Goal: Task Accomplishment & Management: Manage account settings

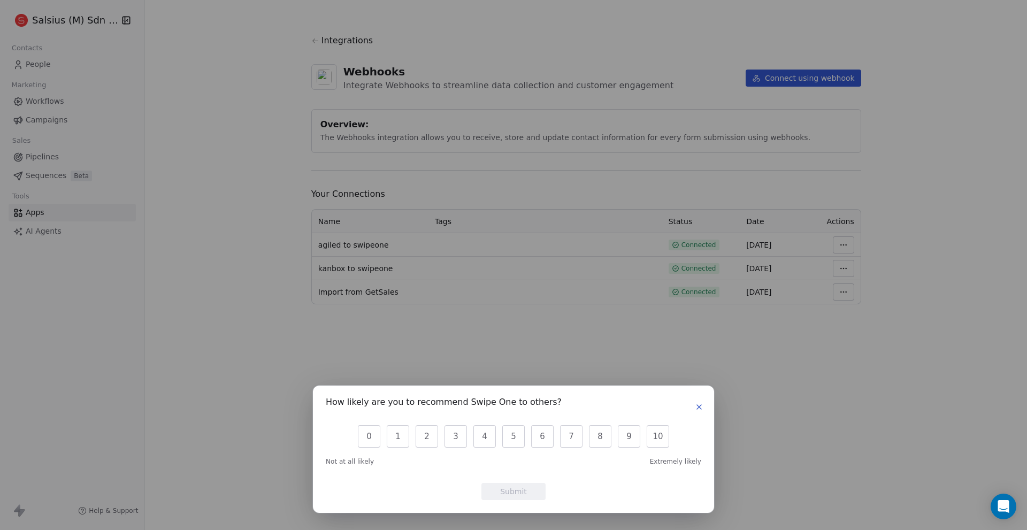
click at [700, 406] on icon "button" at bounding box center [699, 407] width 4 height 4
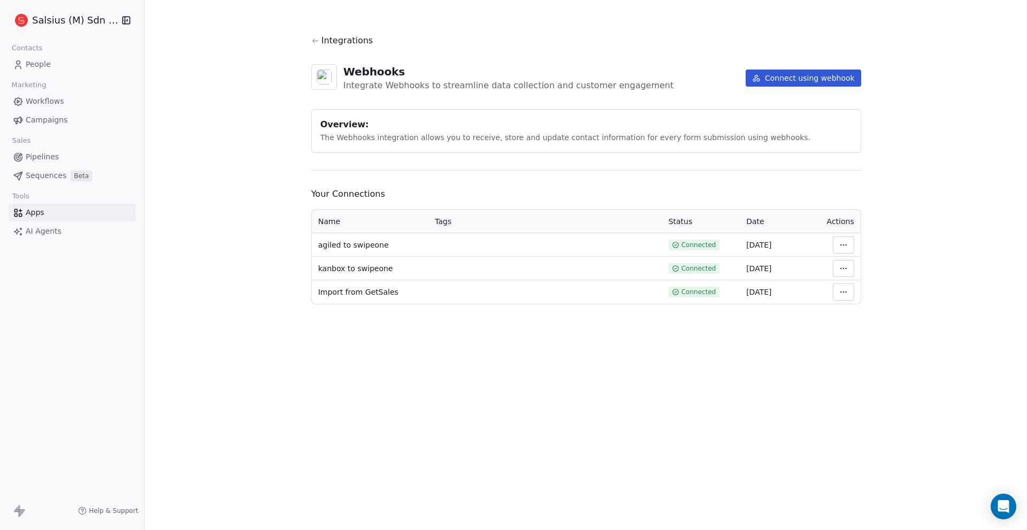
click at [53, 62] on link "People" at bounding box center [72, 65] width 127 height 18
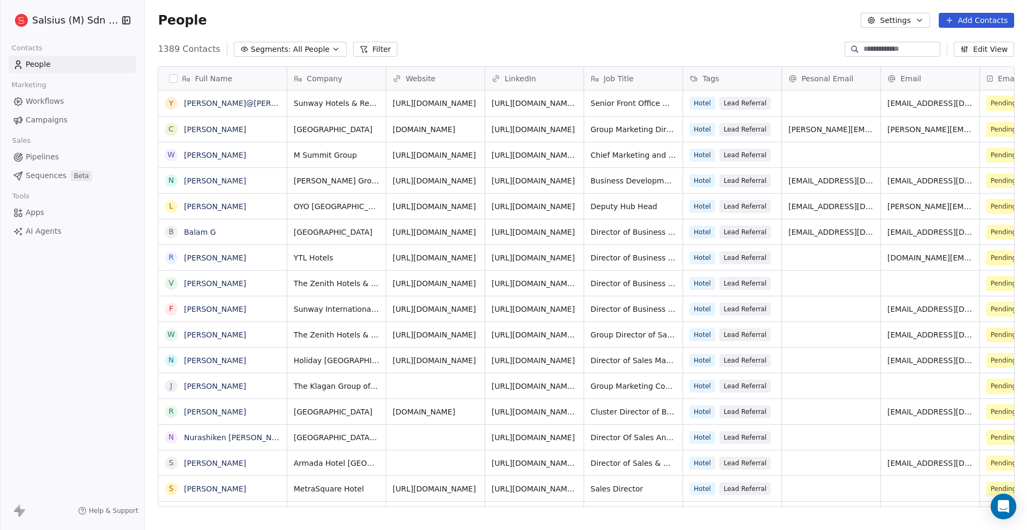
scroll to position [458, 874]
click at [978, 16] on button "Add Contacts" at bounding box center [976, 20] width 75 height 15
click at [951, 58] on span "Import from CSV" at bounding box center [976, 60] width 62 height 11
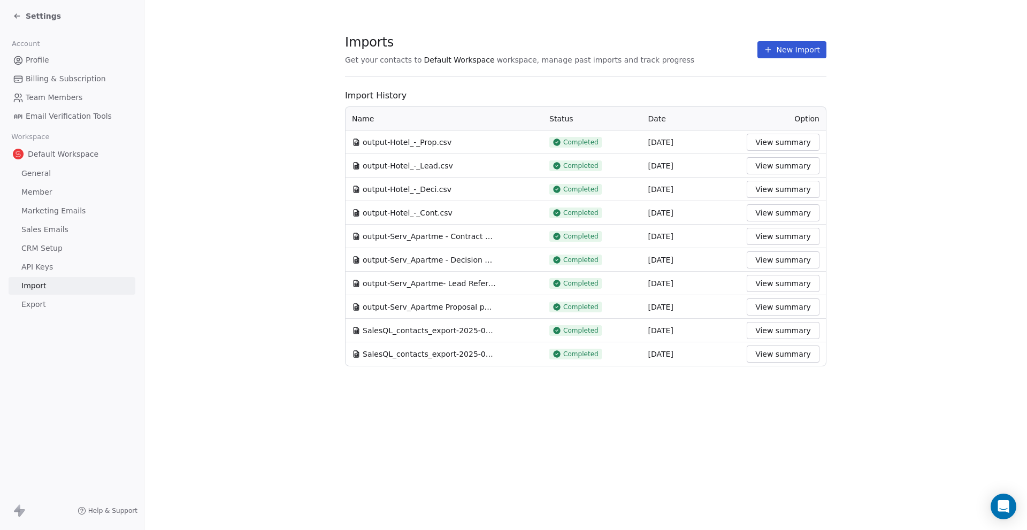
click at [805, 48] on button "New Import" at bounding box center [791, 49] width 69 height 17
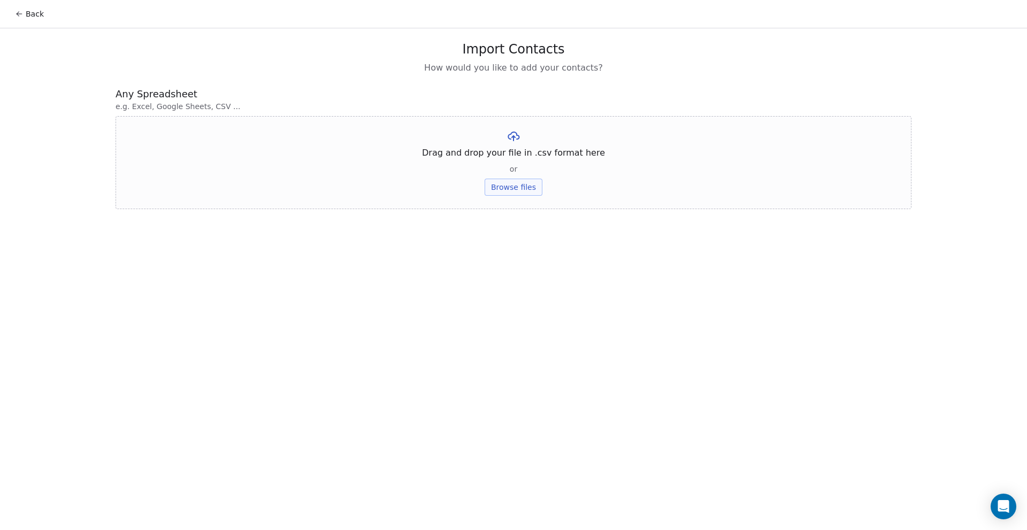
click at [529, 188] on button "Browse files" at bounding box center [514, 187] width 58 height 17
click at [525, 157] on button "Upload" at bounding box center [513, 157] width 39 height 17
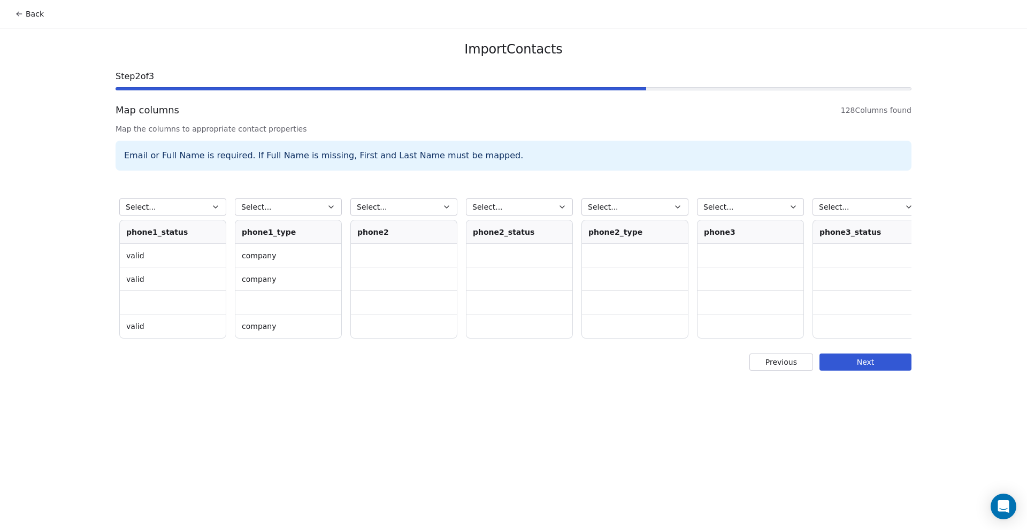
scroll to position [0, 4396]
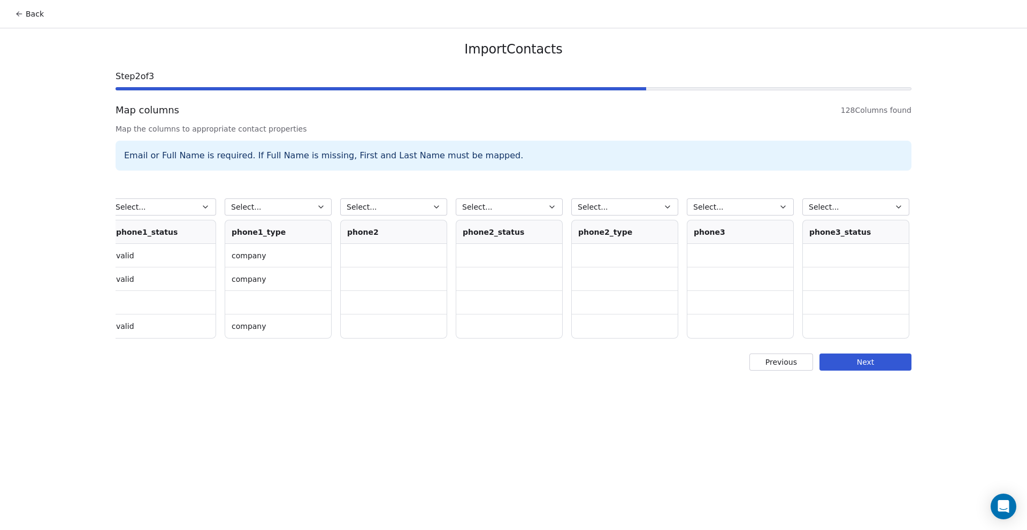
click at [431, 208] on button "Select..." at bounding box center [393, 206] width 107 height 17
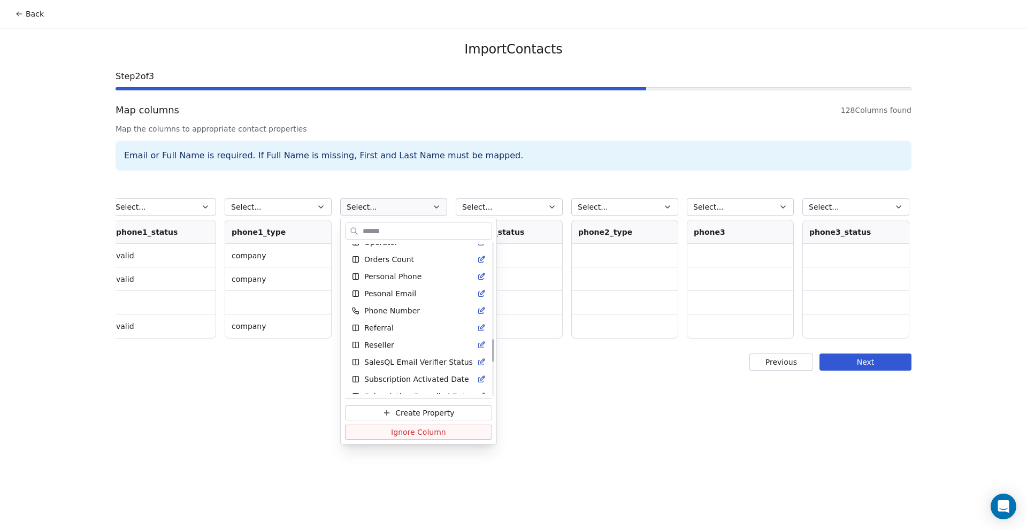
scroll to position [695, 0]
click at [397, 278] on span "Personal Phone" at bounding box center [392, 276] width 57 height 11
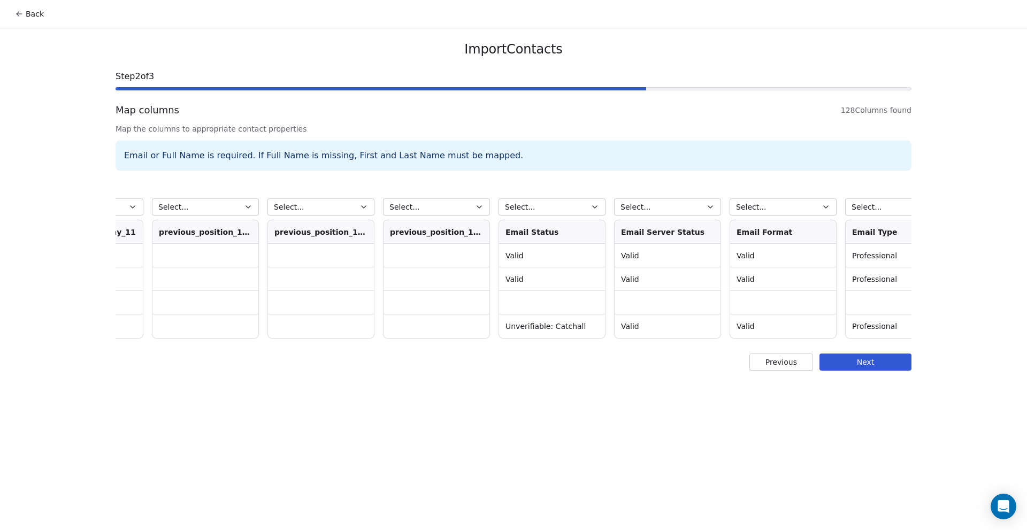
scroll to position [0, 13983]
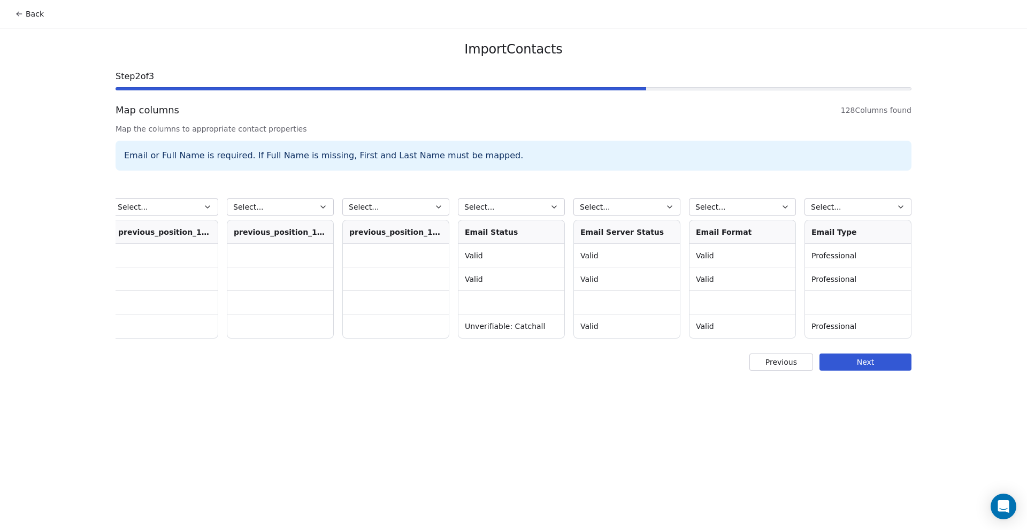
click at [557, 206] on icon "button" at bounding box center [554, 207] width 9 height 9
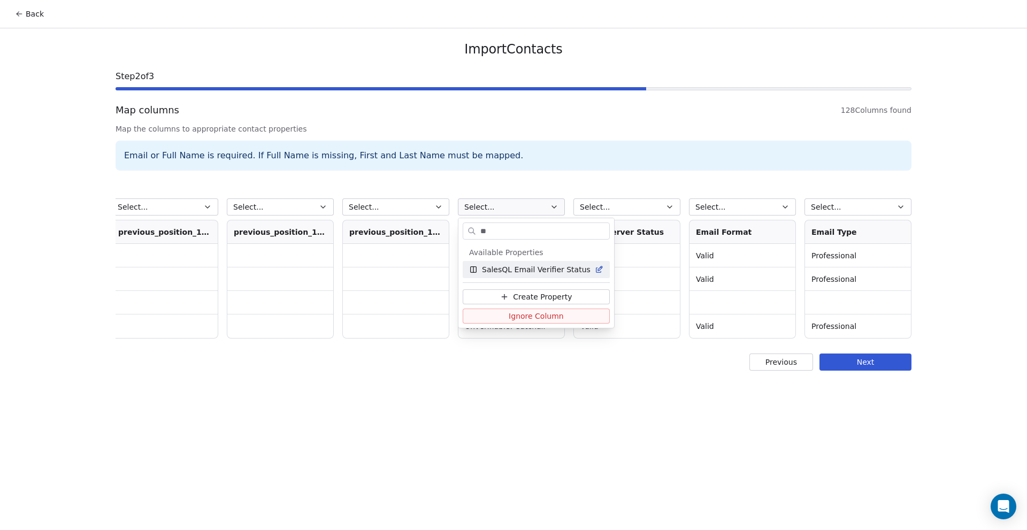
type input "**"
click at [543, 266] on span "SalesQL Email Verifier Status" at bounding box center [536, 269] width 109 height 11
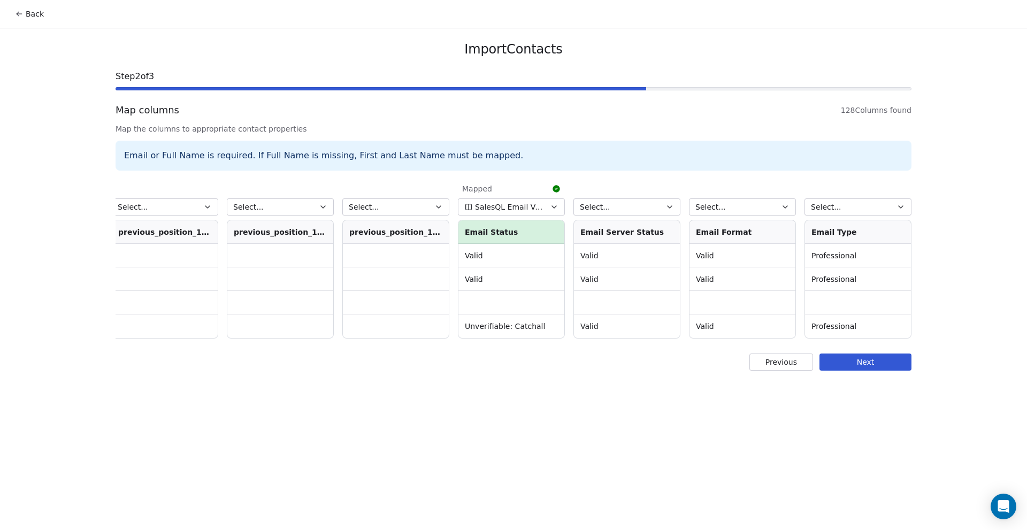
click at [876, 371] on button "Next" at bounding box center [865, 362] width 92 height 17
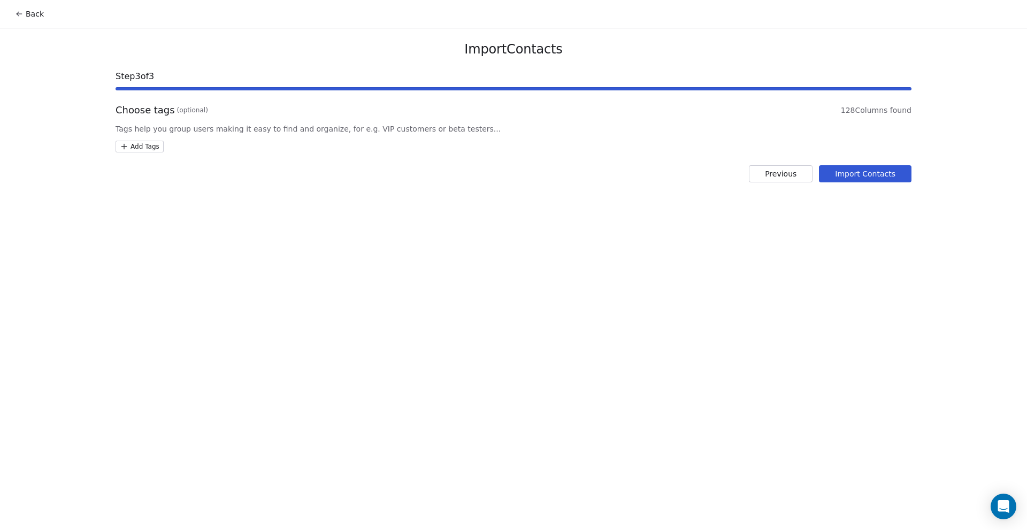
click at [142, 147] on html "Back Import Contacts Step 3 of 3 Choose tags (optional) 128 Columns found Tags …" at bounding box center [513, 265] width 1027 height 530
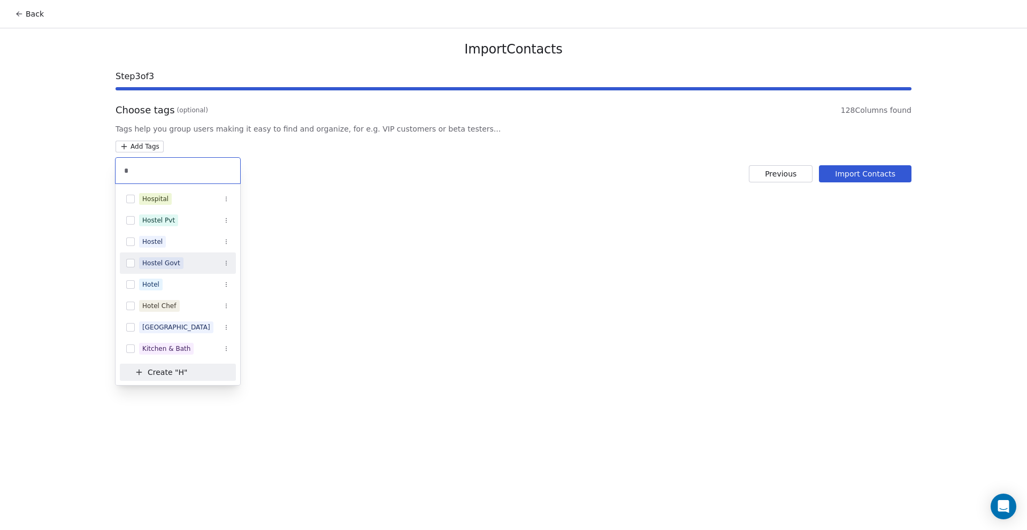
type input "*"
click at [179, 263] on span "Hostel Govt" at bounding box center [161, 263] width 44 height 12
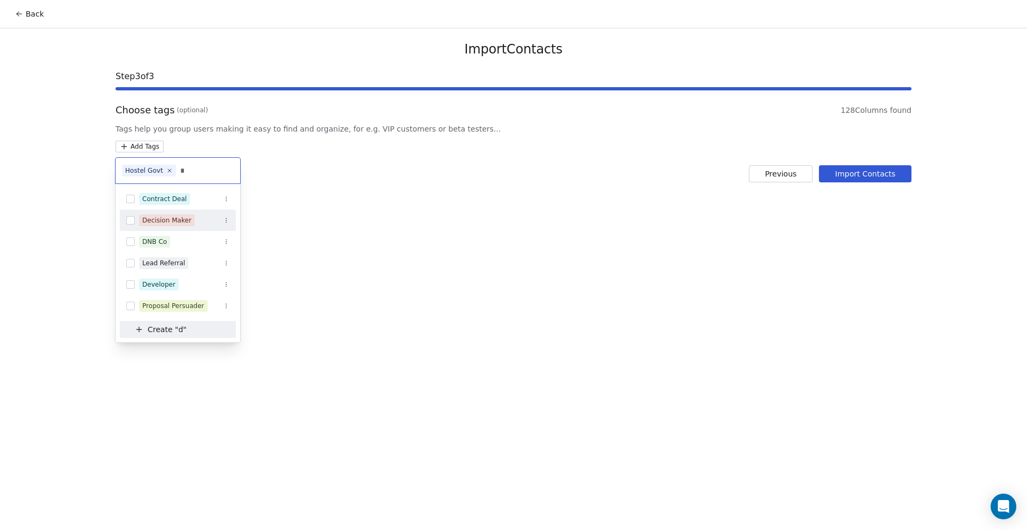
type input "*"
click at [196, 224] on div "Decision Maker" at bounding box center [184, 220] width 90 height 12
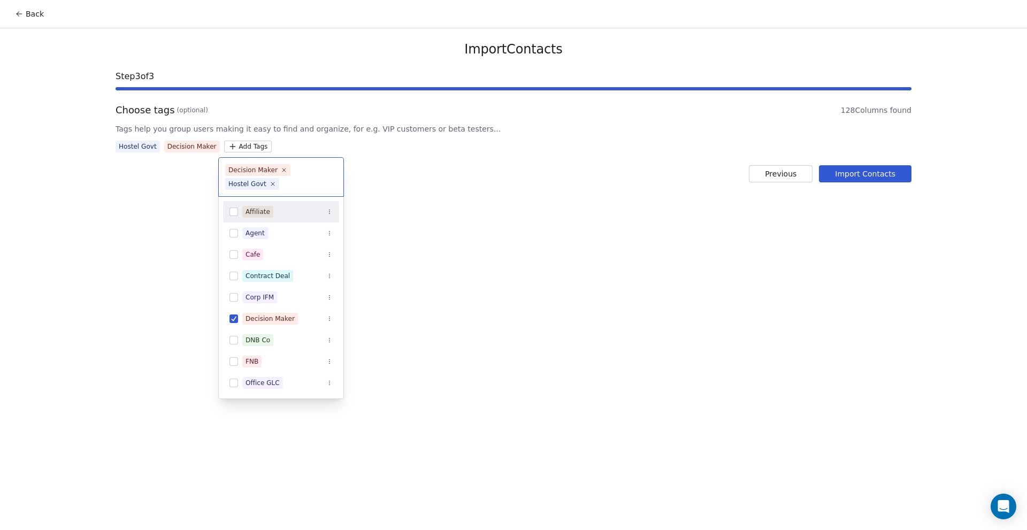
click at [345, 244] on html "Back Import Contacts Step 3 of 3 Choose tags (optional) 128 Columns found Tags …" at bounding box center [513, 265] width 1027 height 530
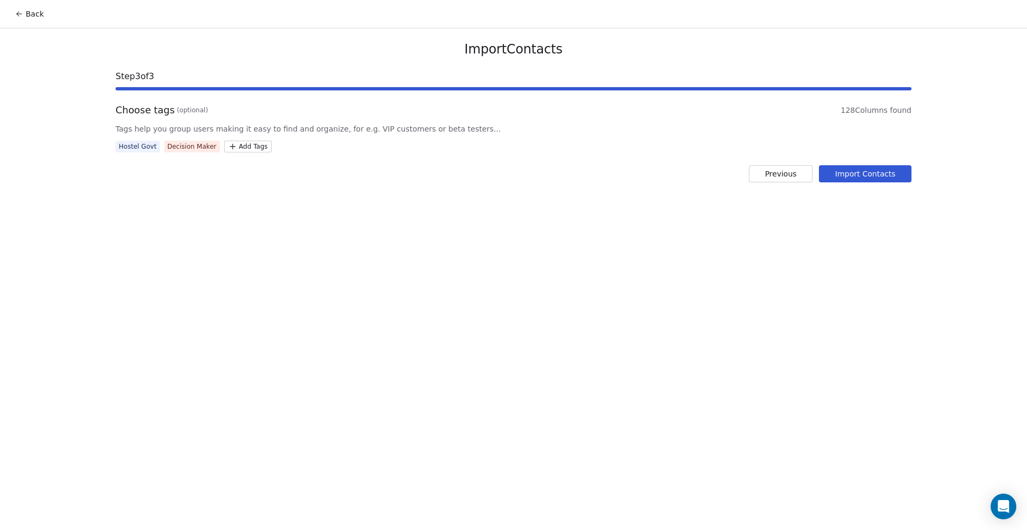
click at [868, 172] on button "Import Contacts" at bounding box center [865, 173] width 93 height 17
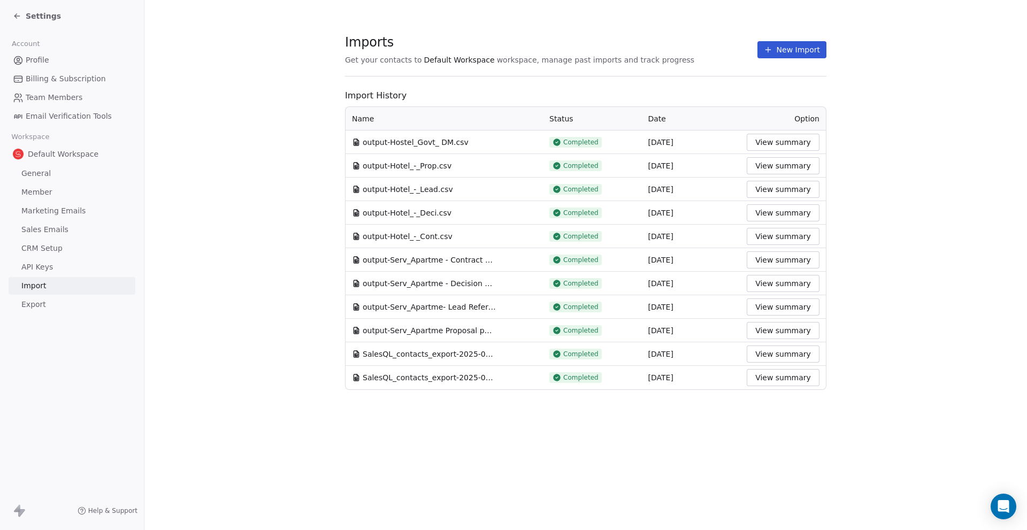
click at [782, 47] on button "New Import" at bounding box center [791, 49] width 69 height 17
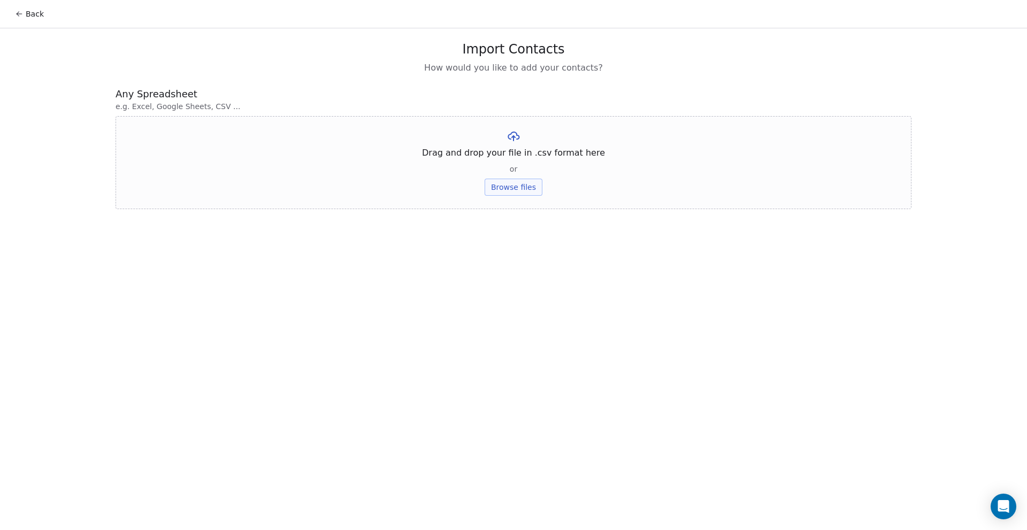
click at [509, 183] on button "Browse files" at bounding box center [514, 187] width 58 height 17
click at [502, 156] on button "Upload" at bounding box center [513, 157] width 39 height 17
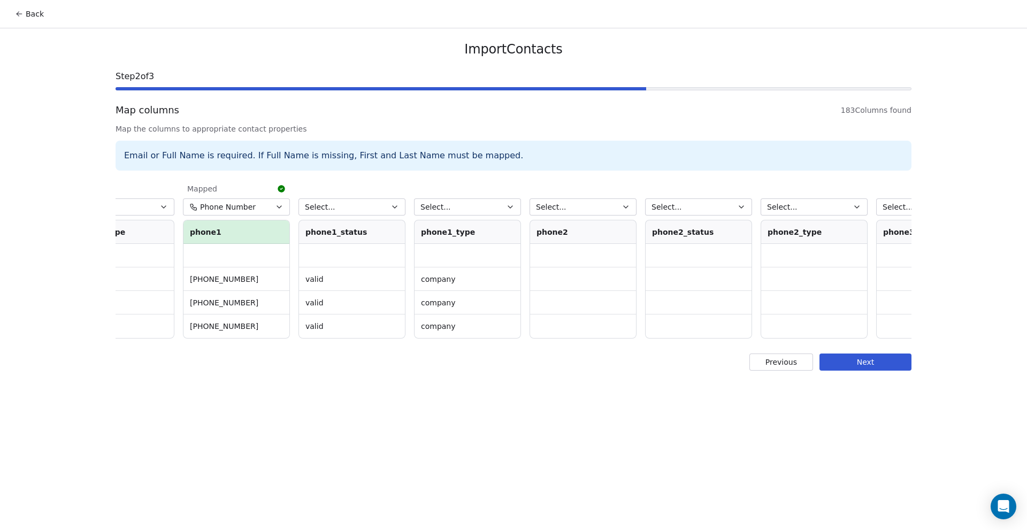
scroll to position [0, 4237]
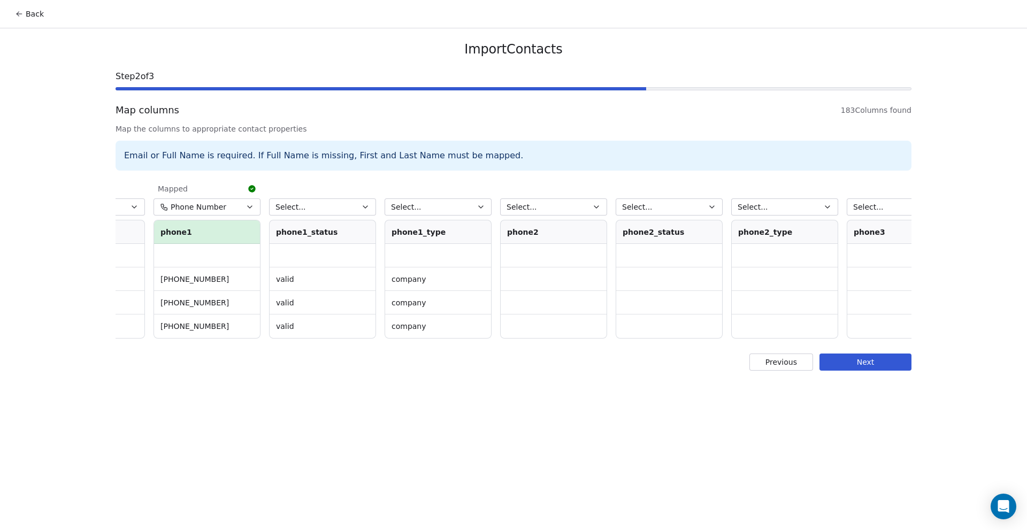
click at [536, 202] on button "Select..." at bounding box center [553, 206] width 107 height 17
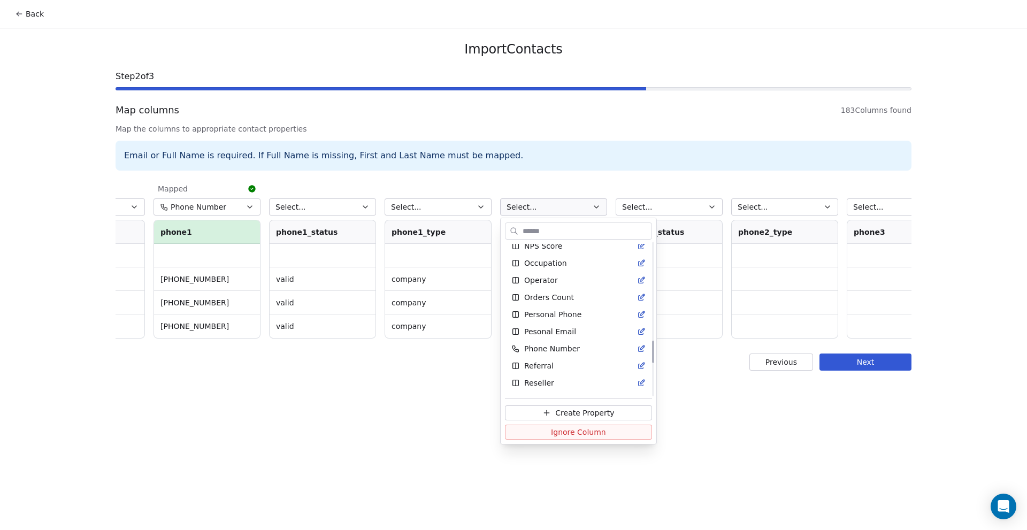
scroll to position [695, 0]
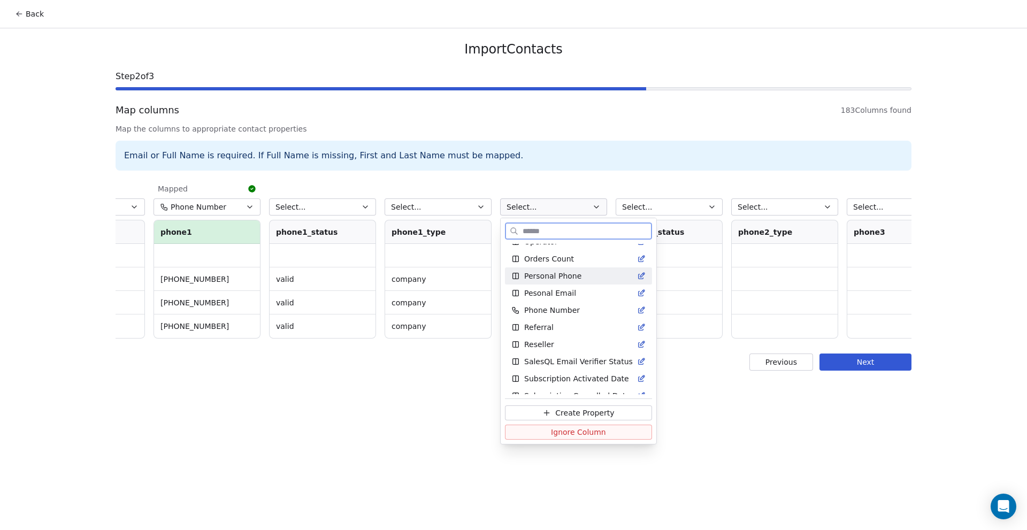
click at [536, 275] on span "Personal Phone" at bounding box center [552, 276] width 57 height 11
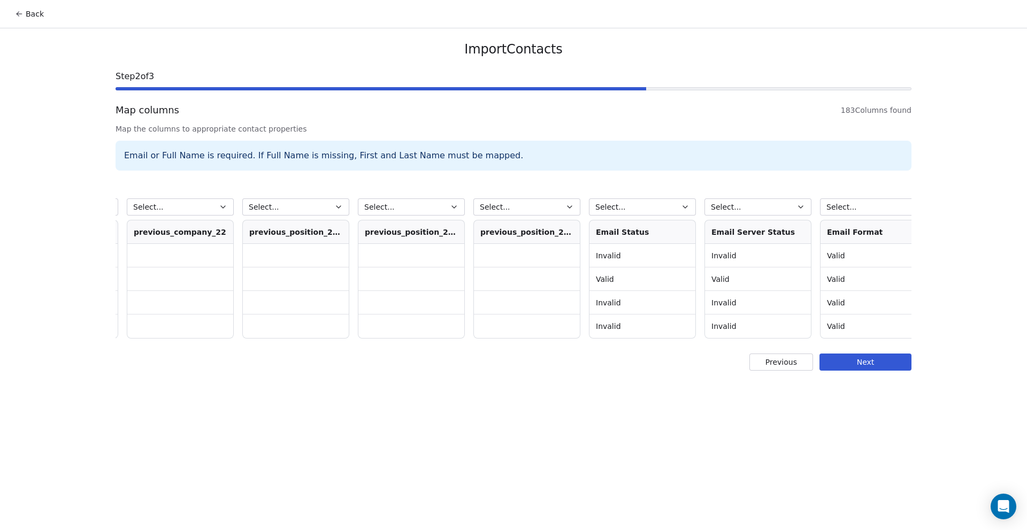
scroll to position [0, 20337]
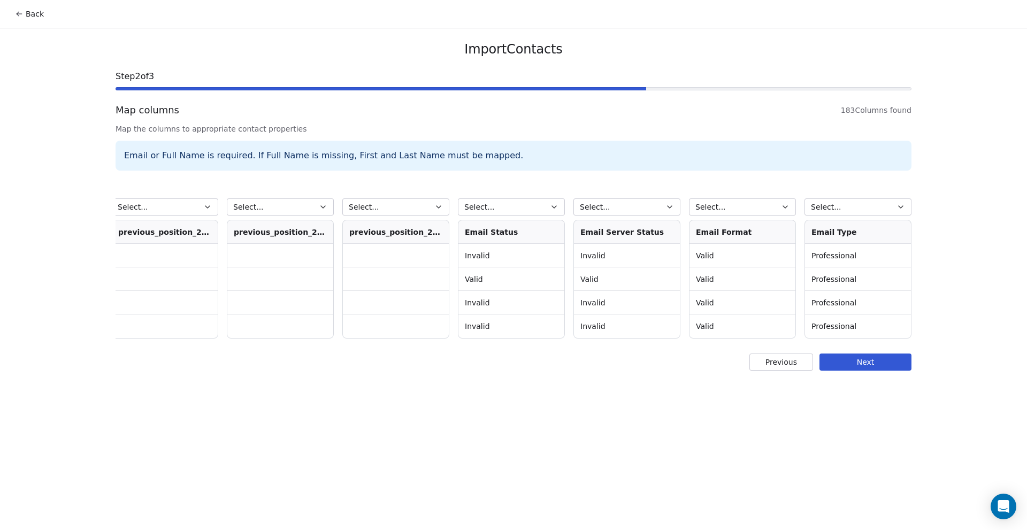
click at [510, 205] on button "Select..." at bounding box center [511, 206] width 107 height 17
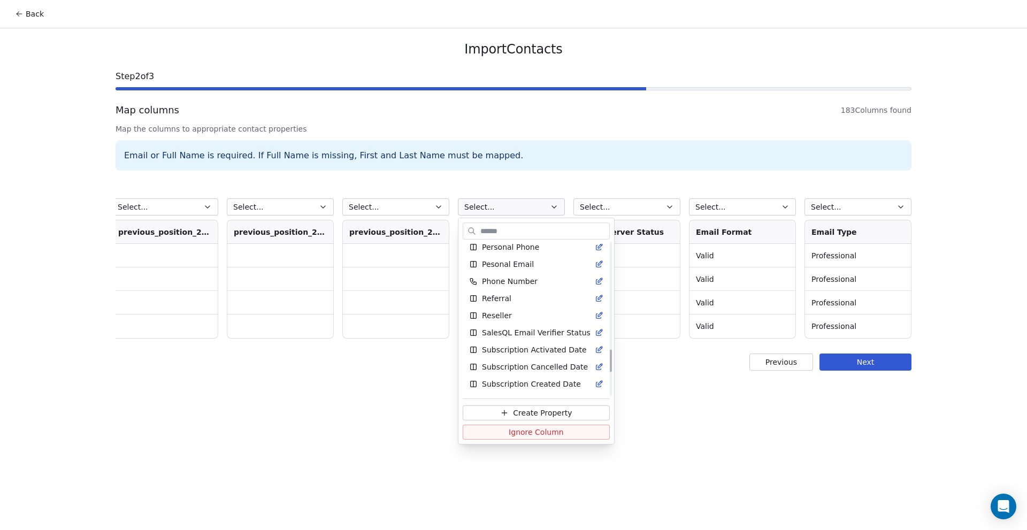
scroll to position [716, 0]
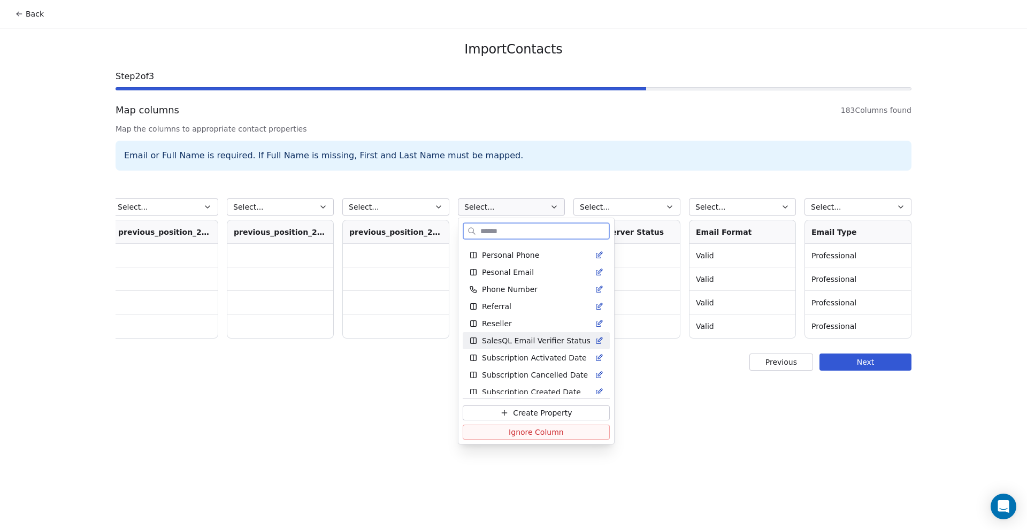
click at [526, 342] on span "SalesQL Email Verifier Status" at bounding box center [536, 340] width 109 height 11
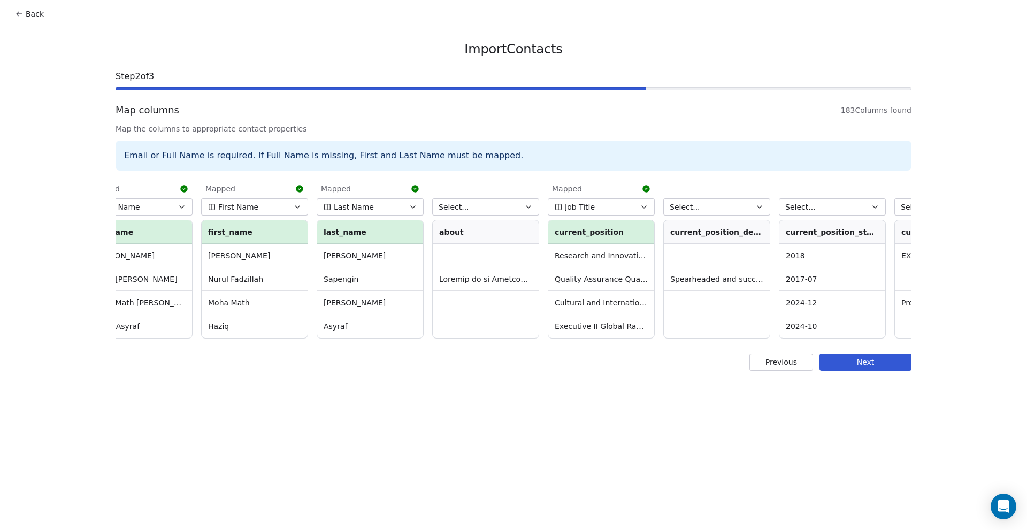
scroll to position [0, 0]
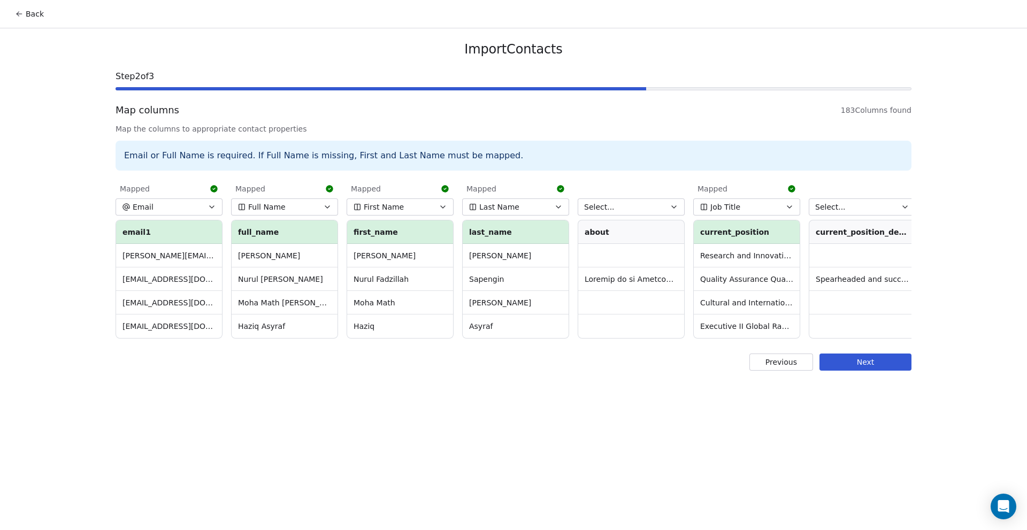
click at [843, 371] on button "Next" at bounding box center [865, 362] width 92 height 17
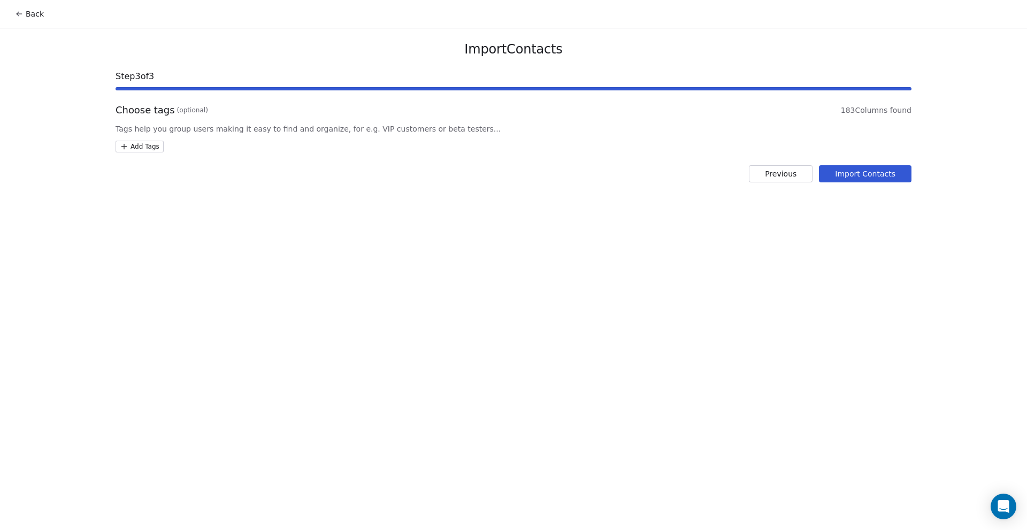
click at [147, 142] on html "Back Import Contacts Step 3 of 3 Choose tags (optional) 183 Columns found Tags …" at bounding box center [513, 265] width 1027 height 530
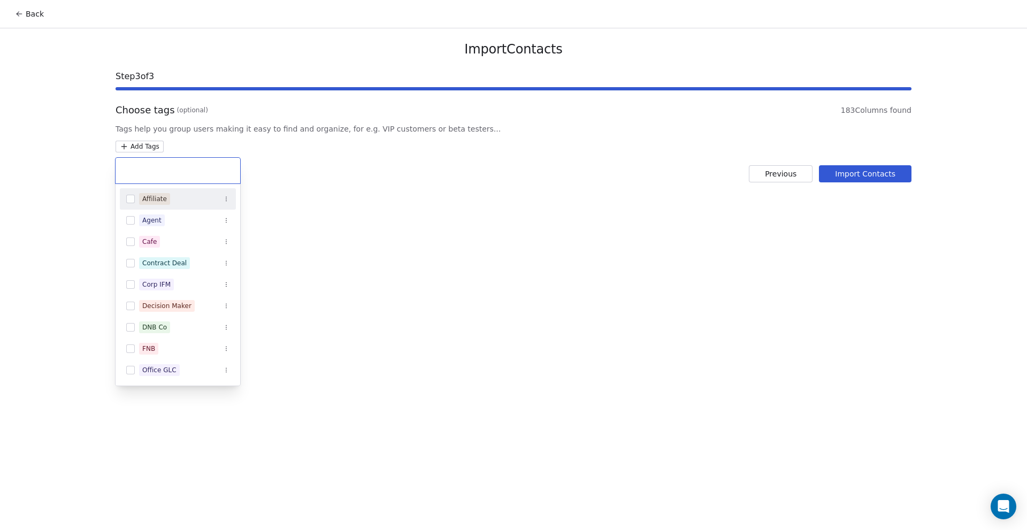
click at [128, 160] on div at bounding box center [178, 171] width 125 height 26
click at [141, 169] on input "text" at bounding box center [178, 171] width 112 height 12
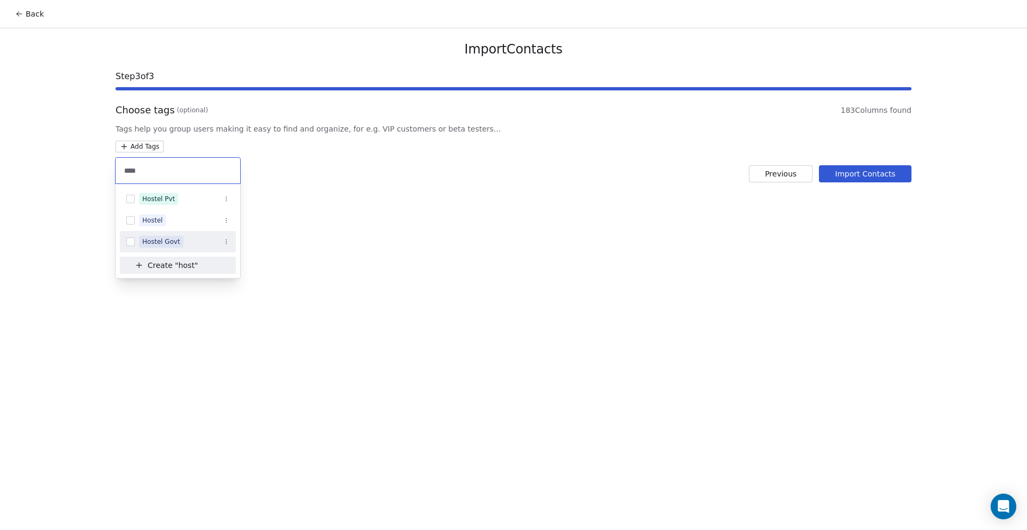
type input "****"
click at [174, 233] on div "Hostel Govt" at bounding box center [178, 241] width 116 height 17
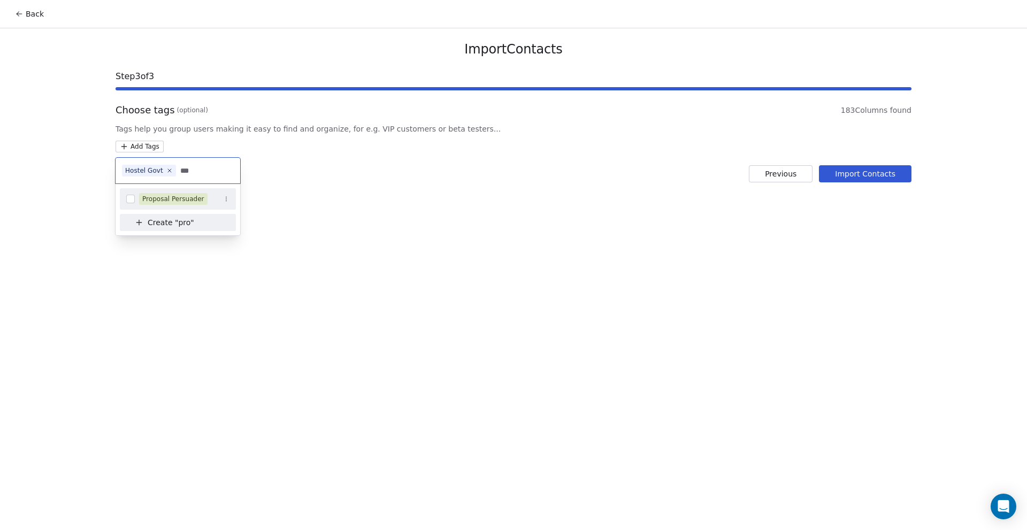
type input "***"
click at [186, 193] on span "Proposal Persuader" at bounding box center [173, 199] width 68 height 12
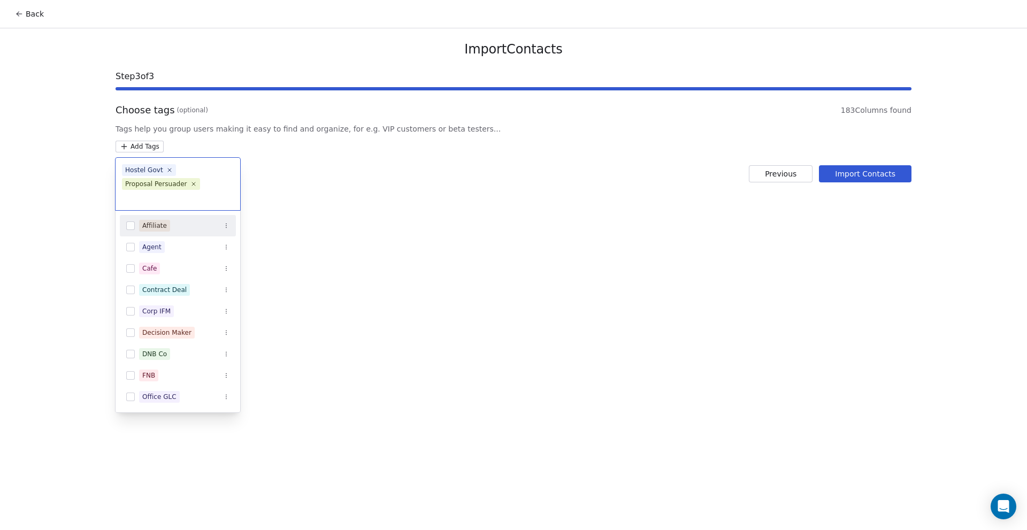
click at [350, 216] on html "Back Import Contacts Step 3 of 3 Choose tags (optional) 183 Columns found Tags …" at bounding box center [513, 265] width 1027 height 530
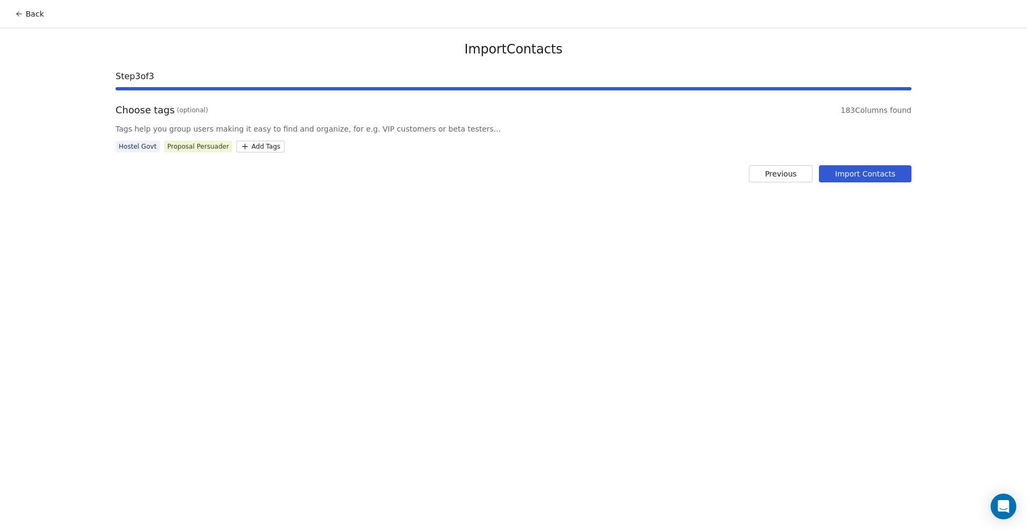
click at [867, 170] on button "Import Contacts" at bounding box center [865, 173] width 93 height 17
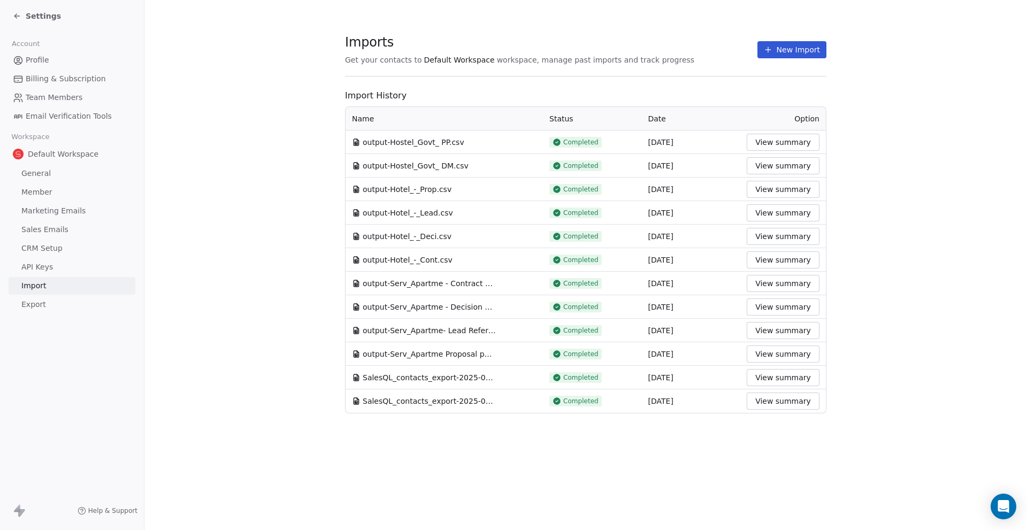
click at [800, 55] on button "New Import" at bounding box center [791, 49] width 69 height 17
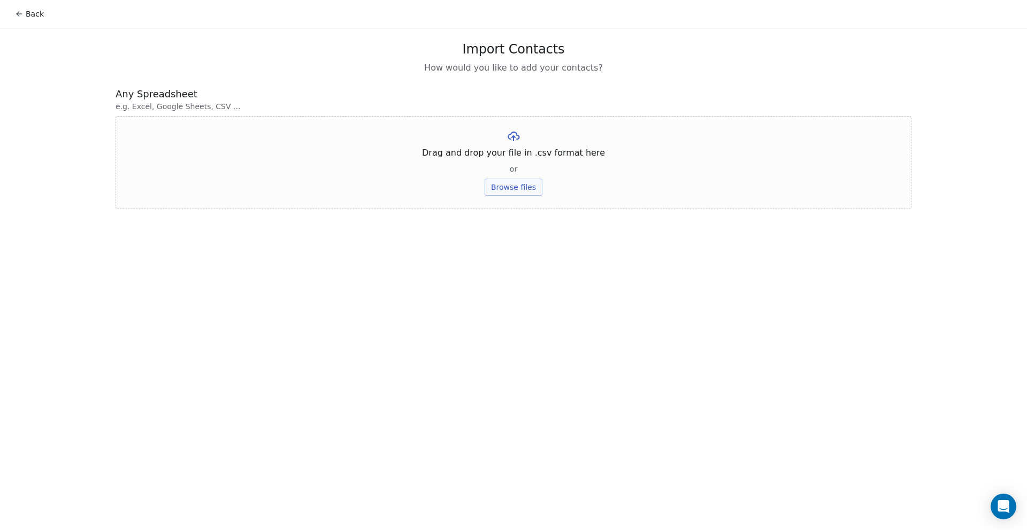
click at [524, 181] on button "Browse files" at bounding box center [514, 187] width 58 height 17
click at [508, 160] on button "Upload" at bounding box center [513, 157] width 39 height 17
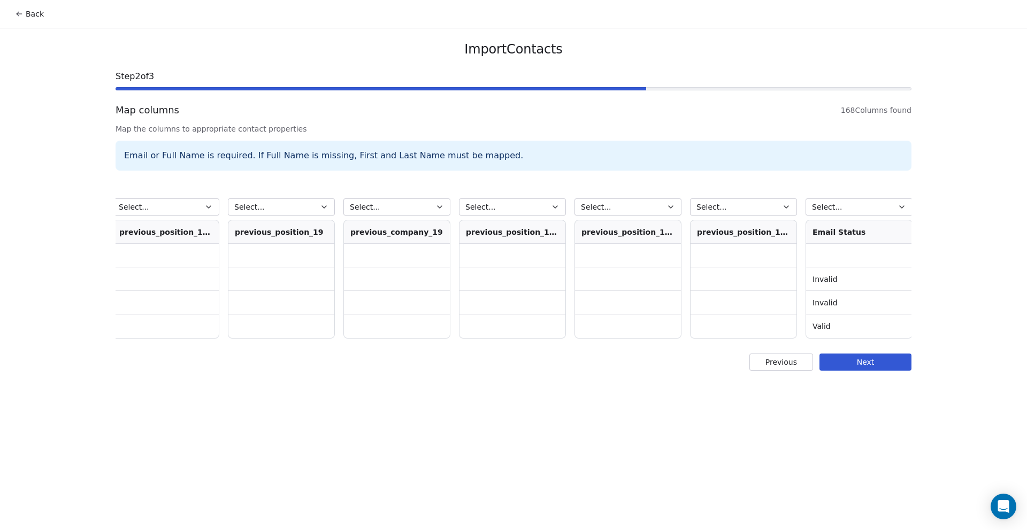
scroll to position [0, 18604]
click at [533, 202] on button "Select..." at bounding box center [511, 206] width 107 height 17
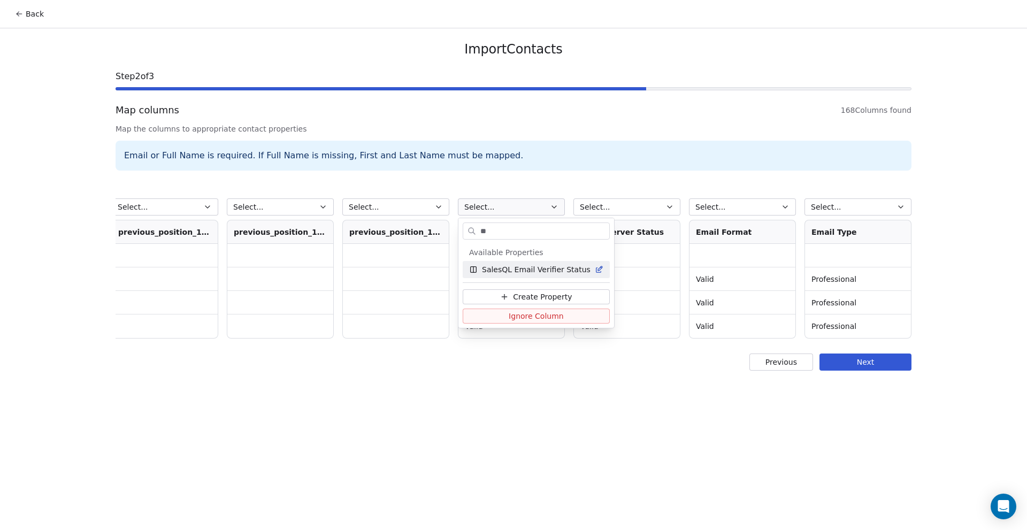
type input "**"
click at [517, 272] on span "SalesQL Email Verifier Status" at bounding box center [536, 269] width 109 height 11
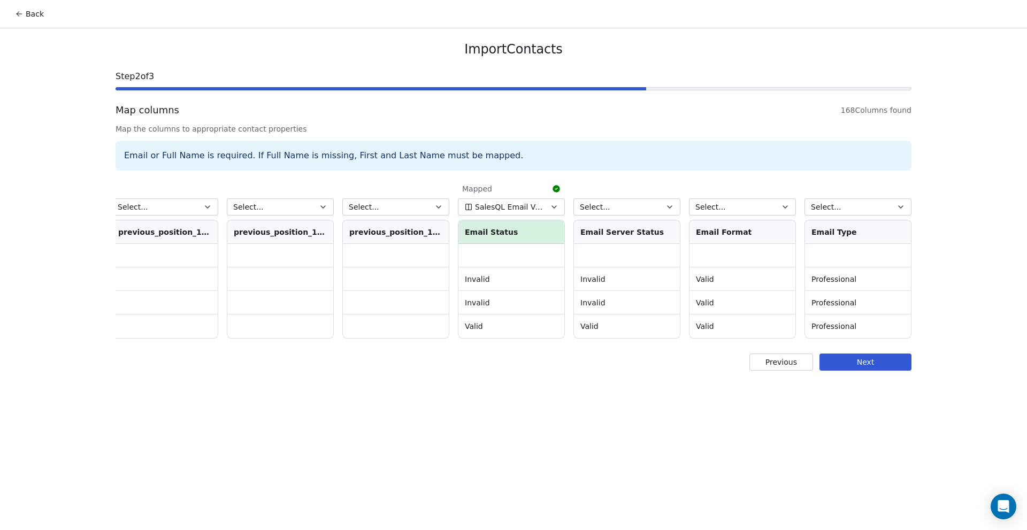
click at [879, 364] on button "Next" at bounding box center [865, 362] width 92 height 17
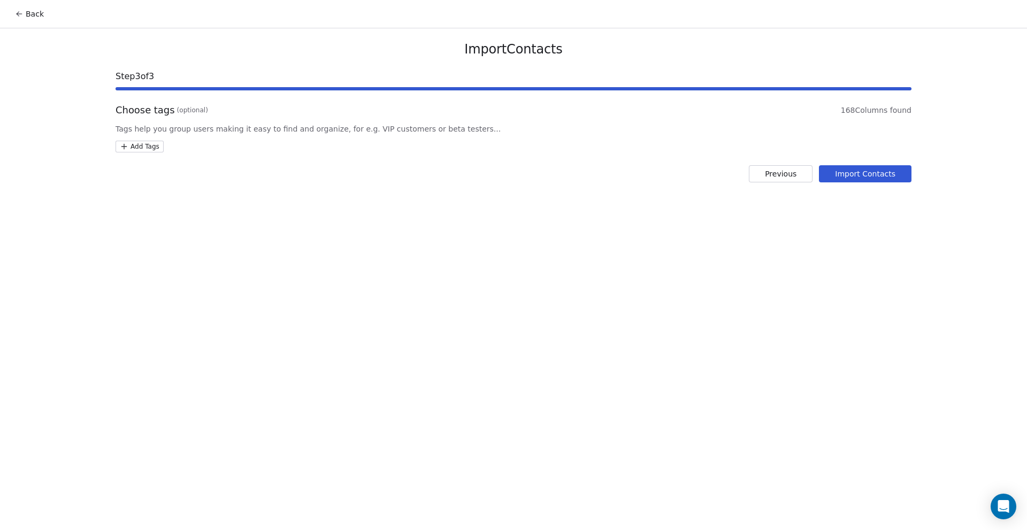
click at [153, 143] on html "Back Import Contacts Step 3 of 3 Choose tags (optional) 168 Columns found Tags …" at bounding box center [513, 265] width 1027 height 530
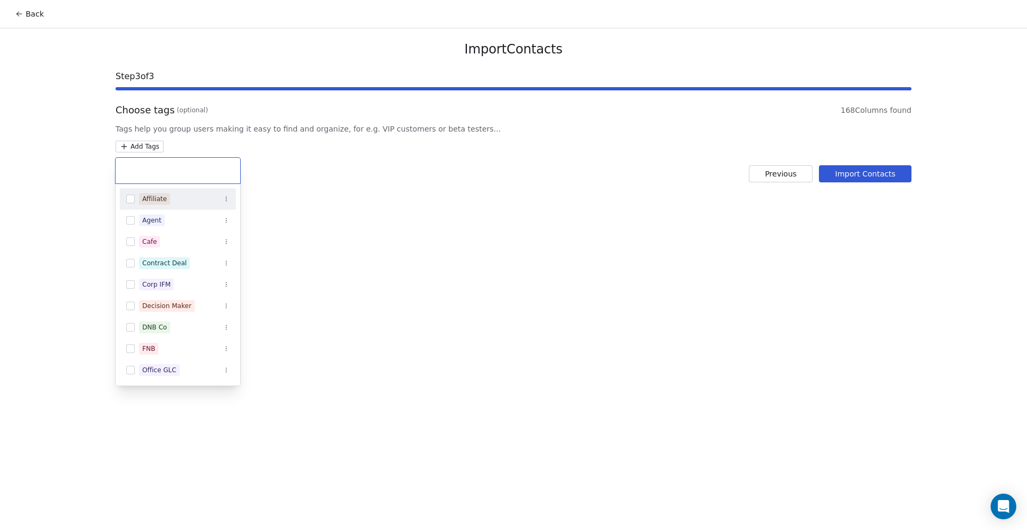
click at [26, 18] on html "Back Import Contacts Step 3 of 3 Choose tags (optional) 168 Columns found Tags …" at bounding box center [513, 265] width 1027 height 530
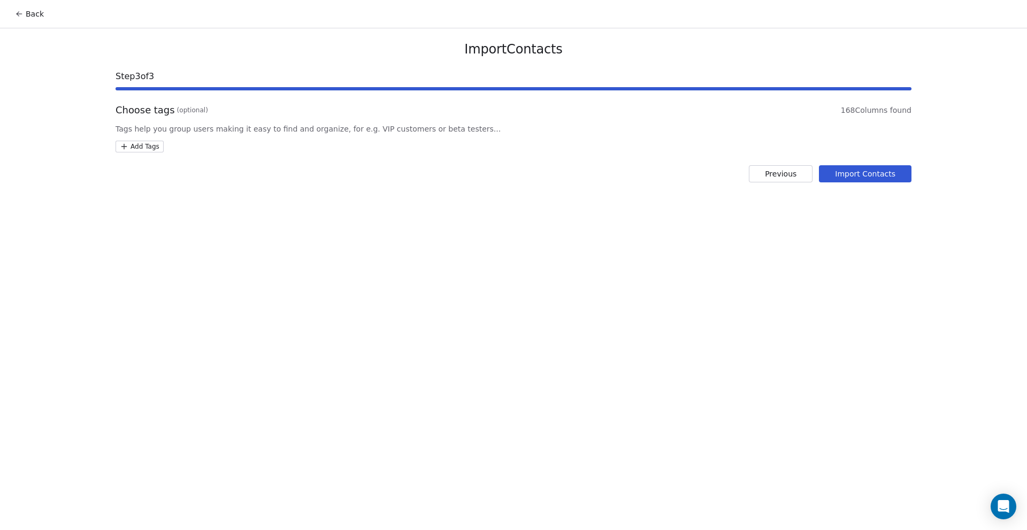
click at [25, 18] on button "Back" at bounding box center [30, 13] width 42 height 19
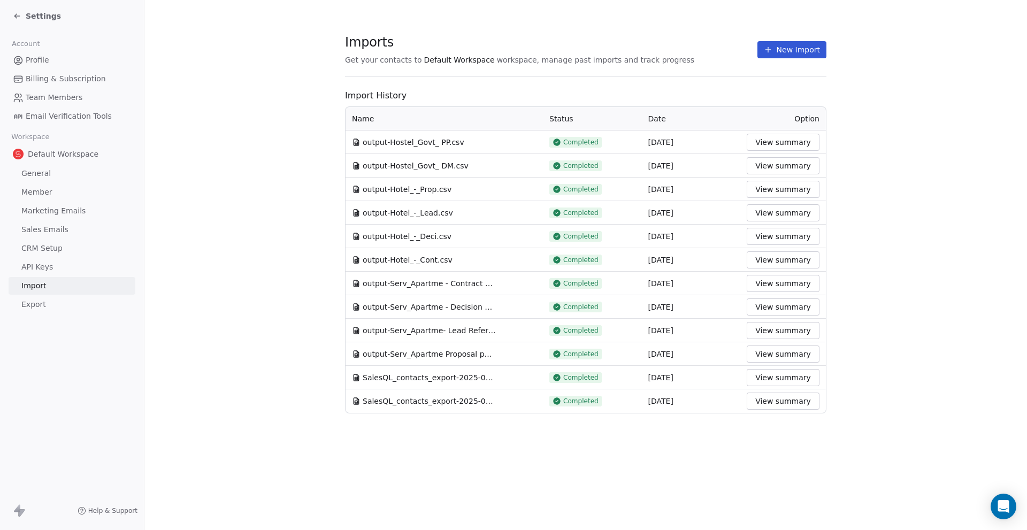
click at [794, 43] on button "New Import" at bounding box center [791, 49] width 69 height 17
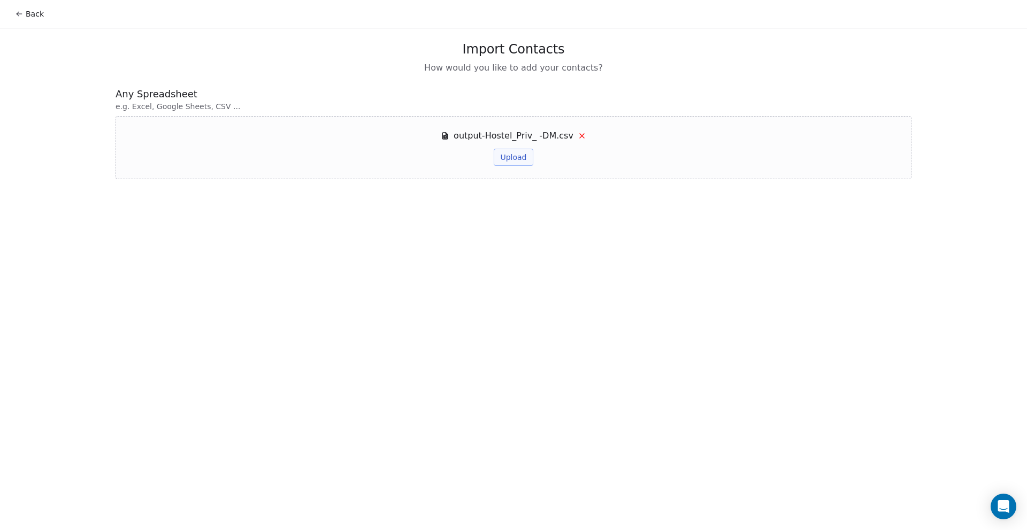
click at [518, 153] on button "Upload" at bounding box center [513, 157] width 39 height 17
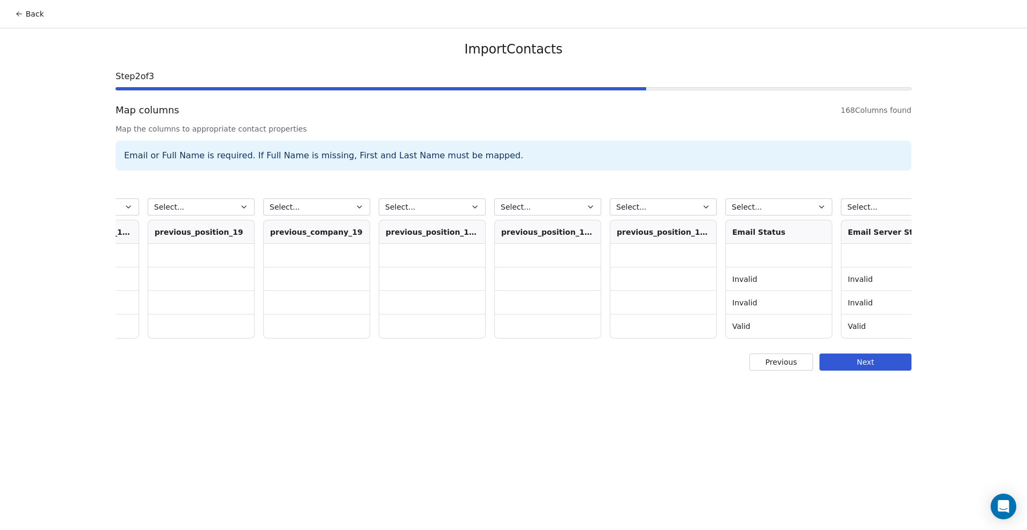
scroll to position [0, 18604]
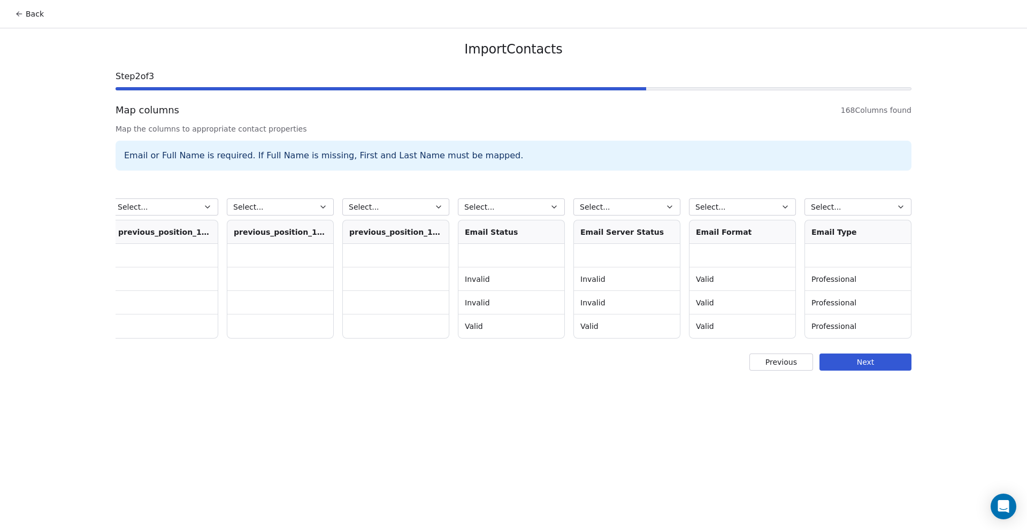
click at [522, 209] on button "Select..." at bounding box center [511, 206] width 107 height 17
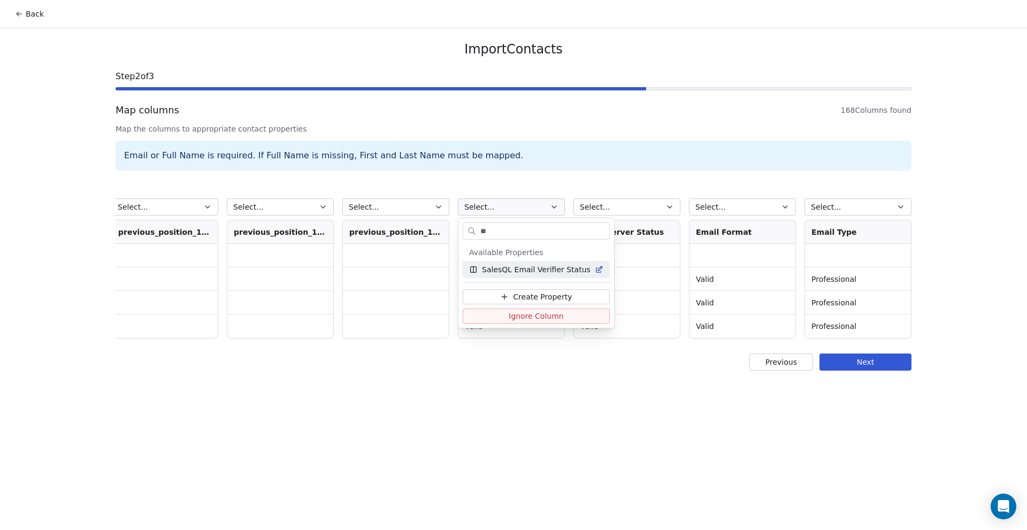
type input "**"
click at [496, 265] on span "SalesQL Email Verifier Status" at bounding box center [536, 269] width 109 height 11
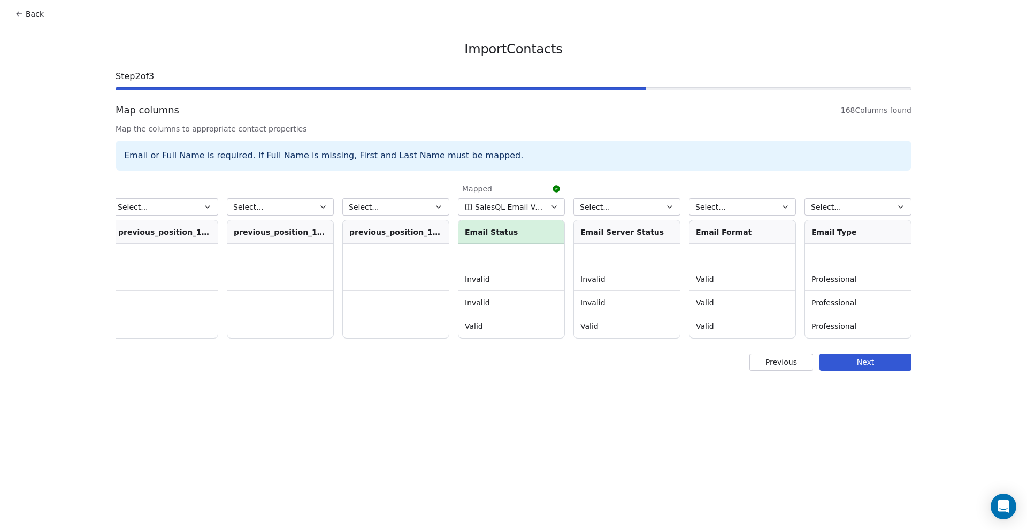
click at [863, 366] on button "Next" at bounding box center [865, 362] width 92 height 17
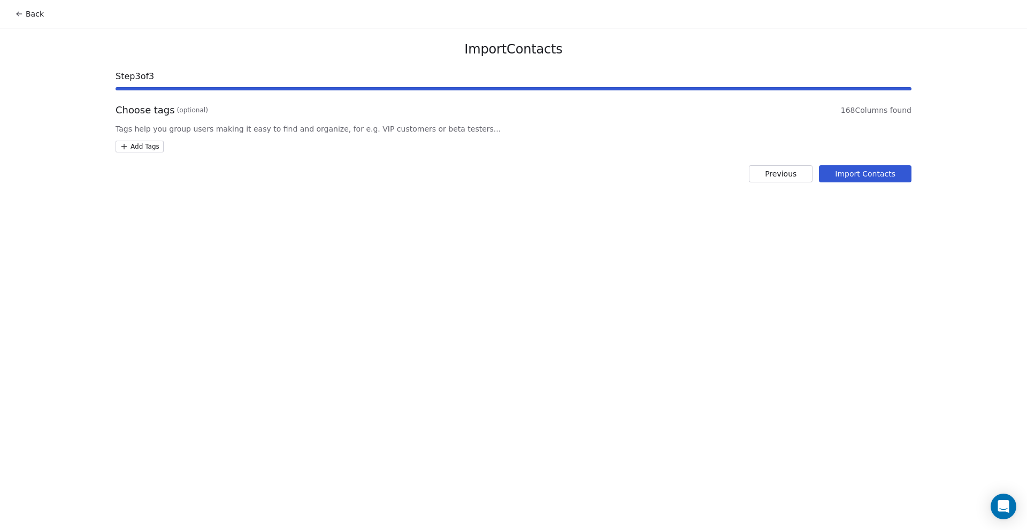
click at [148, 148] on html "Back Import Contacts Step 3 of 3 Choose tags (optional) 168 Columns found Tags …" at bounding box center [513, 265] width 1027 height 530
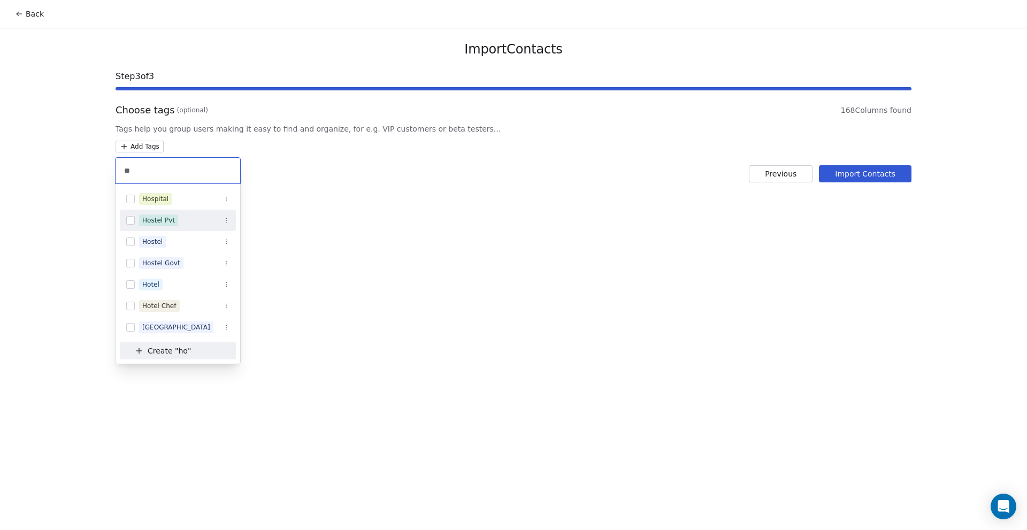
type input "**"
click at [150, 221] on div "Hostel Pvt" at bounding box center [158, 221] width 33 height 10
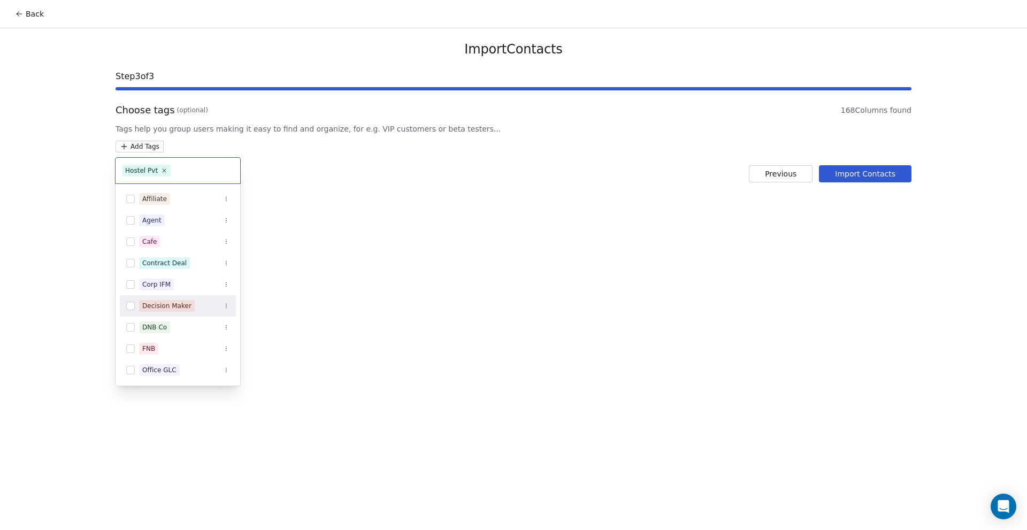
click at [154, 300] on div "Decision Maker" at bounding box center [178, 305] width 116 height 17
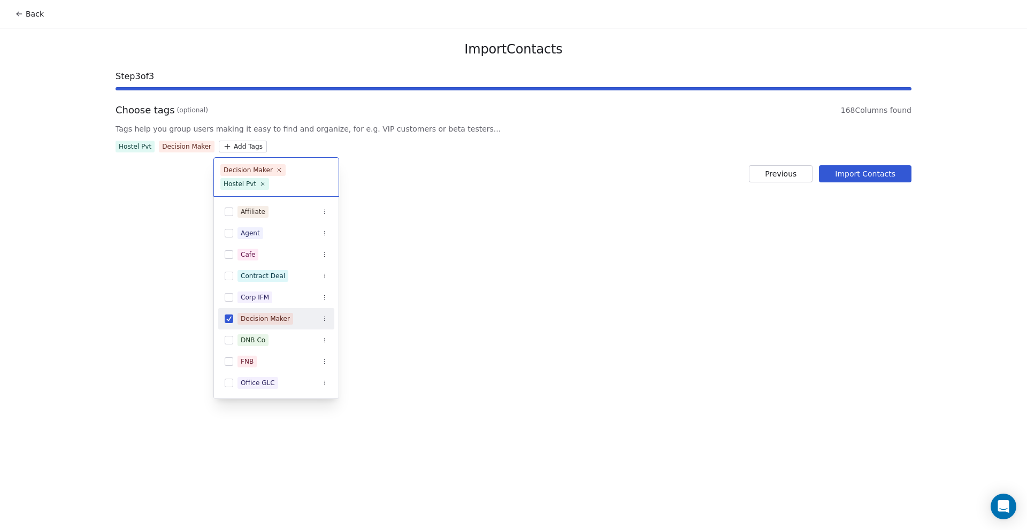
click at [501, 266] on html "Back Import Contacts Step 3 of 3 Choose tags (optional) 168 Columns found Tags …" at bounding box center [513, 265] width 1027 height 530
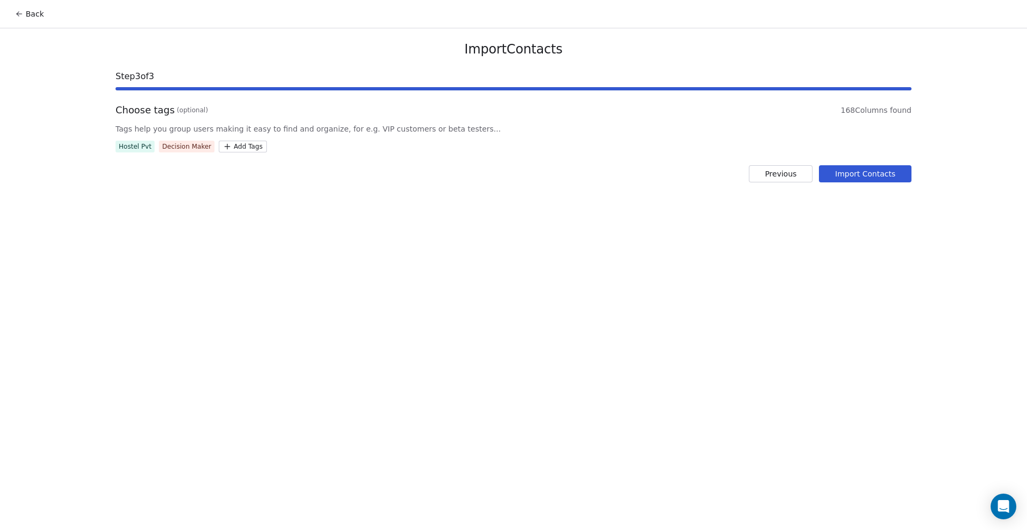
click at [868, 168] on button "Import Contacts" at bounding box center [865, 173] width 93 height 17
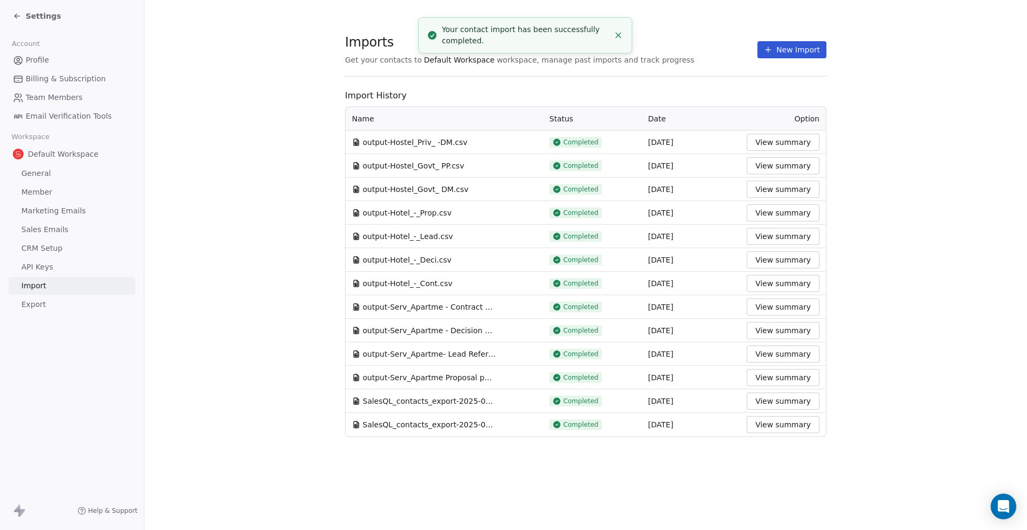
click at [815, 53] on button "New Import" at bounding box center [791, 49] width 69 height 17
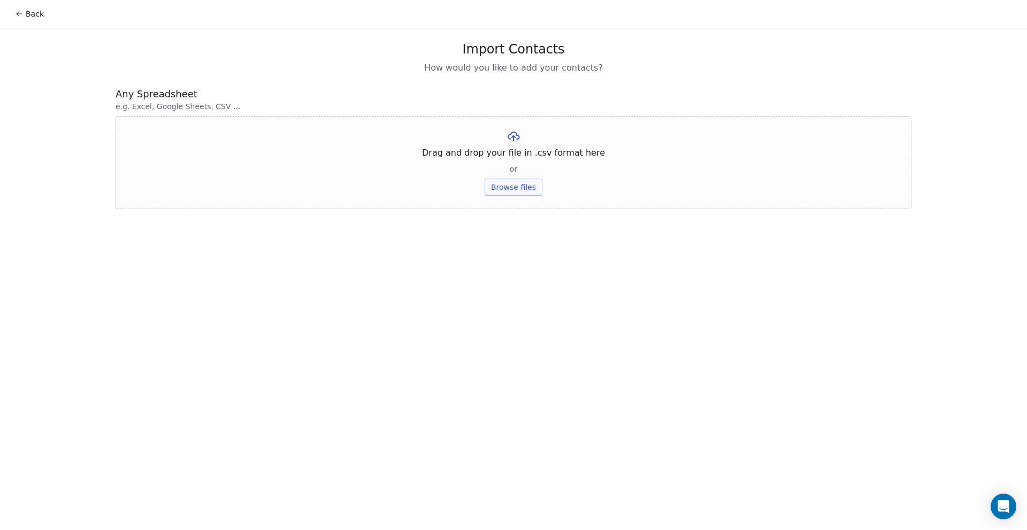
click at [527, 190] on button "Browse files" at bounding box center [514, 187] width 58 height 17
click at [524, 155] on button "Upload" at bounding box center [513, 157] width 39 height 17
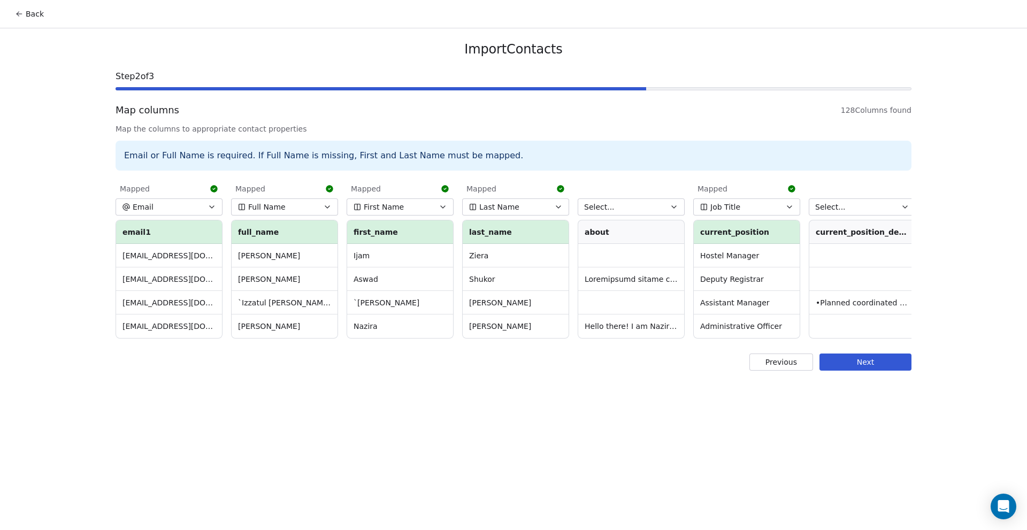
click at [30, 16] on button "Back" at bounding box center [30, 13] width 42 height 19
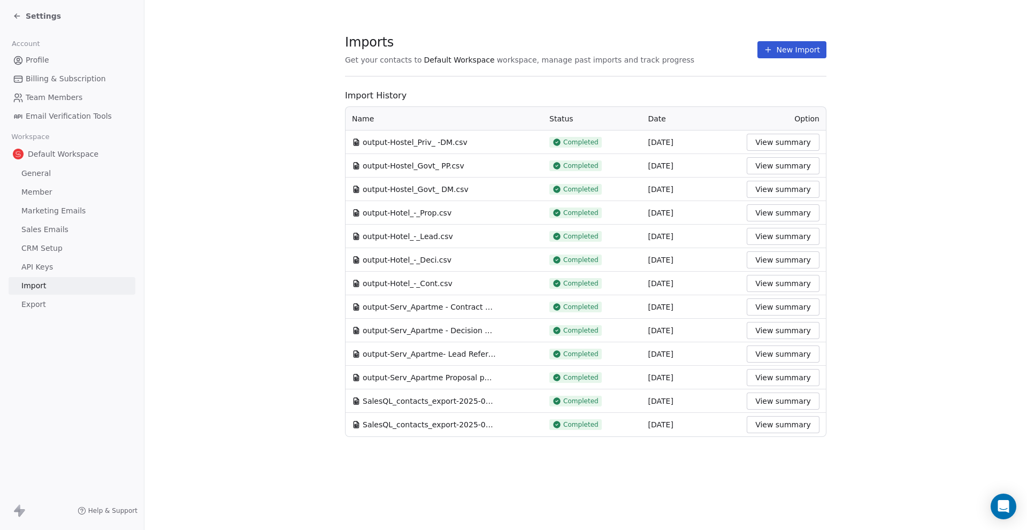
click at [31, 16] on span "Settings" at bounding box center [43, 16] width 35 height 11
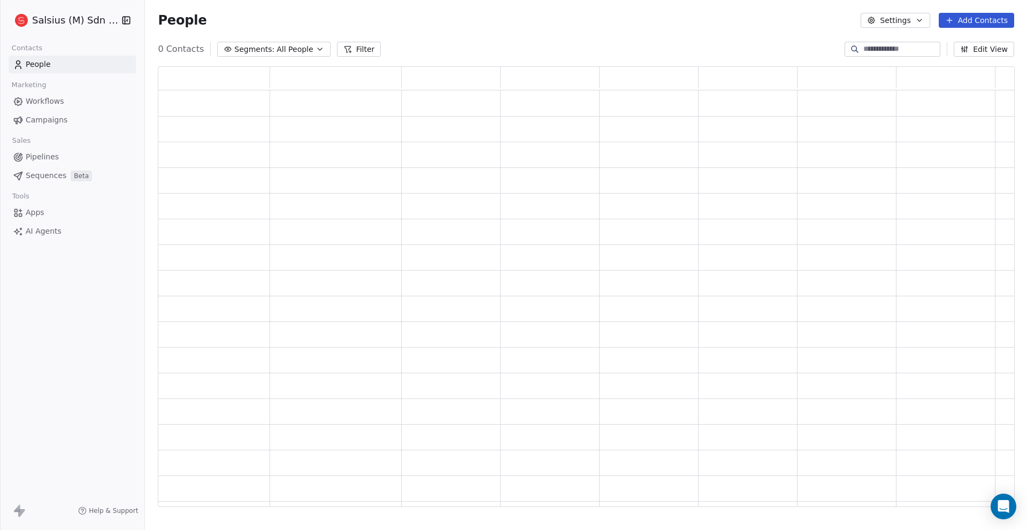
scroll to position [433, 849]
click at [306, 49] on span "All People" at bounding box center [302, 49] width 36 height 11
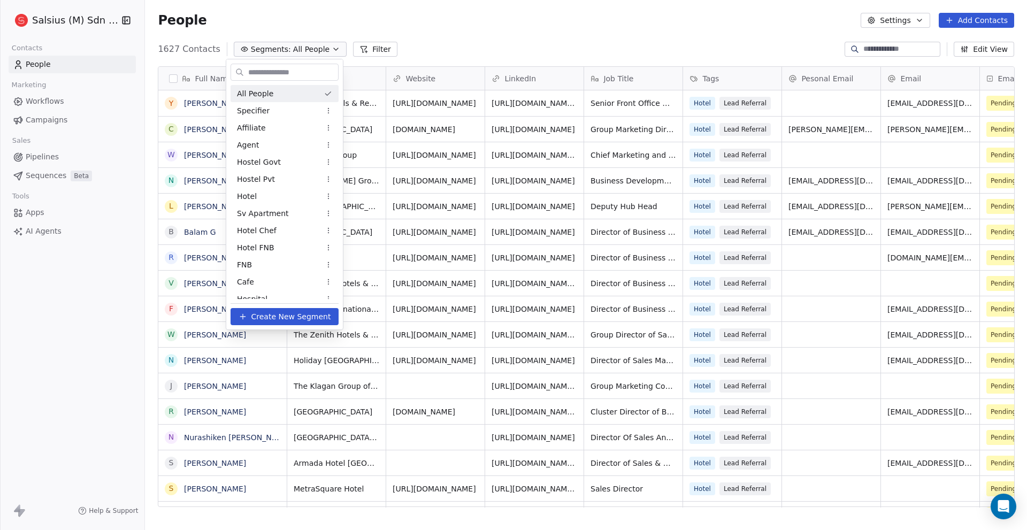
scroll to position [458, 874]
click at [291, 161] on div "Hostel Govt" at bounding box center [285, 162] width 108 height 17
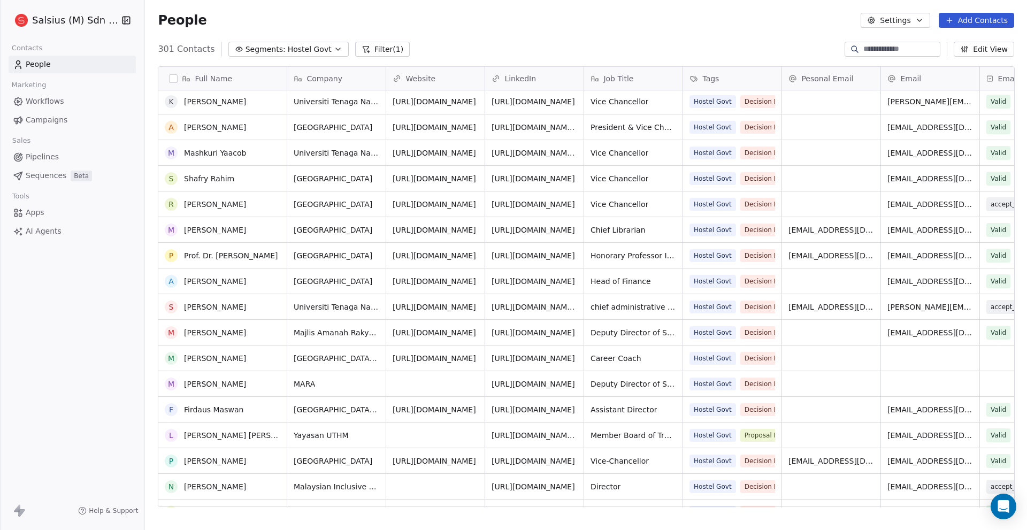
scroll to position [0, 0]
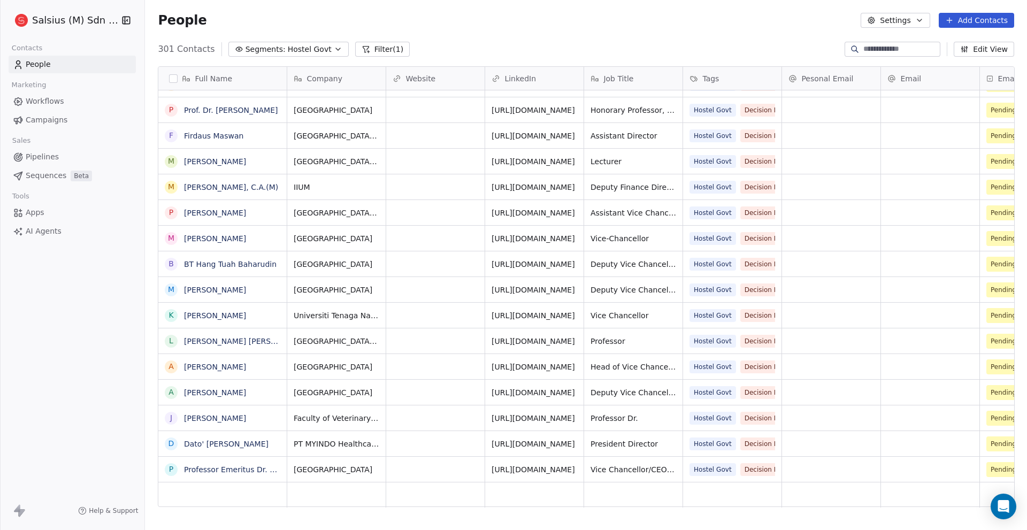
click at [360, 45] on button "Filter (1)" at bounding box center [382, 49] width 55 height 15
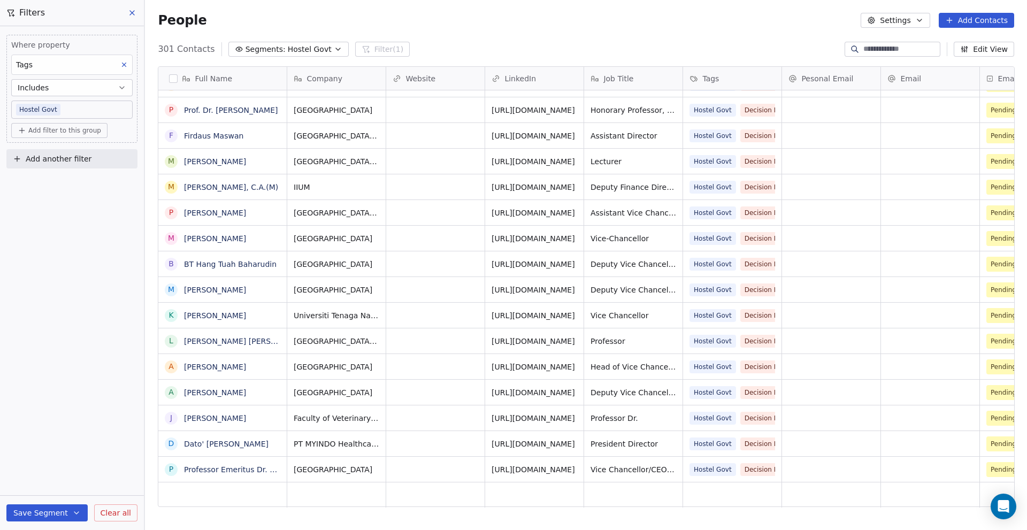
click at [428, 27] on div "People Settings Add Contacts" at bounding box center [586, 20] width 856 height 15
click at [298, 48] on span "Hostel Govt" at bounding box center [310, 49] width 44 height 11
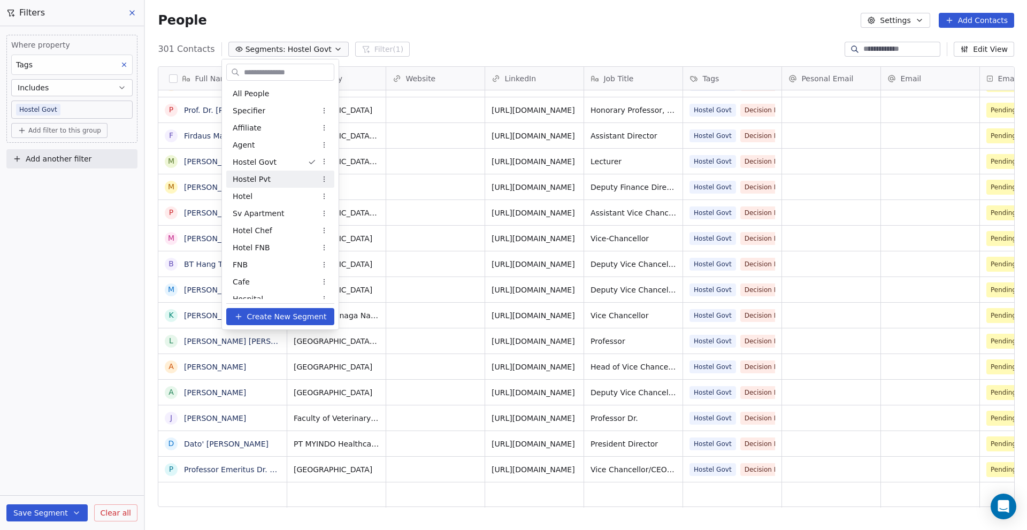
click at [271, 174] on div "Hostel Pvt" at bounding box center [280, 179] width 108 height 17
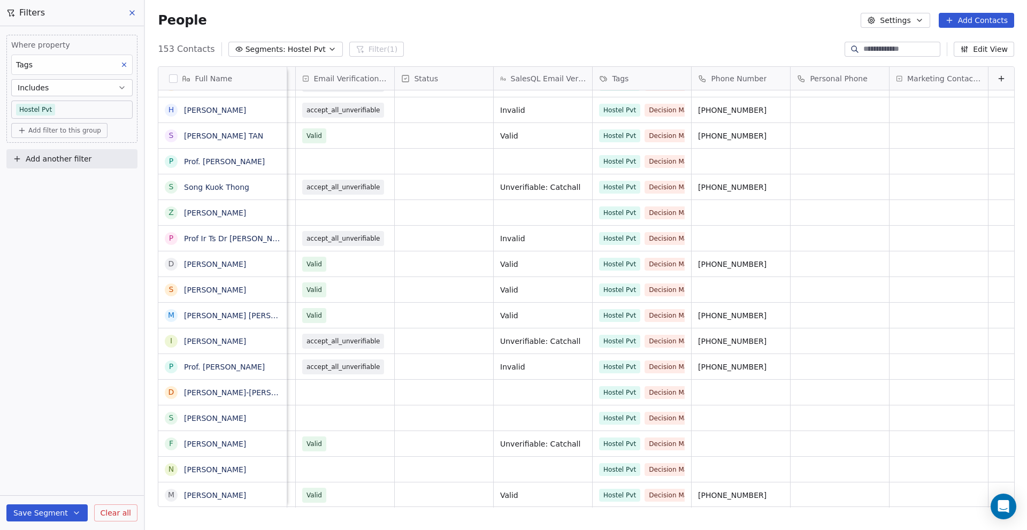
click at [58, 161] on span "Add another filter" at bounding box center [59, 159] width 66 height 11
click at [49, 198] on span "Contact activity" at bounding box center [47, 201] width 59 height 11
click at [78, 175] on div at bounding box center [72, 181] width 130 height 21
click at [83, 158] on html "Salsius (M) Sdn Bhd Contacts People Marketing Workflows Campaigns Sales Pipelin…" at bounding box center [513, 265] width 1027 height 530
click at [83, 158] on span "Add another filter" at bounding box center [59, 159] width 66 height 11
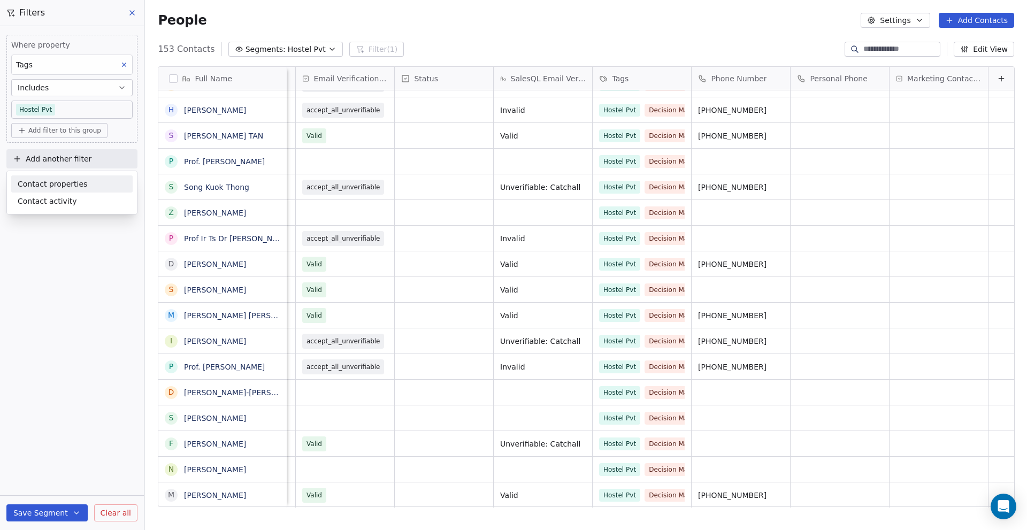
click at [48, 293] on html "Salsius (M) Sdn Bhd Contacts People Marketing Workflows Campaigns Sales Pipelin…" at bounding box center [513, 265] width 1027 height 530
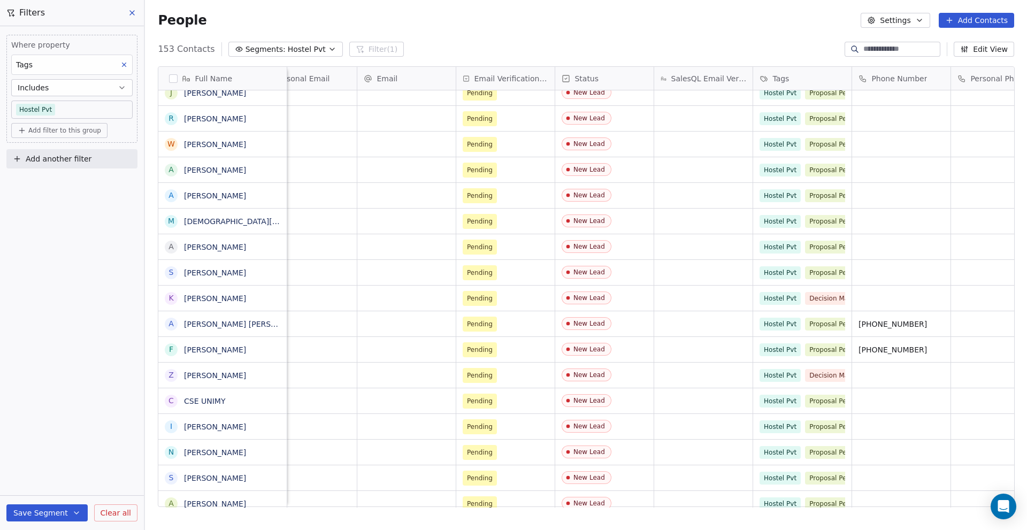
click at [55, 133] on span "Add filter to this group" at bounding box center [64, 130] width 73 height 9
click at [36, 260] on html "Salsius (M) Sdn Bhd Contacts People Marketing Workflows Campaigns Sales Pipelin…" at bounding box center [513, 265] width 1027 height 530
click at [80, 134] on span "Add filter to this group" at bounding box center [64, 130] width 73 height 9
click at [72, 154] on span "Contact properties" at bounding box center [57, 153] width 70 height 11
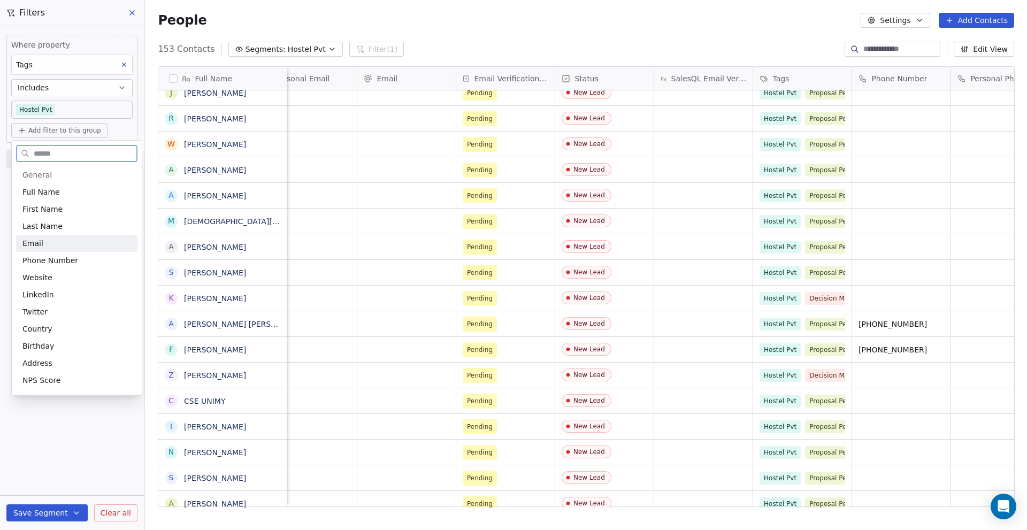
click at [33, 248] on span "Email" at bounding box center [32, 243] width 21 height 11
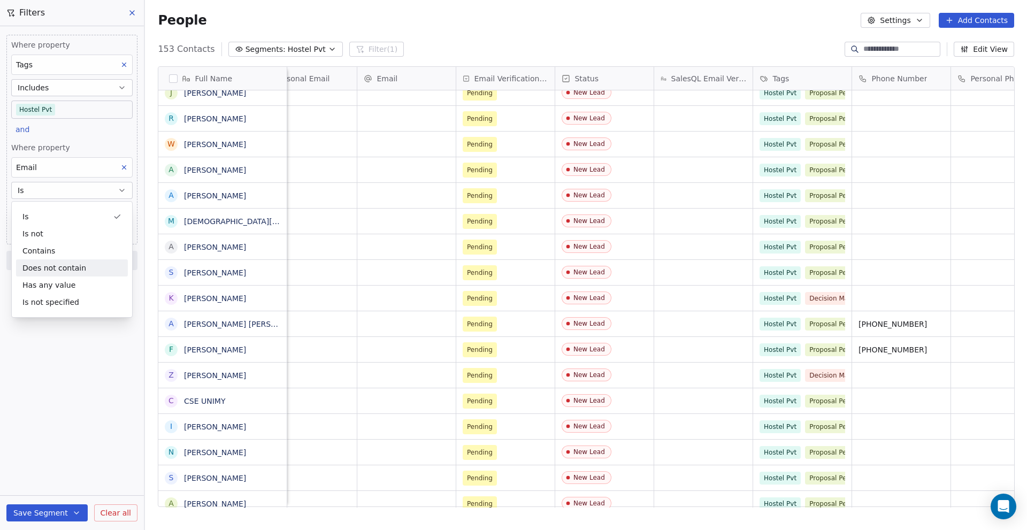
click at [50, 267] on div "Does not contain" at bounding box center [72, 267] width 112 height 17
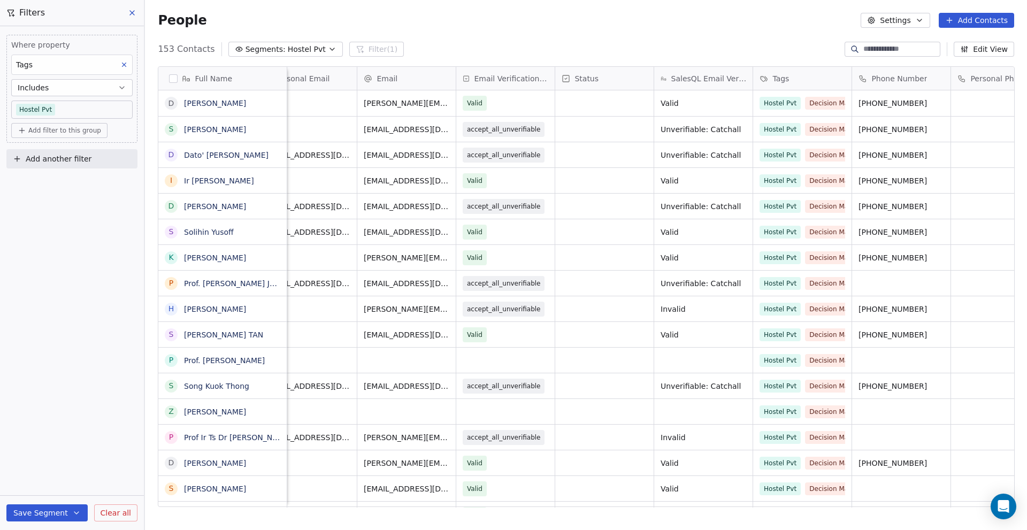
click at [79, 131] on span "Add filter to this group" at bounding box center [64, 130] width 73 height 9
click at [68, 157] on span "Contact properties" at bounding box center [57, 153] width 70 height 11
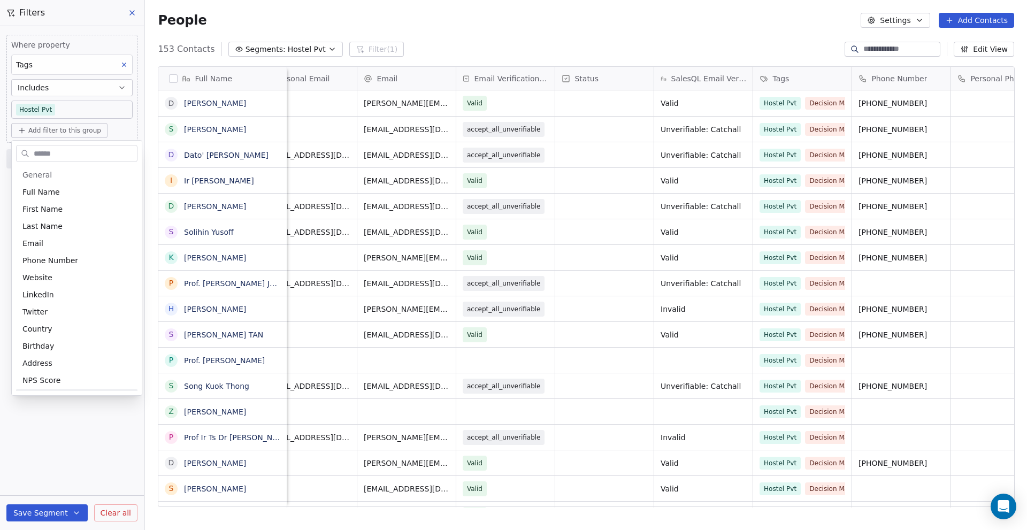
click at [83, 427] on html "Salsius (M) Sdn Bhd Contacts People Marketing Workflows Campaigns Sales Pipelin…" at bounding box center [513, 265] width 1027 height 530
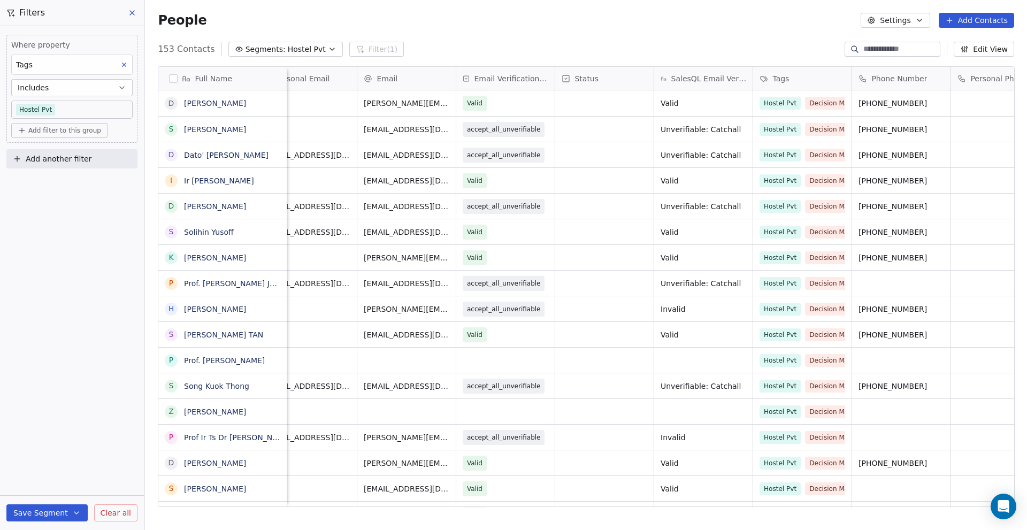
click at [72, 159] on span "Add another filter" at bounding box center [59, 159] width 66 height 11
click at [68, 179] on span "Contact properties" at bounding box center [53, 184] width 70 height 11
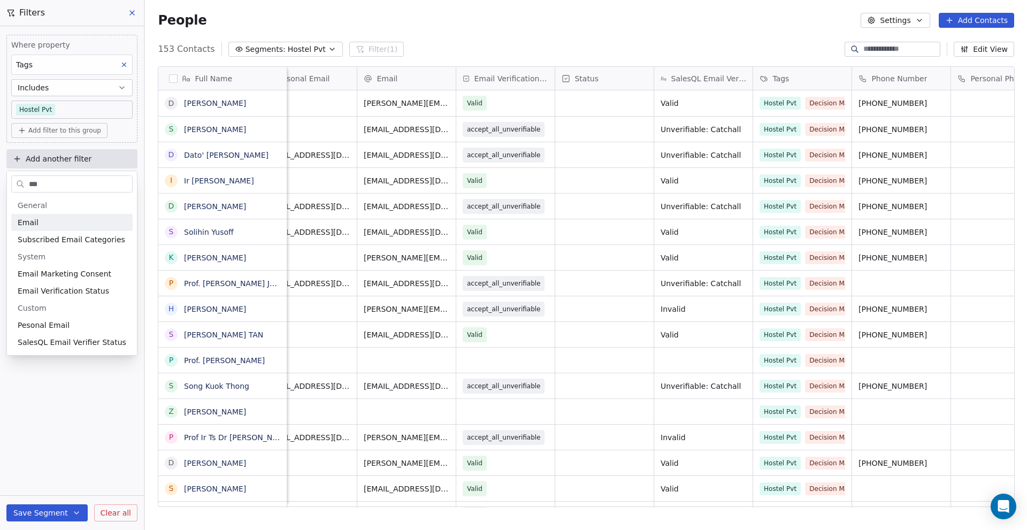
type input "***"
click at [57, 225] on div "Email" at bounding box center [72, 222] width 109 height 11
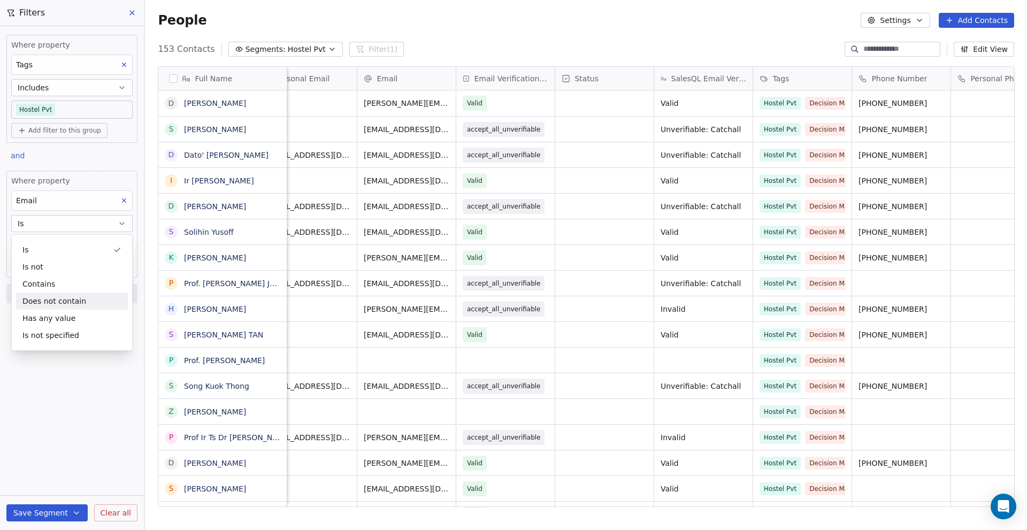
click at [62, 295] on div "Does not contain" at bounding box center [72, 301] width 112 height 17
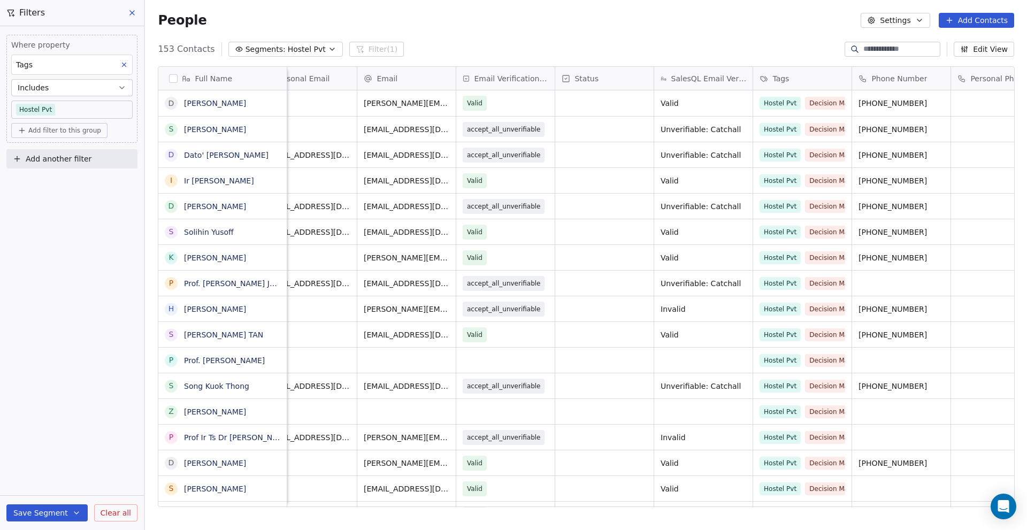
click at [73, 162] on span "Add another filter" at bounding box center [59, 159] width 66 height 11
click at [73, 180] on span "Contact properties" at bounding box center [53, 184] width 70 height 11
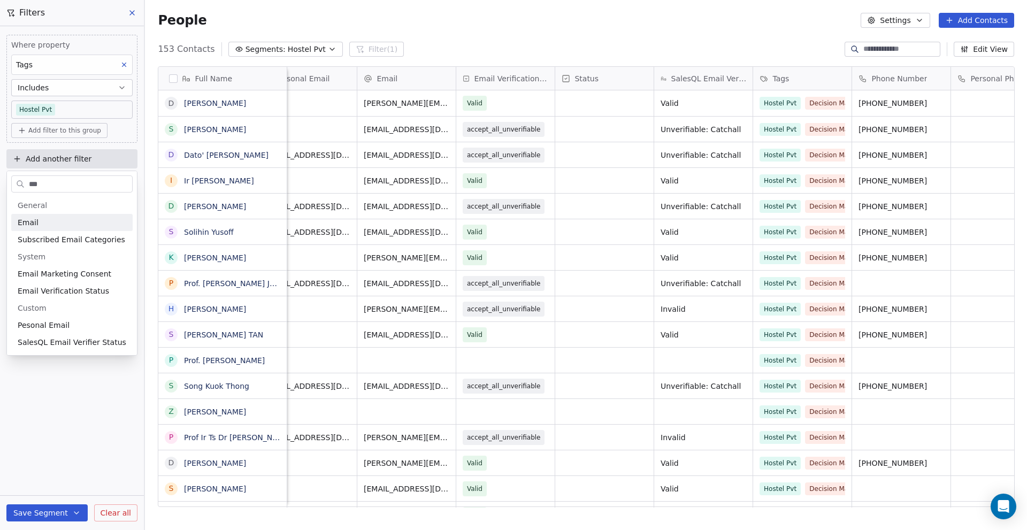
type input "***"
click at [63, 224] on div "Email" at bounding box center [72, 222] width 109 height 11
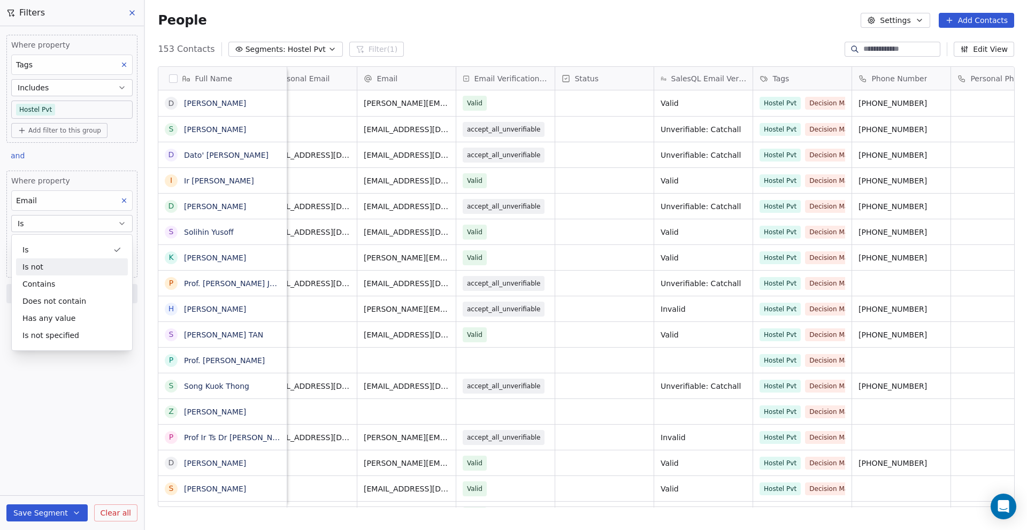
click at [50, 267] on div "Is not" at bounding box center [72, 266] width 112 height 17
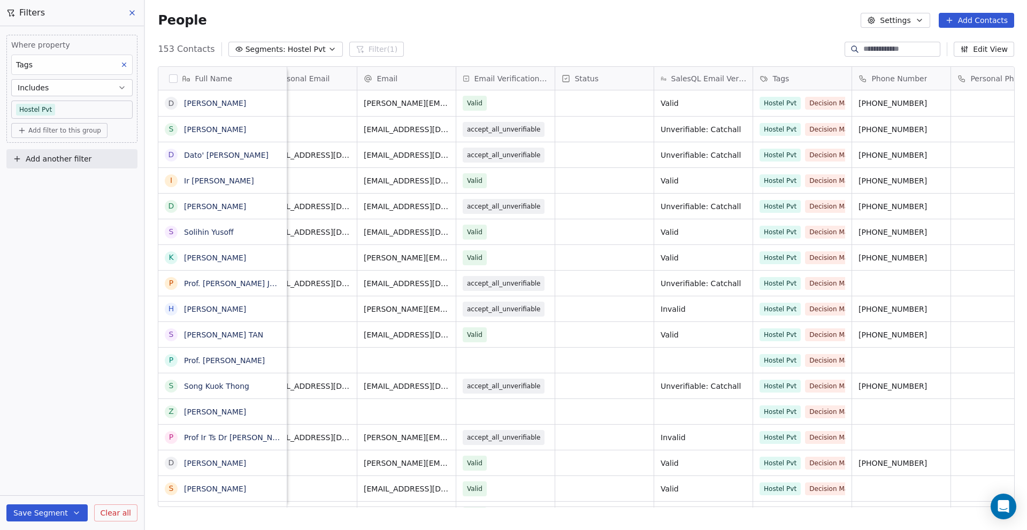
click at [69, 214] on div "Where property Tags Includes Hostel Pvt Add filter to this group Add another fi…" at bounding box center [72, 278] width 144 height 504
click at [125, 508] on span "Clear all" at bounding box center [116, 513] width 30 height 11
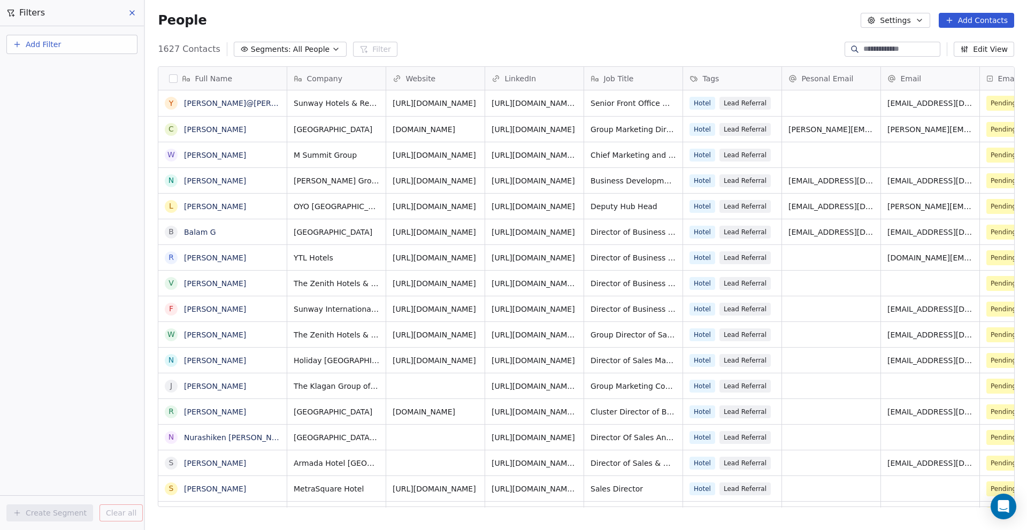
scroll to position [458, 874]
click at [79, 45] on button "Add Filter" at bounding box center [71, 44] width 131 height 19
click at [74, 70] on span "Contact properties" at bounding box center [53, 69] width 70 height 11
type input "***"
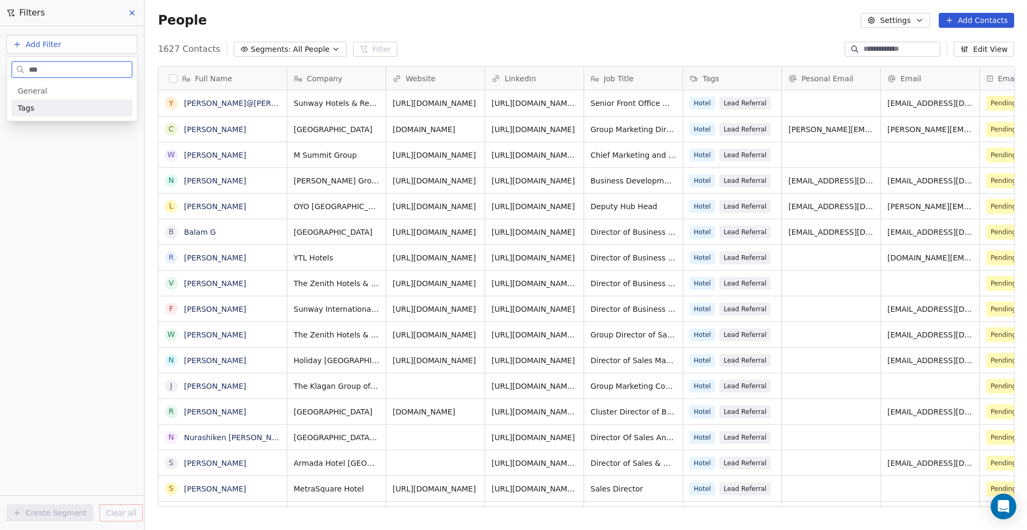
click at [74, 114] on div "Tags" at bounding box center [71, 107] width 121 height 17
click at [60, 112] on div "Includes" at bounding box center [72, 113] width 112 height 17
click at [65, 105] on body "Salsius (M) Sdn Bhd Contacts People Marketing Workflows Campaigns Sales Pipelin…" at bounding box center [513, 265] width 1027 height 530
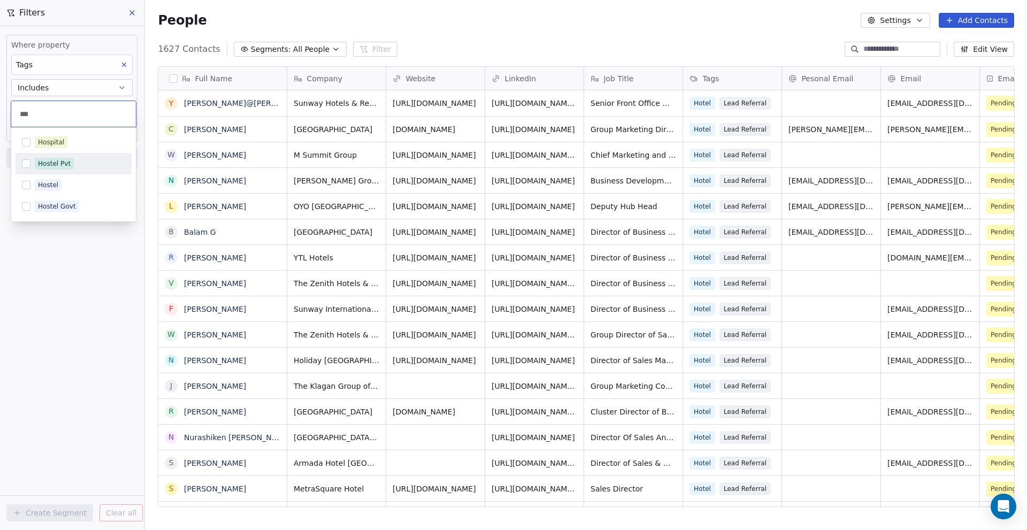
type input "***"
click at [61, 166] on div "Hostel Pvt" at bounding box center [54, 164] width 33 height 10
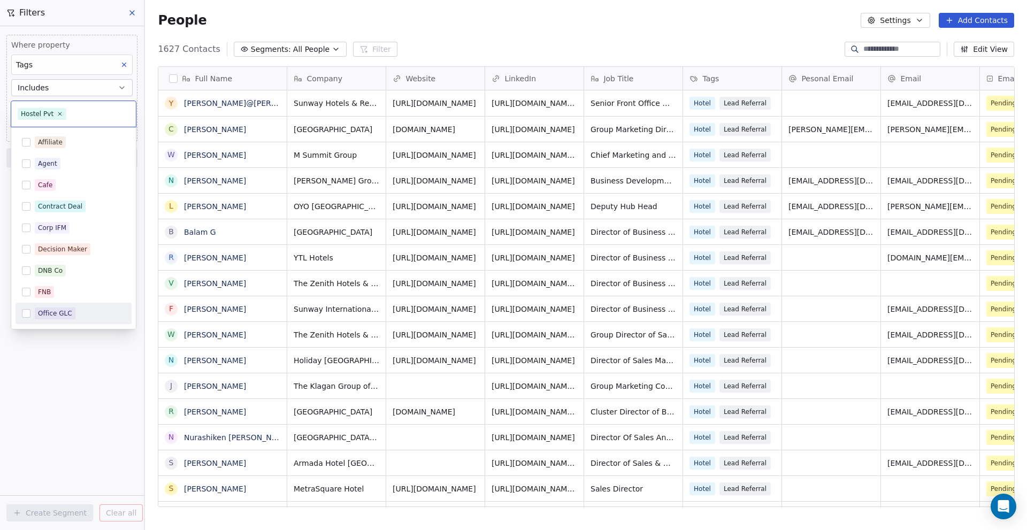
click at [67, 352] on html "Salsius (M) Sdn Bhd Contacts People Marketing Workflows Campaigns Sales Pipelin…" at bounding box center [513, 265] width 1027 height 530
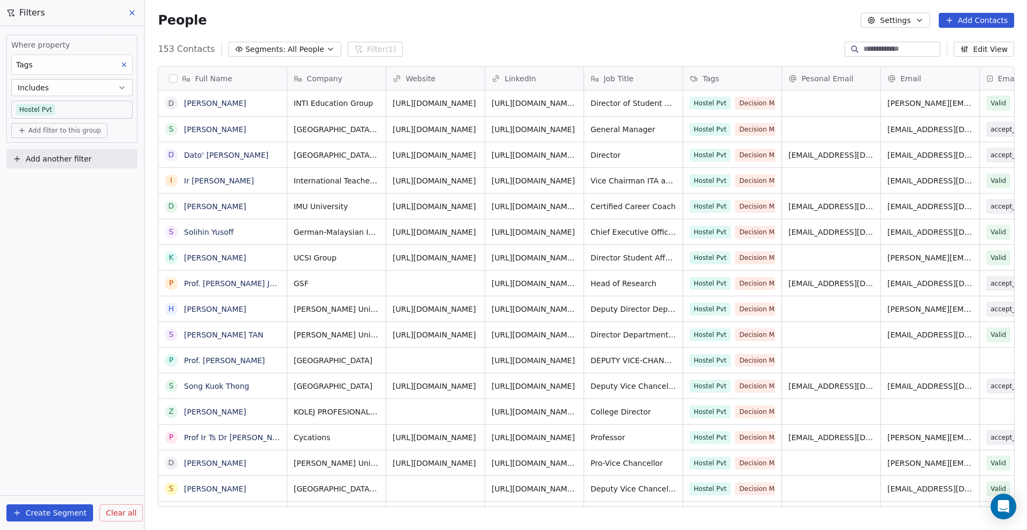
click at [71, 158] on span "Add another filter" at bounding box center [59, 159] width 66 height 11
click at [66, 185] on span "Contact properties" at bounding box center [53, 184] width 70 height 11
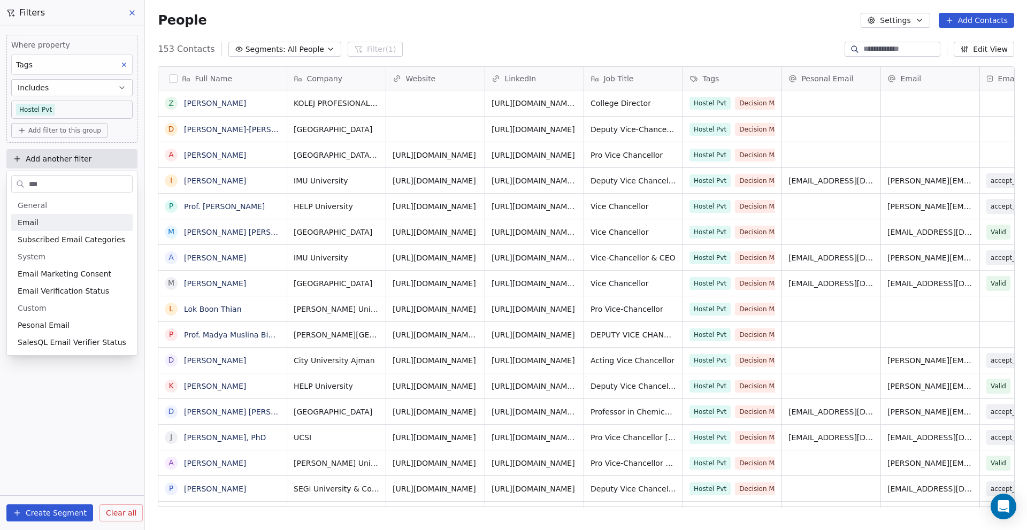
type input "***"
click at [63, 221] on div "Email" at bounding box center [72, 222] width 109 height 11
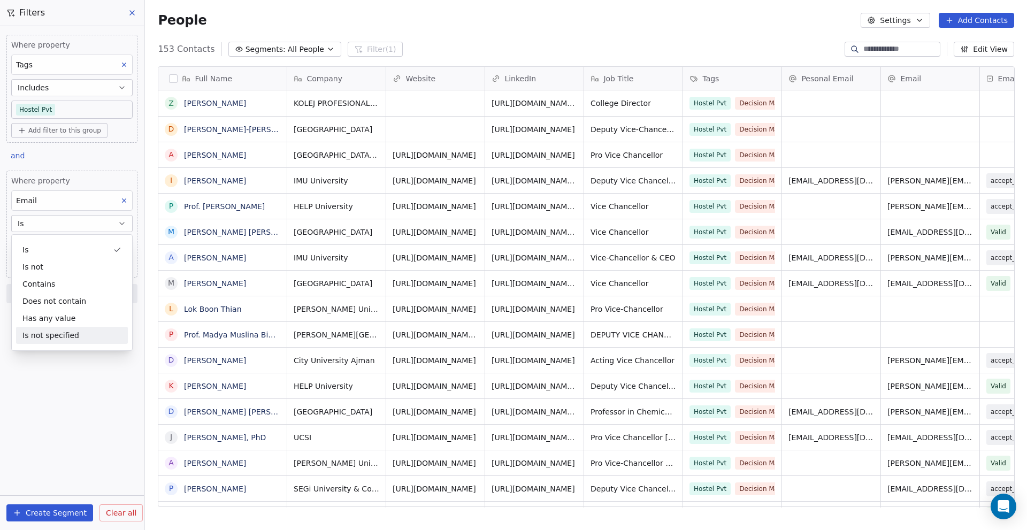
click at [68, 335] on div "Is not specified" at bounding box center [72, 335] width 112 height 17
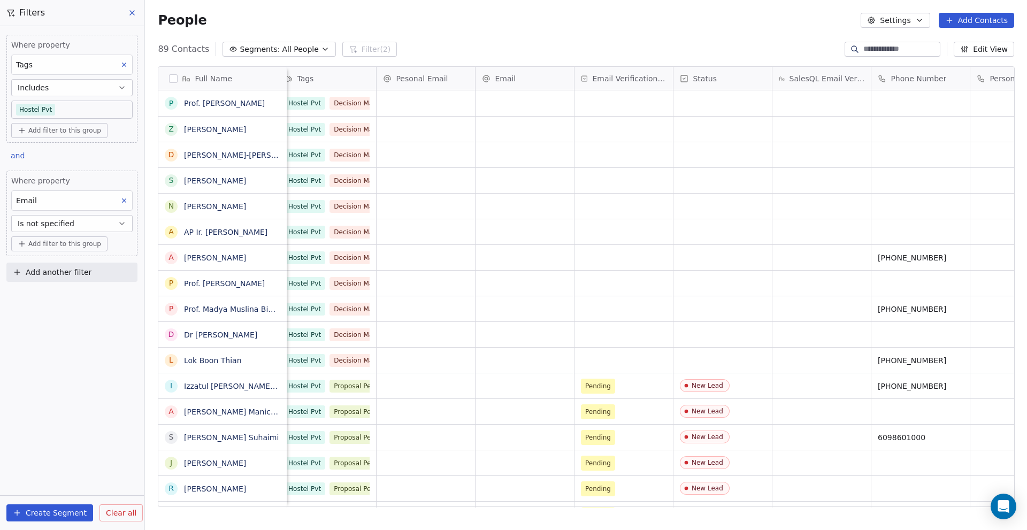
scroll to position [0, 412]
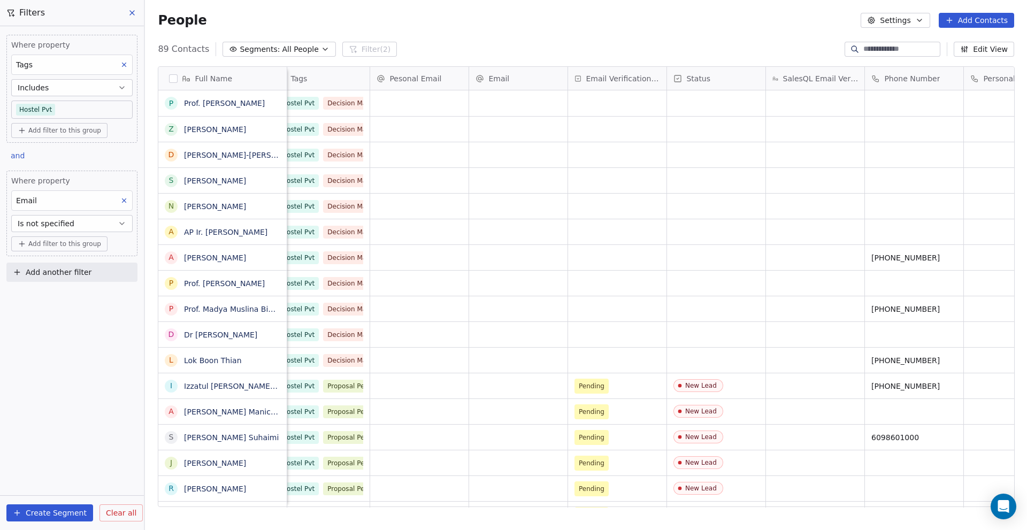
click at [83, 272] on span "Add another filter" at bounding box center [59, 272] width 66 height 11
click at [65, 296] on span "Contact properties" at bounding box center [53, 297] width 70 height 11
type input "***"
click at [60, 339] on span "Phone Number" at bounding box center [46, 336] width 56 height 11
click at [79, 467] on div "Where property Tags Includes Hostel Pvt Add filter to this group and Where prop…" at bounding box center [72, 278] width 144 height 504
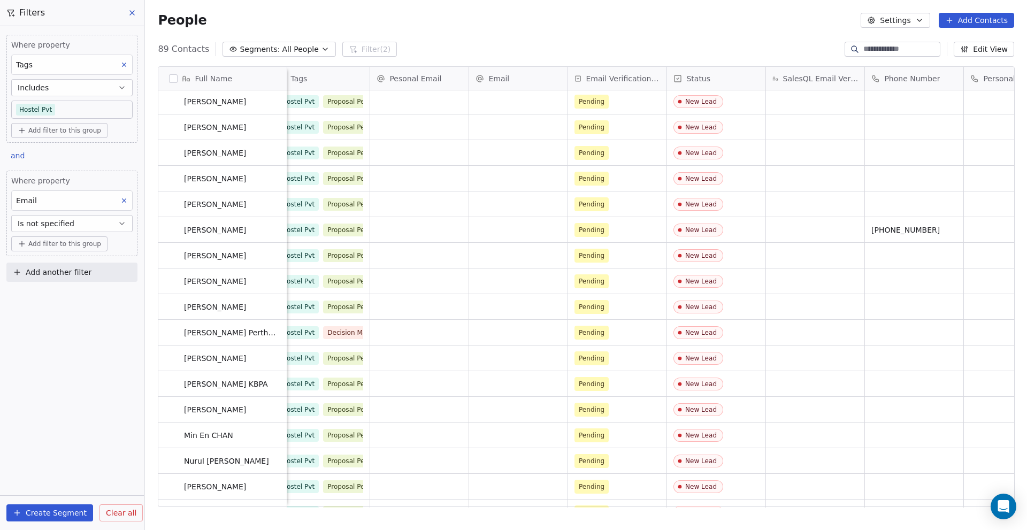
scroll to position [1123, 0]
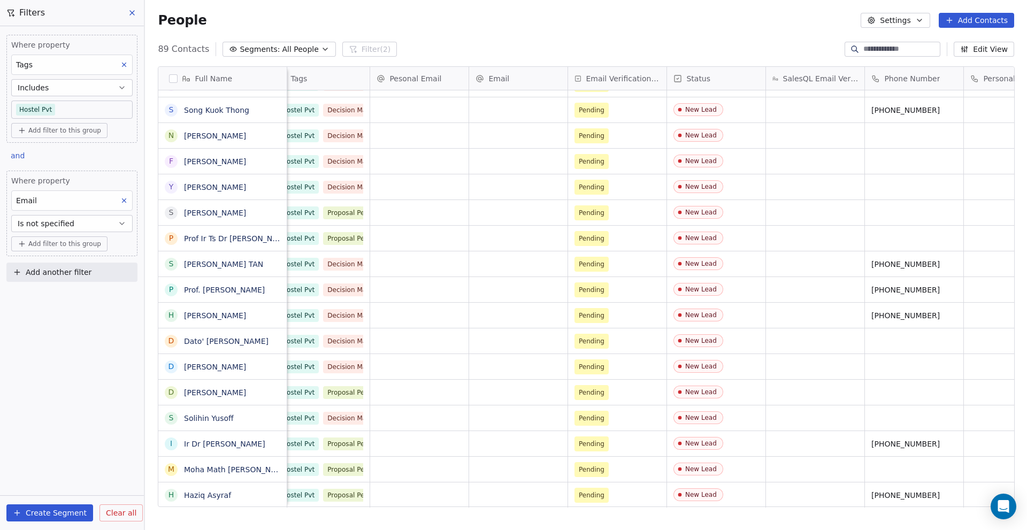
click at [64, 280] on button "Add another filter" at bounding box center [71, 272] width 131 height 19
click at [64, 301] on span "Contact properties" at bounding box center [53, 297] width 70 height 11
type input "***"
click at [45, 342] on div "Phone Number" at bounding box center [71, 335] width 121 height 17
click at [58, 444] on div "Is not specified" at bounding box center [72, 448] width 112 height 17
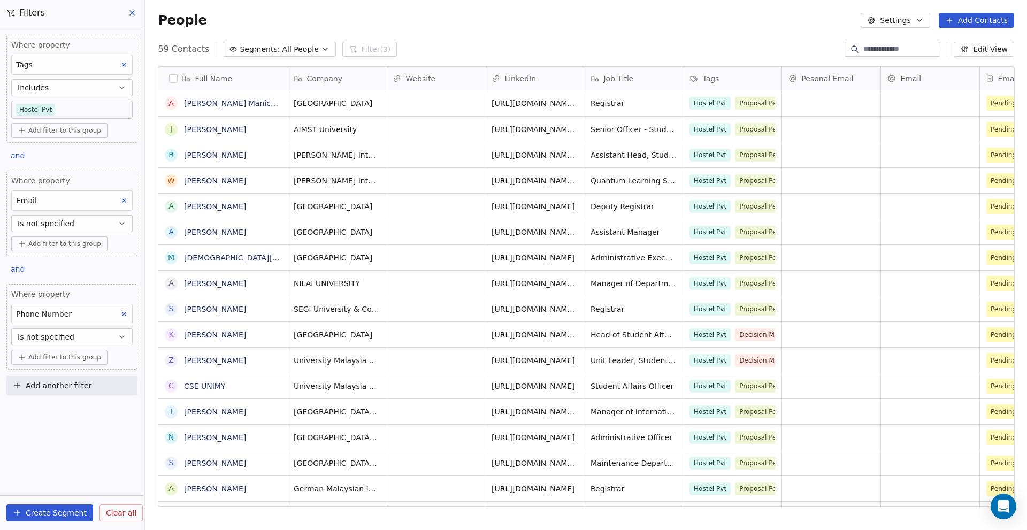
click at [175, 76] on button "button" at bounding box center [173, 78] width 9 height 9
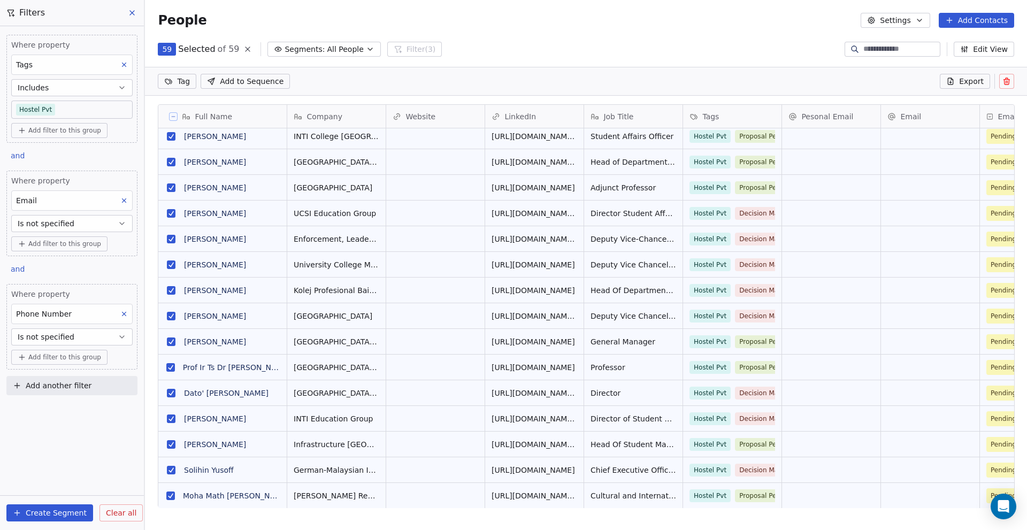
click at [1004, 81] on icon at bounding box center [1006, 82] width 5 height 5
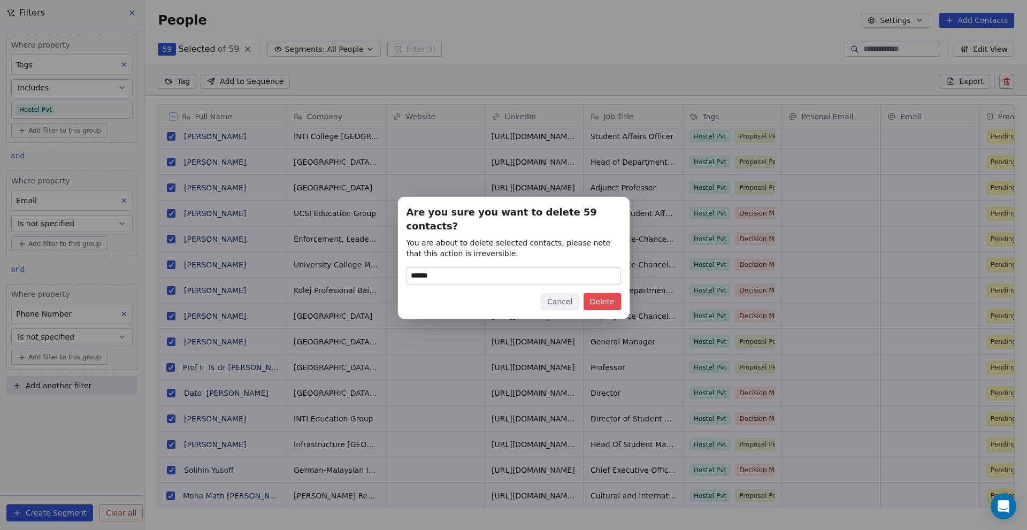
type input "******"
click at [566, 295] on button "Cancel" at bounding box center [560, 301] width 38 height 17
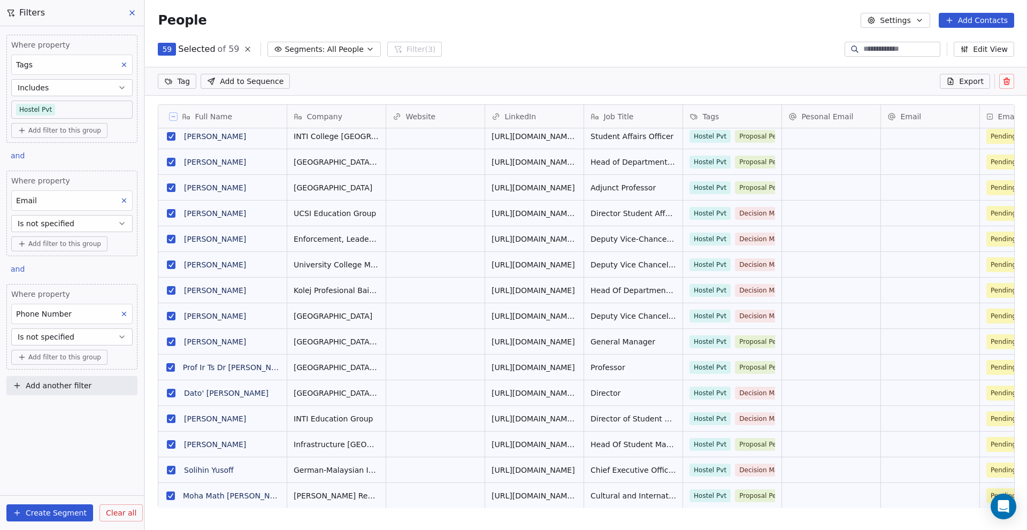
click at [120, 513] on span "Clear all" at bounding box center [121, 513] width 30 height 11
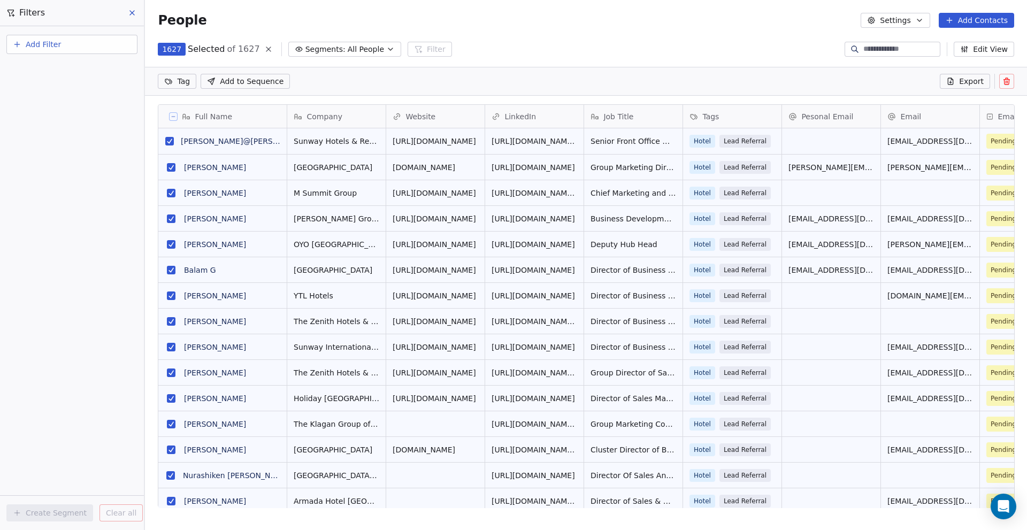
click at [318, 48] on span "Segments:" at bounding box center [325, 49] width 40 height 11
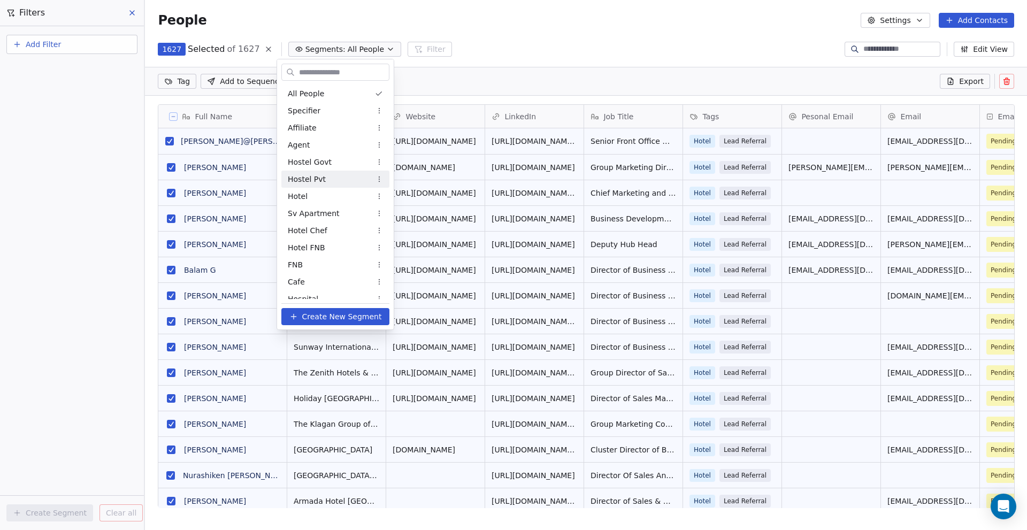
click at [319, 174] on span "Hostel Pvt" at bounding box center [307, 179] width 38 height 11
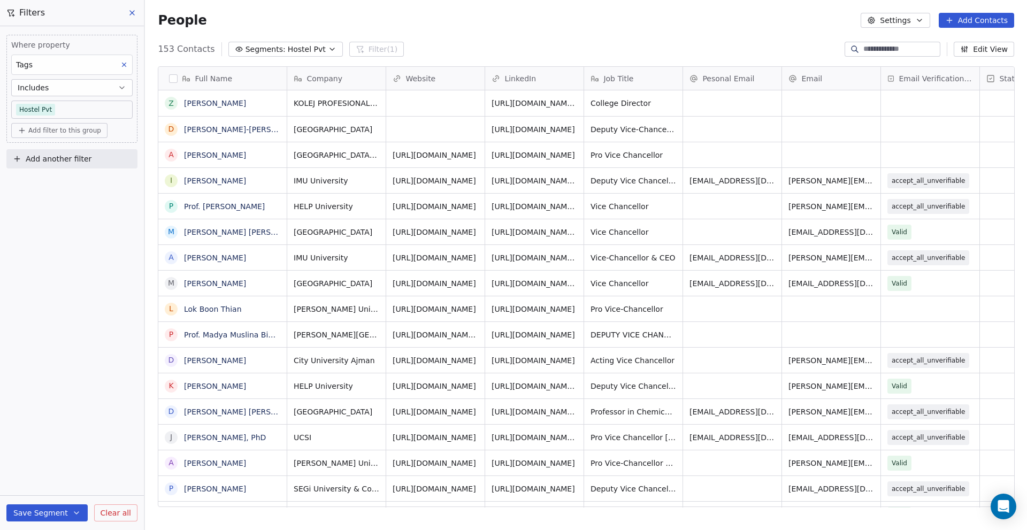
click at [172, 78] on button "button" at bounding box center [173, 78] width 9 height 9
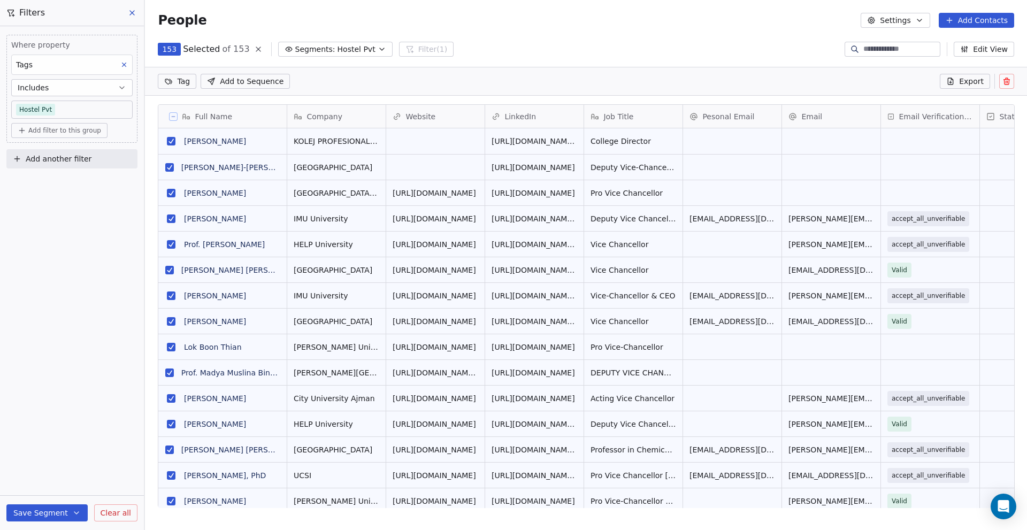
click at [1002, 81] on icon at bounding box center [1006, 81] width 9 height 9
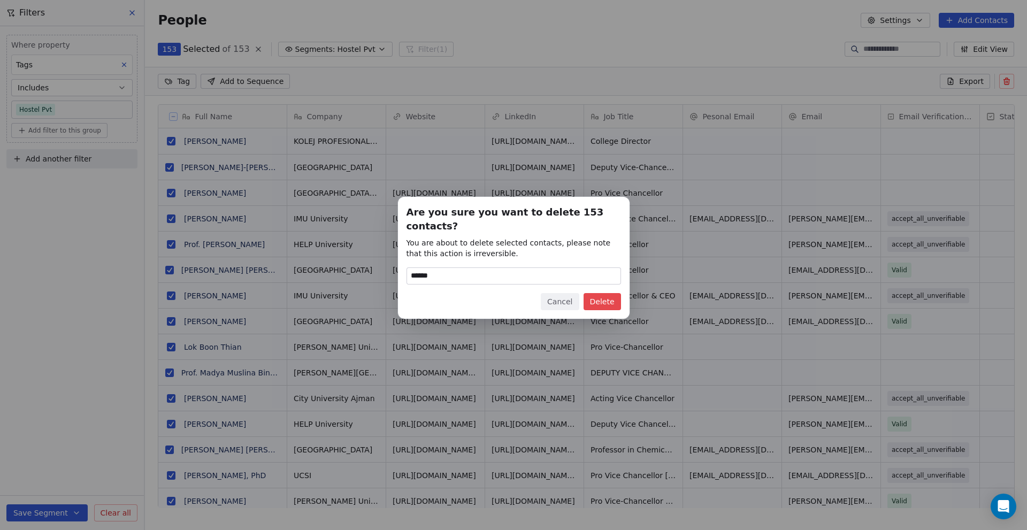
click at [602, 296] on button "Delete" at bounding box center [602, 301] width 37 height 17
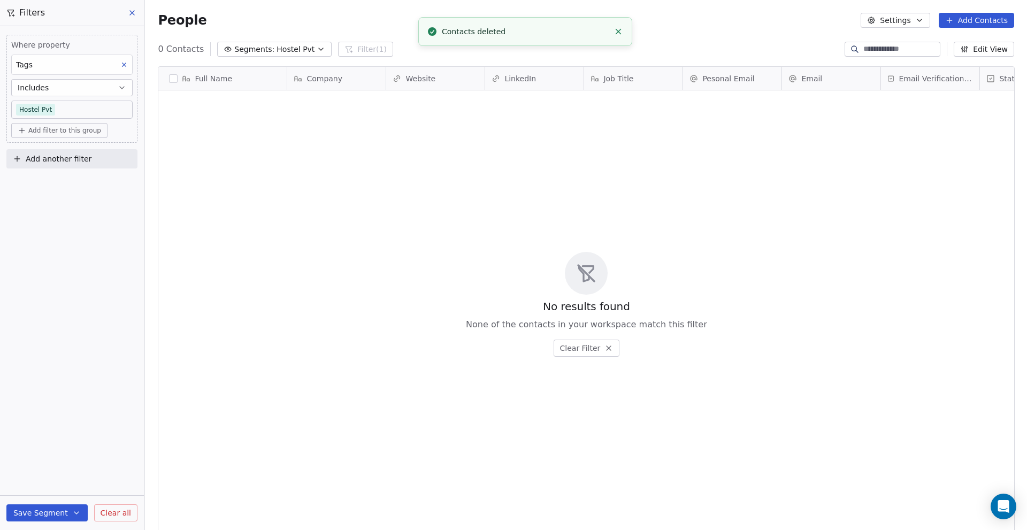
click at [977, 20] on button "Add Contacts" at bounding box center [976, 20] width 75 height 15
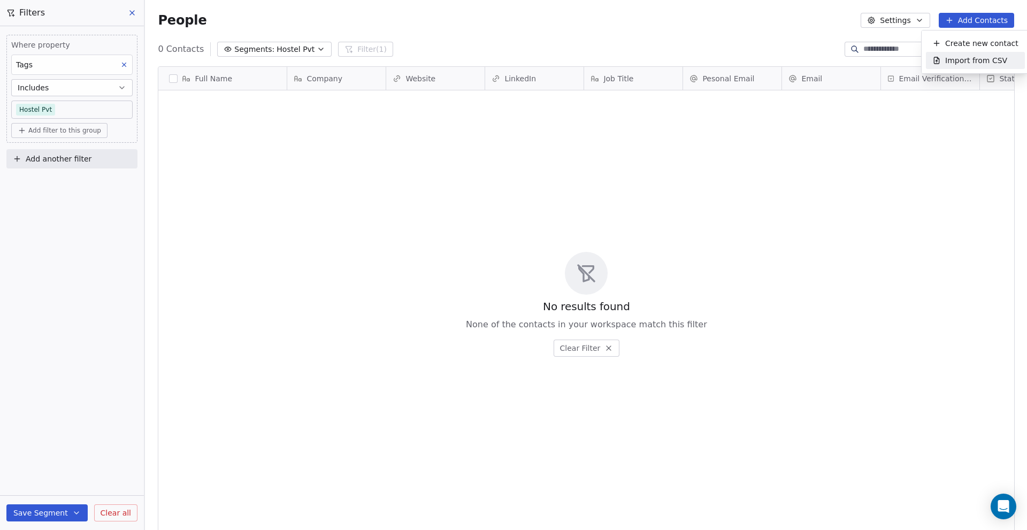
click at [970, 60] on span "Import from CSV" at bounding box center [976, 60] width 62 height 11
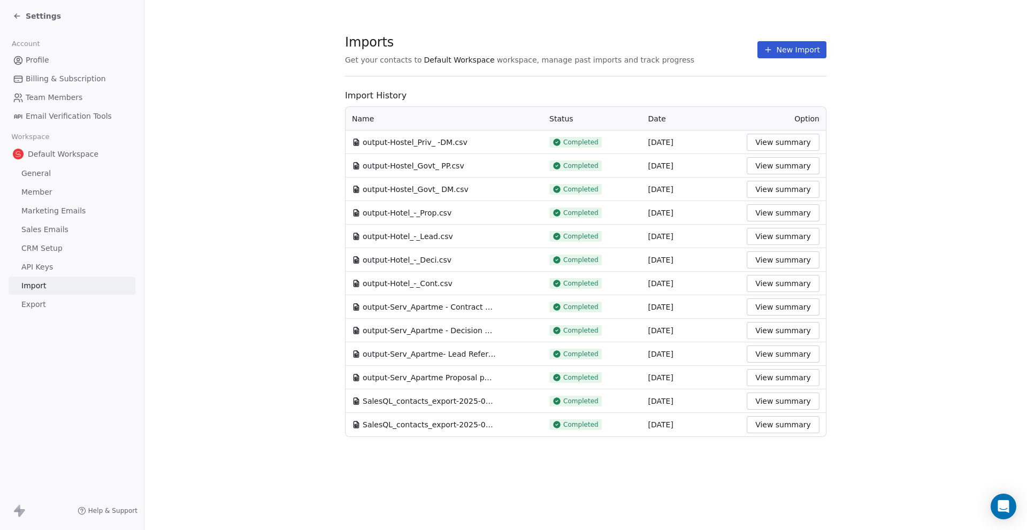
click at [804, 44] on button "New Import" at bounding box center [791, 49] width 69 height 17
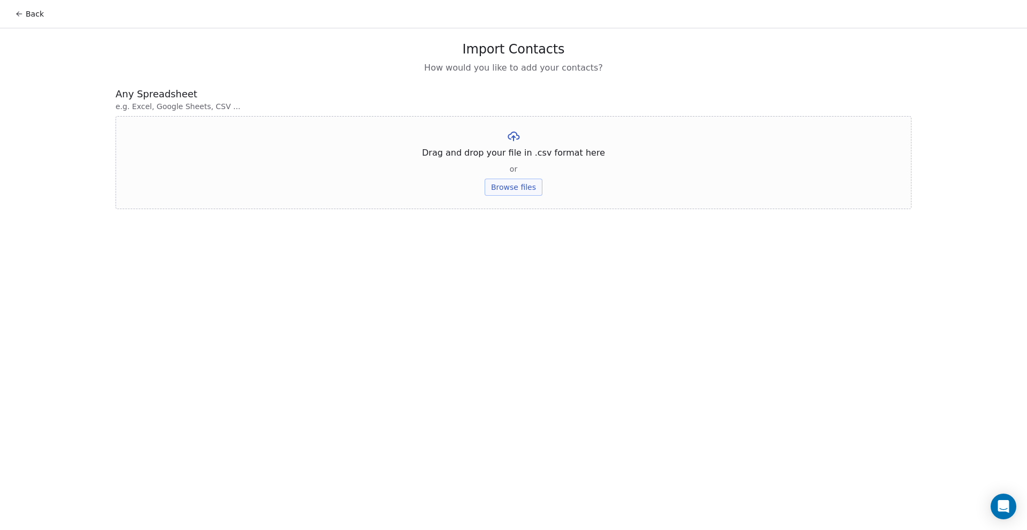
click at [503, 190] on button "Browse files" at bounding box center [514, 187] width 58 height 17
click at [518, 156] on button "Upload" at bounding box center [513, 157] width 39 height 17
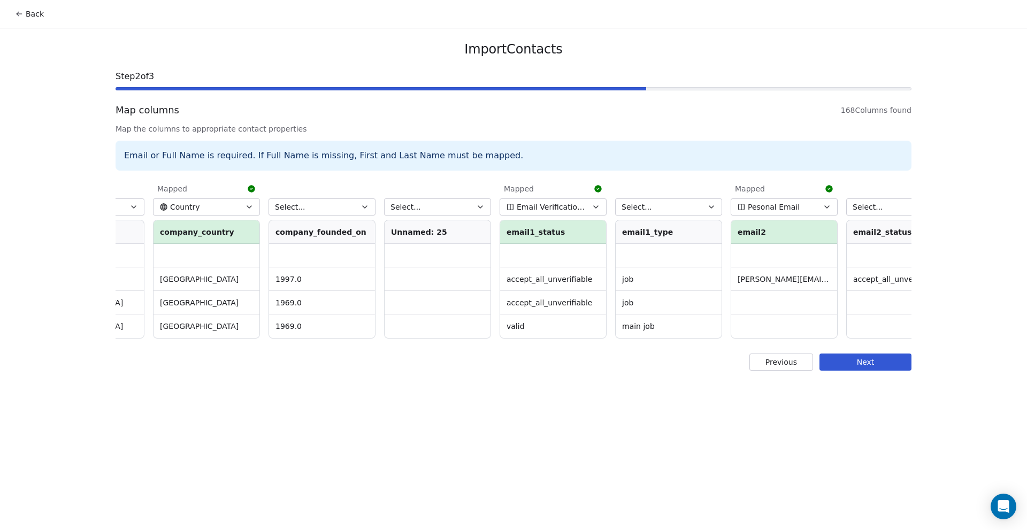
scroll to position [0, 2700]
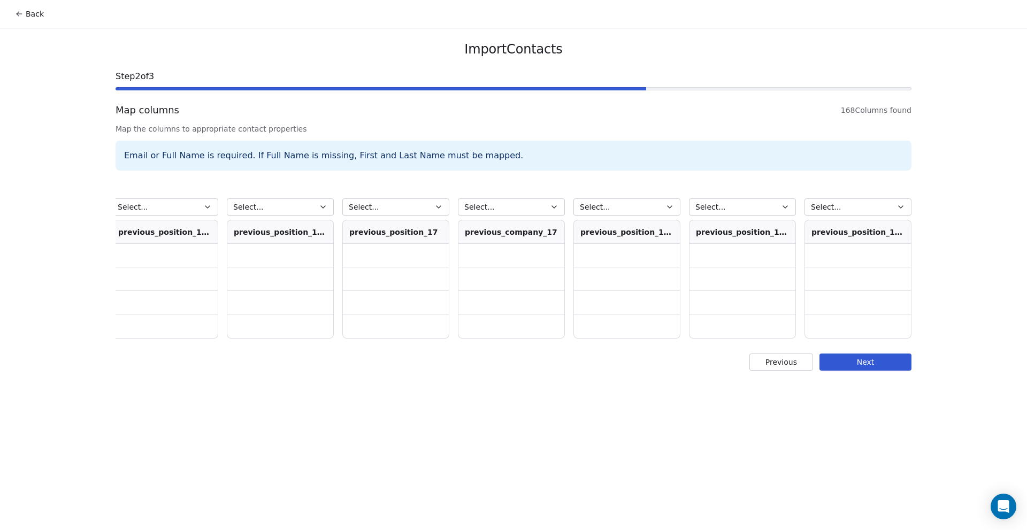
scroll to position [0, 18604]
click at [550, 204] on icon "button" at bounding box center [554, 207] width 9 height 9
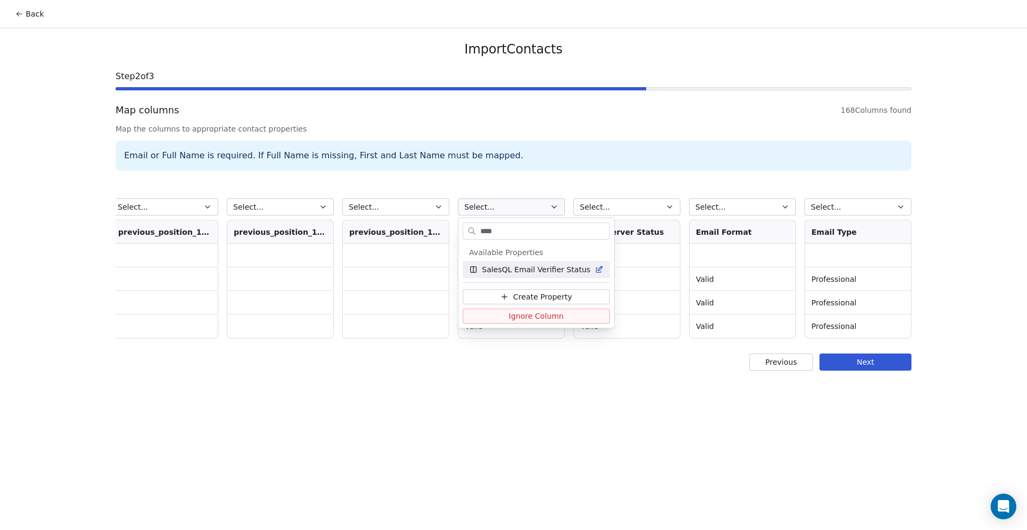
type input "****"
click at [528, 269] on span "SalesQL Email Verifier Status" at bounding box center [536, 269] width 109 height 11
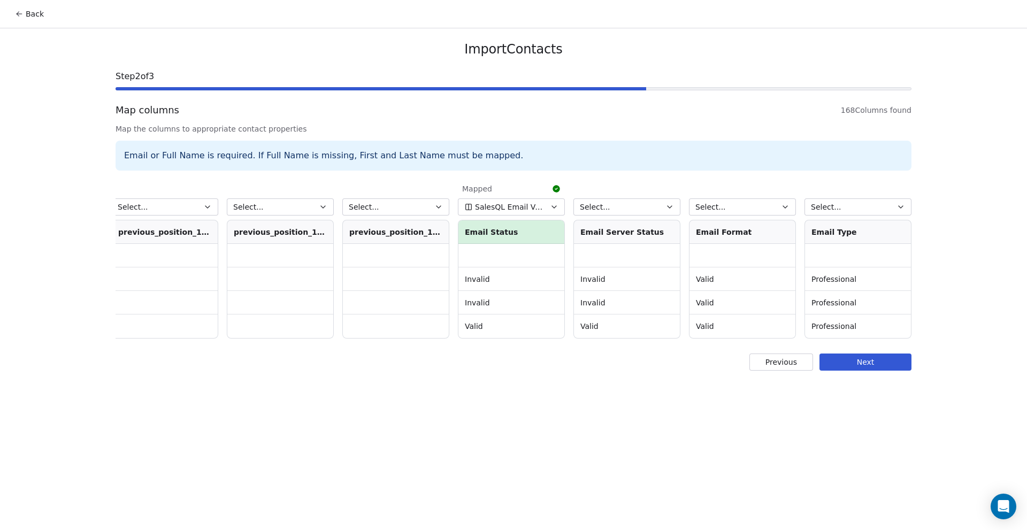
click at [884, 371] on button "Next" at bounding box center [865, 362] width 92 height 17
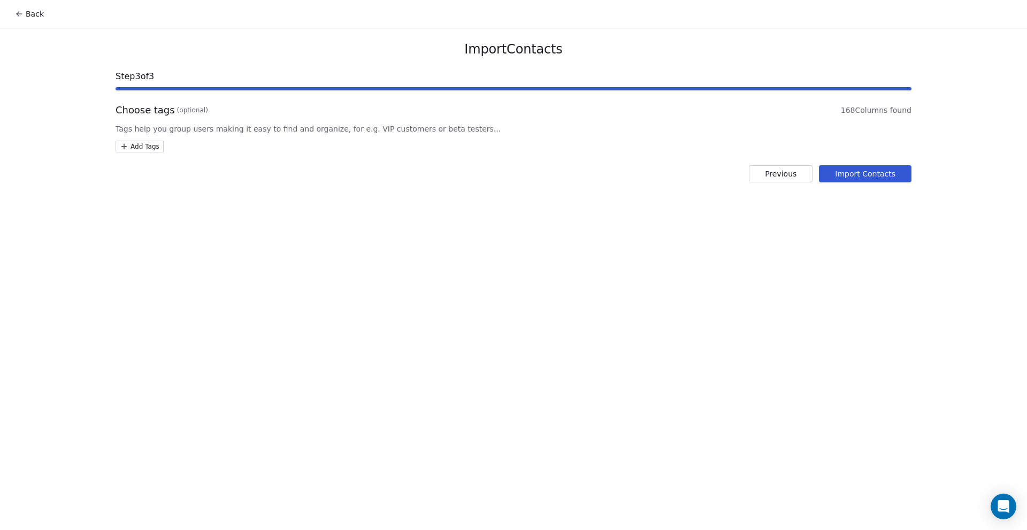
click at [139, 150] on html "Back Import Contacts Step 3 of 3 Choose tags (optional) 168 Columns found Tags …" at bounding box center [513, 265] width 1027 height 530
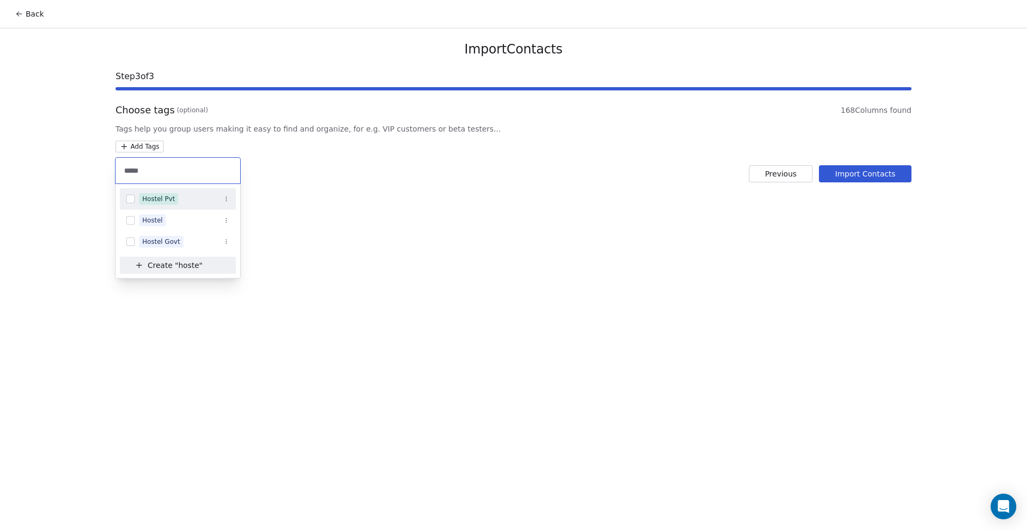
type input "*****"
click at [159, 194] on span "Hostel Pvt" at bounding box center [158, 199] width 39 height 12
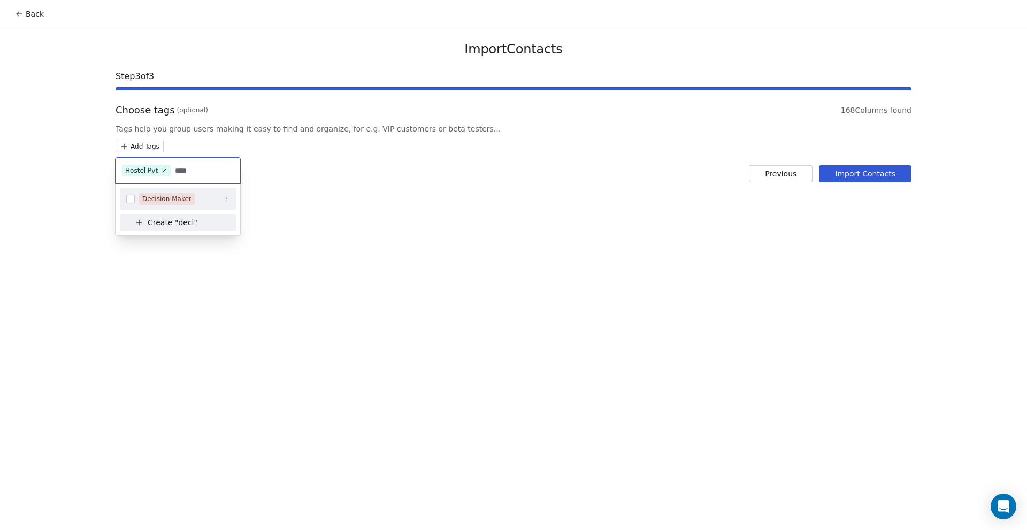
type input "****"
click at [185, 196] on div "Decision Maker" at bounding box center [166, 199] width 49 height 10
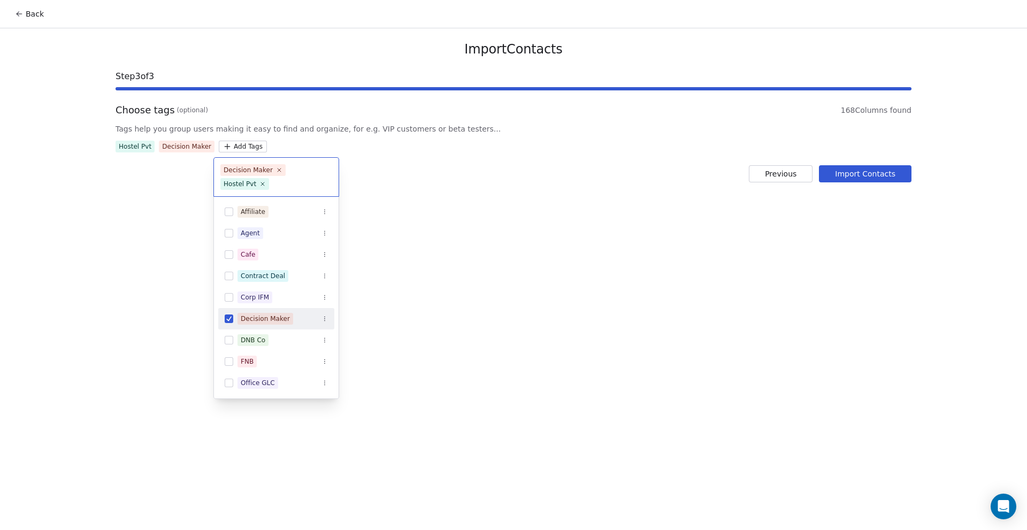
click at [610, 216] on html "Back Import Contacts Step 3 of 3 Choose tags (optional) 168 Columns found Tags …" at bounding box center [513, 265] width 1027 height 530
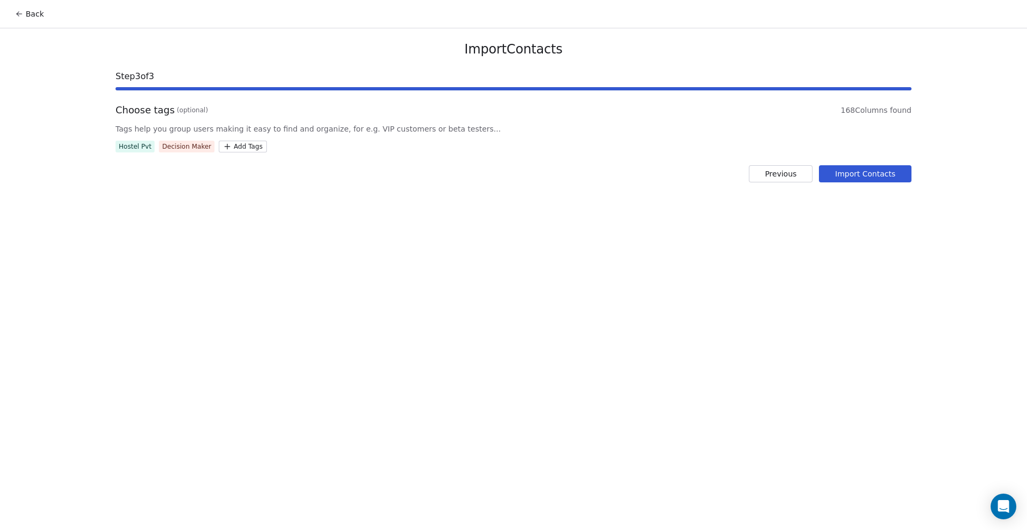
click at [897, 167] on button "Import Contacts" at bounding box center [865, 173] width 93 height 17
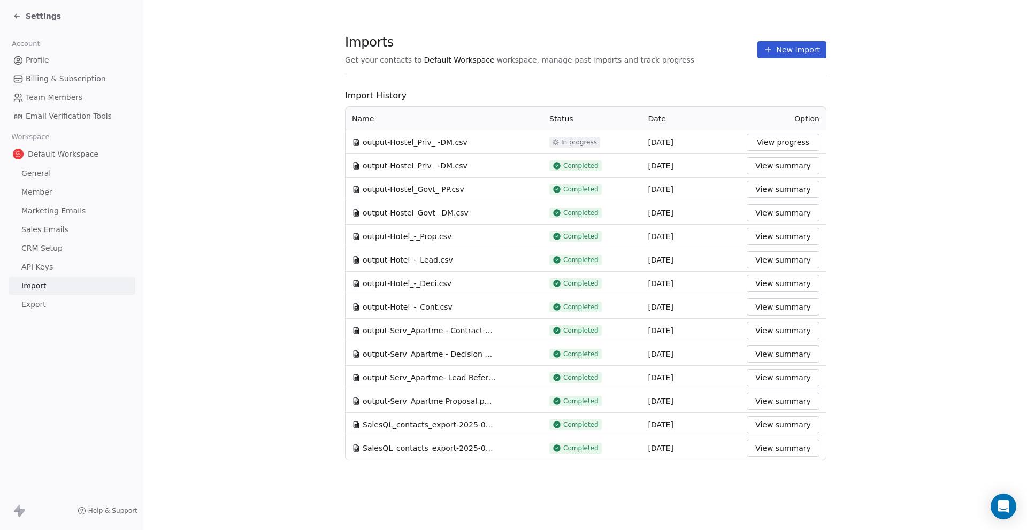
click at [900, 237] on section "Imports Get your contacts to Default Workspace workspace, manage past imports a…" at bounding box center [585, 247] width 883 height 495
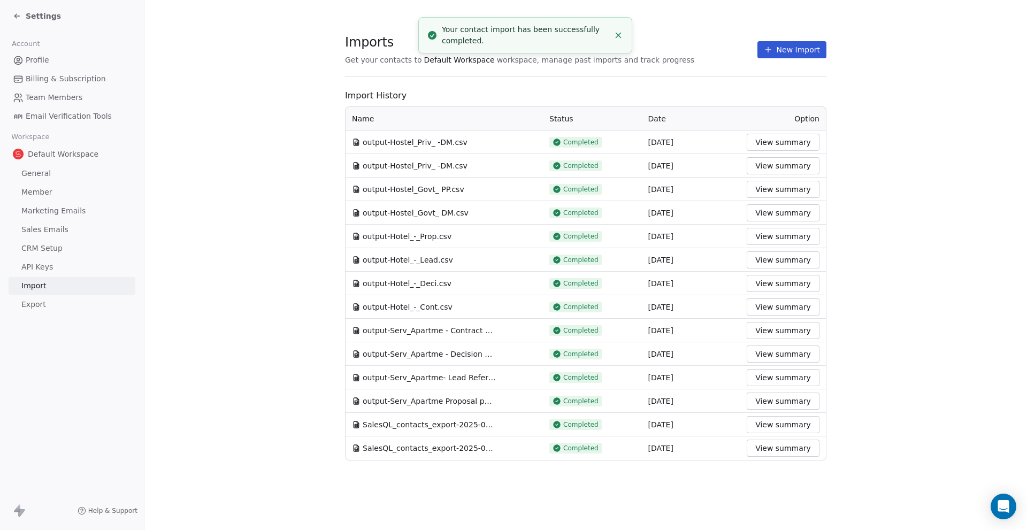
click at [794, 43] on button "New Import" at bounding box center [791, 49] width 69 height 17
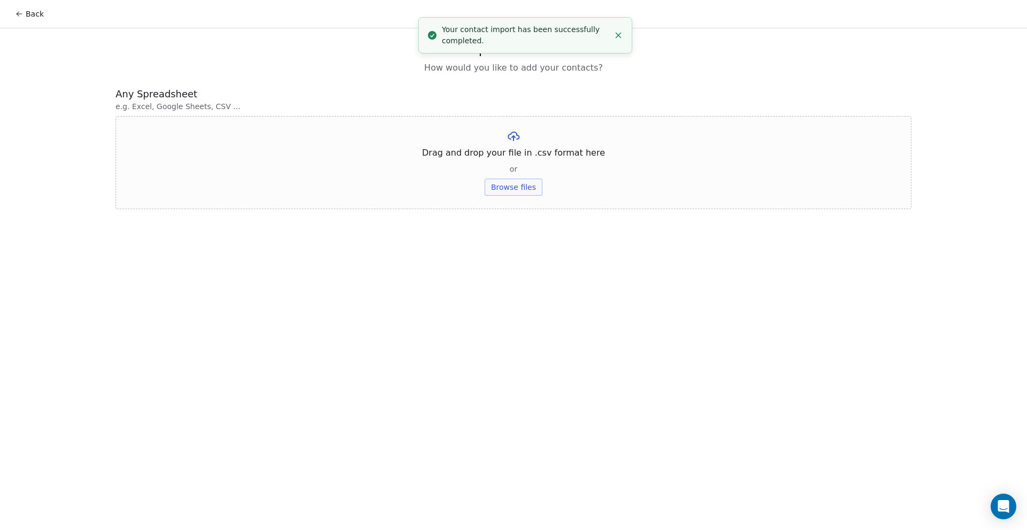
click at [521, 186] on button "Browse files" at bounding box center [514, 187] width 58 height 17
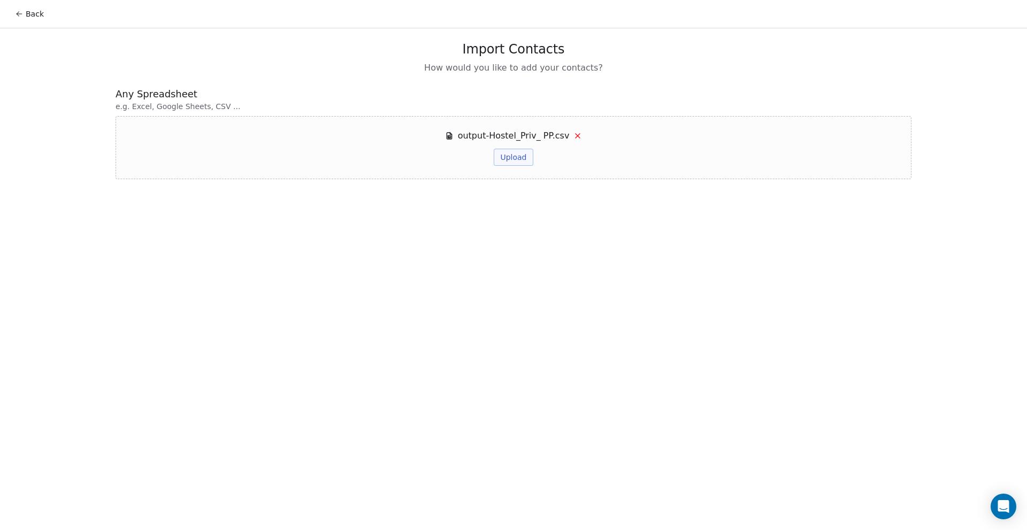
click at [515, 159] on button "Upload" at bounding box center [513, 157] width 39 height 17
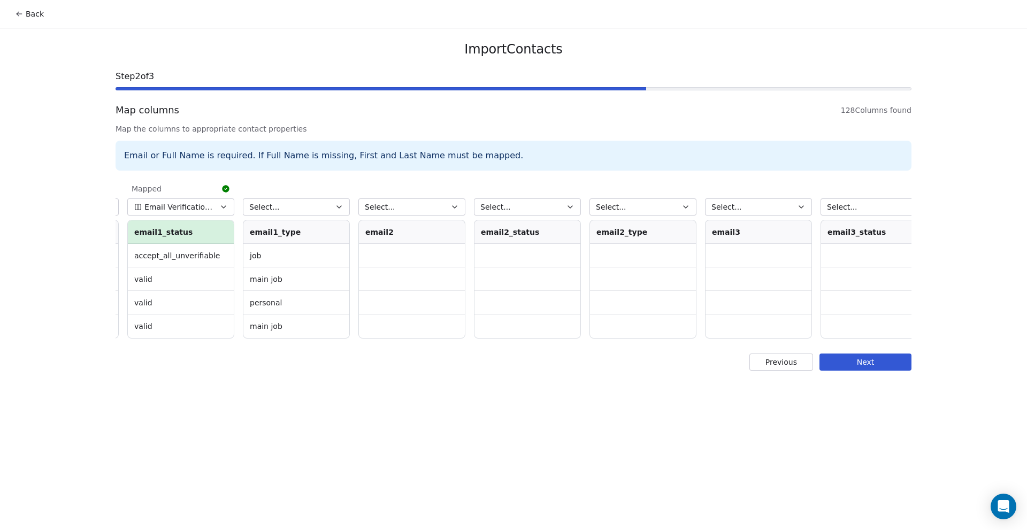
scroll to position [0, 2941]
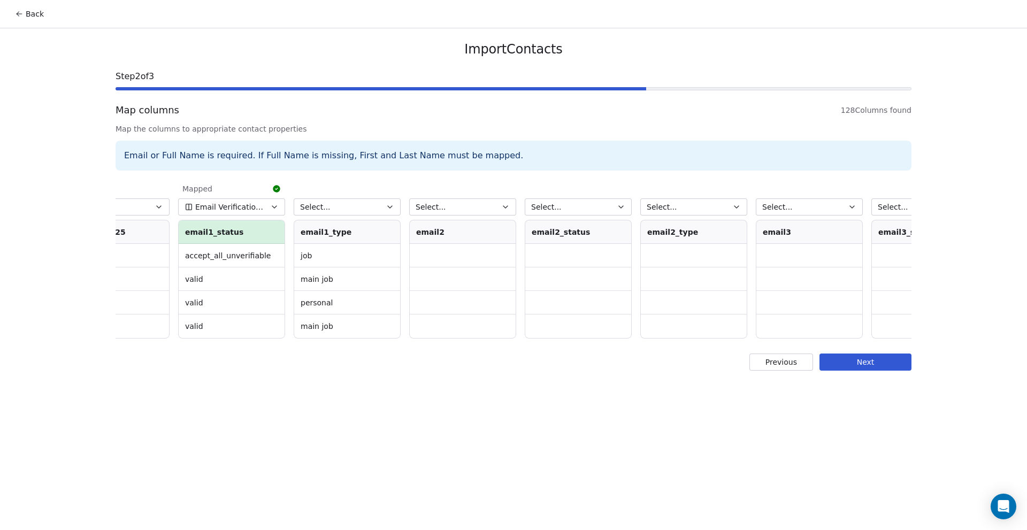
click at [453, 202] on button "Select..." at bounding box center [462, 206] width 107 height 17
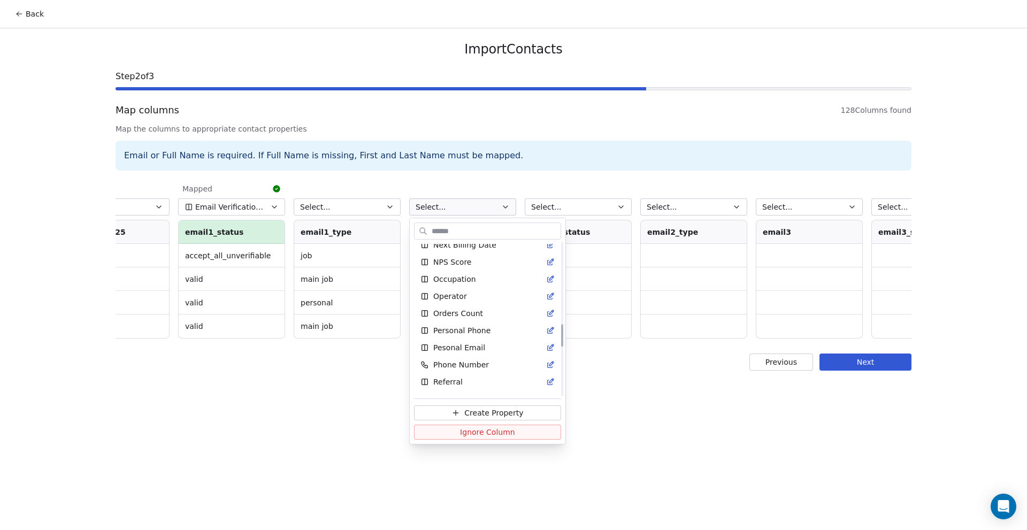
scroll to position [642, 0]
click at [467, 343] on span "Pesonal Email" at bounding box center [459, 346] width 52 height 11
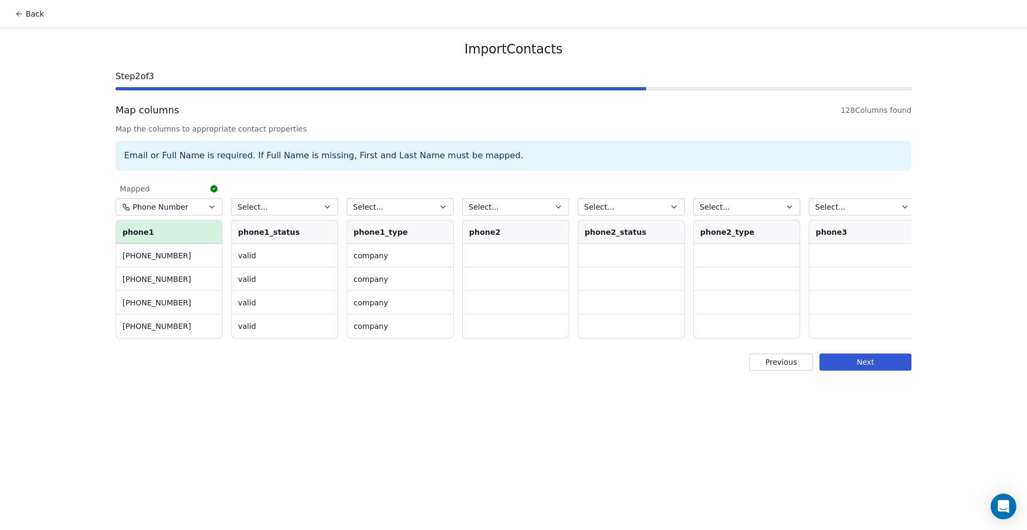
scroll to position [0, 4295]
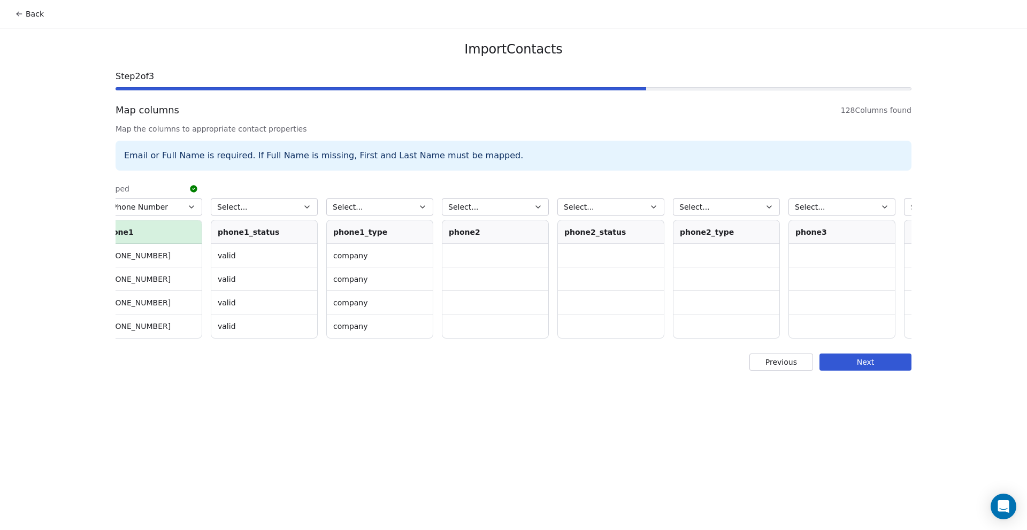
click at [521, 208] on button "Select..." at bounding box center [495, 206] width 107 height 17
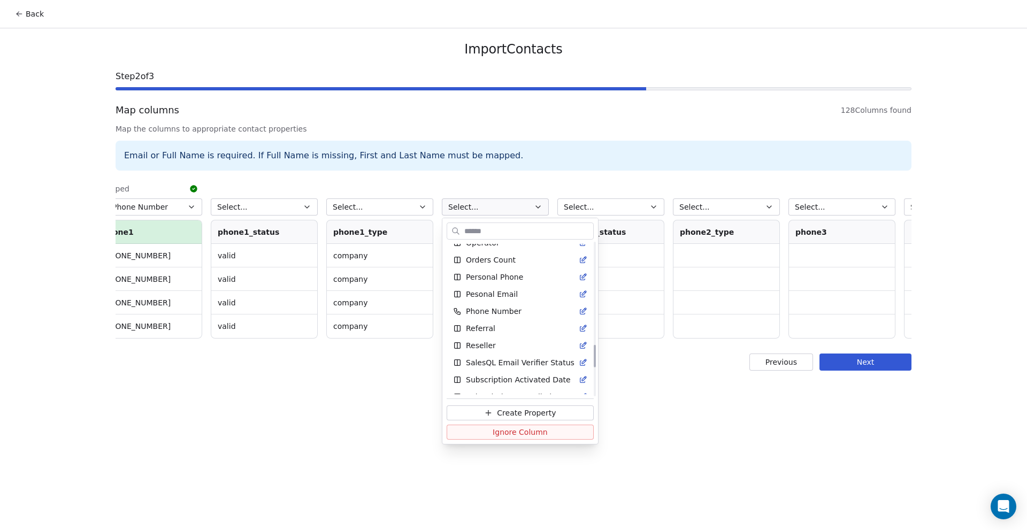
scroll to position [695, 0]
click at [517, 275] on span "Personal Phone" at bounding box center [494, 276] width 57 height 11
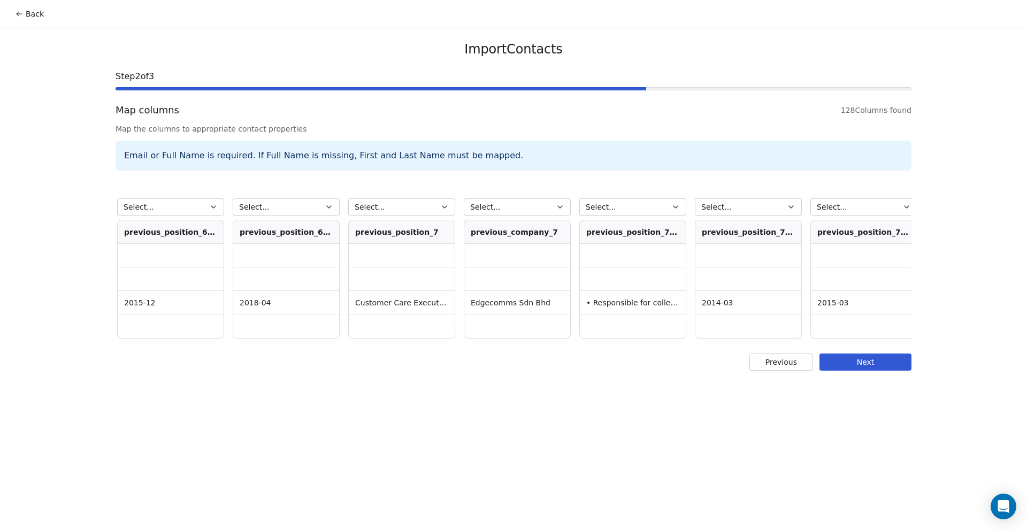
scroll to position [0, 13983]
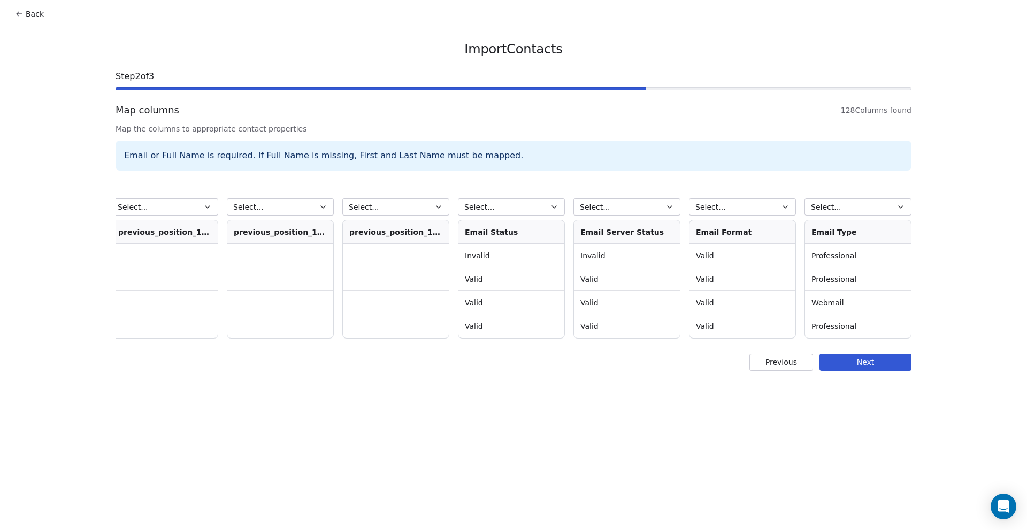
click at [541, 202] on button "Select..." at bounding box center [511, 206] width 107 height 17
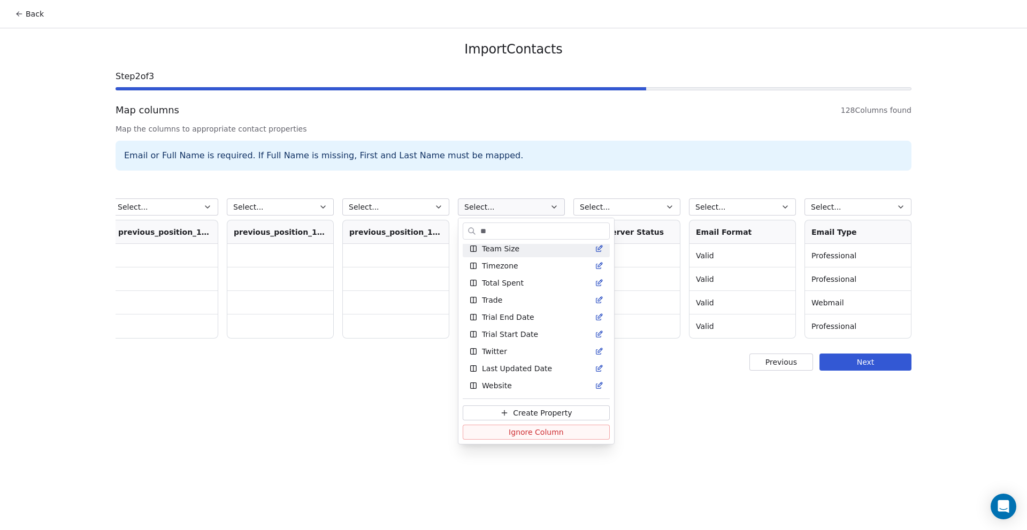
scroll to position [0, 0]
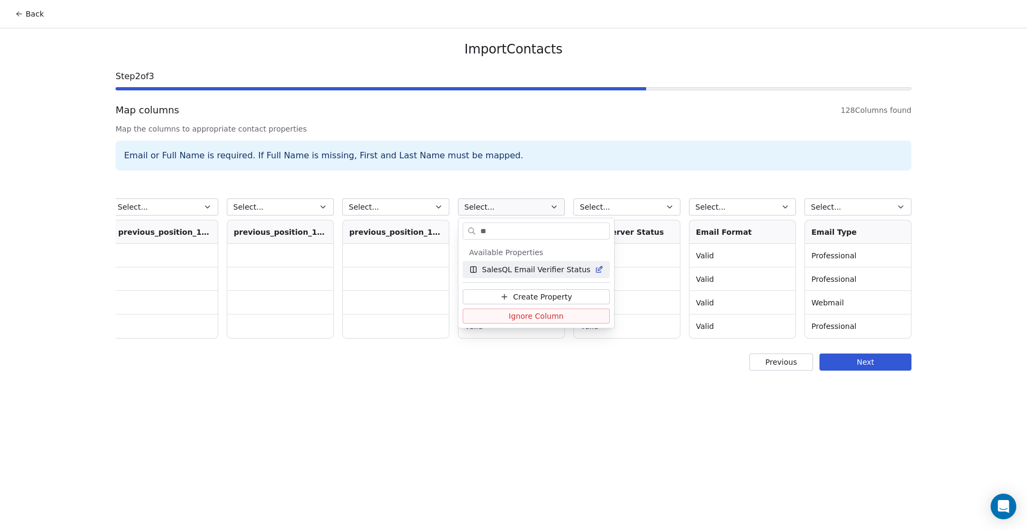
type input "**"
click at [500, 263] on div "SalesQL Email Verifier Status" at bounding box center [536, 269] width 147 height 17
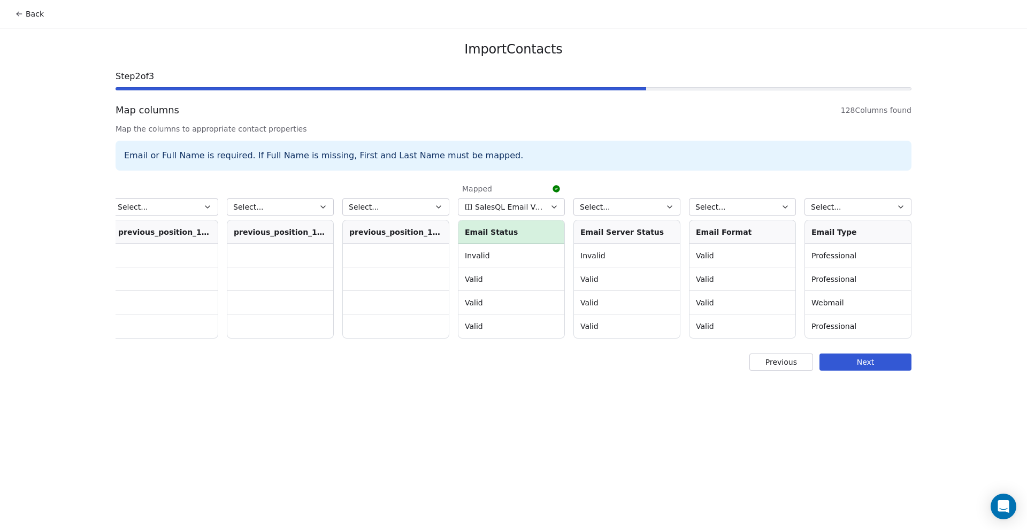
click at [894, 370] on button "Next" at bounding box center [865, 362] width 92 height 17
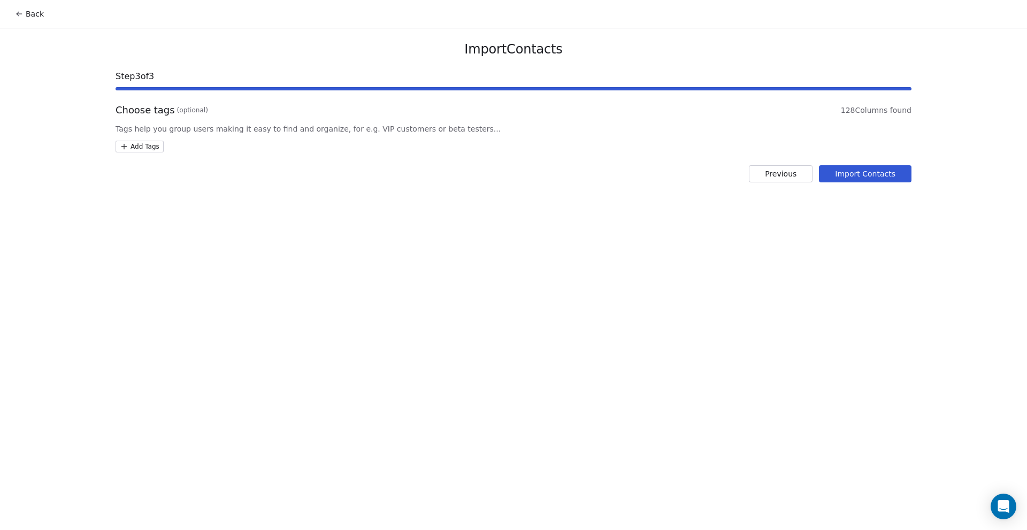
click at [147, 142] on html "Back Import Contacts Step 3 of 3 Choose tags (optional) 128 Columns found Tags …" at bounding box center [513, 265] width 1027 height 530
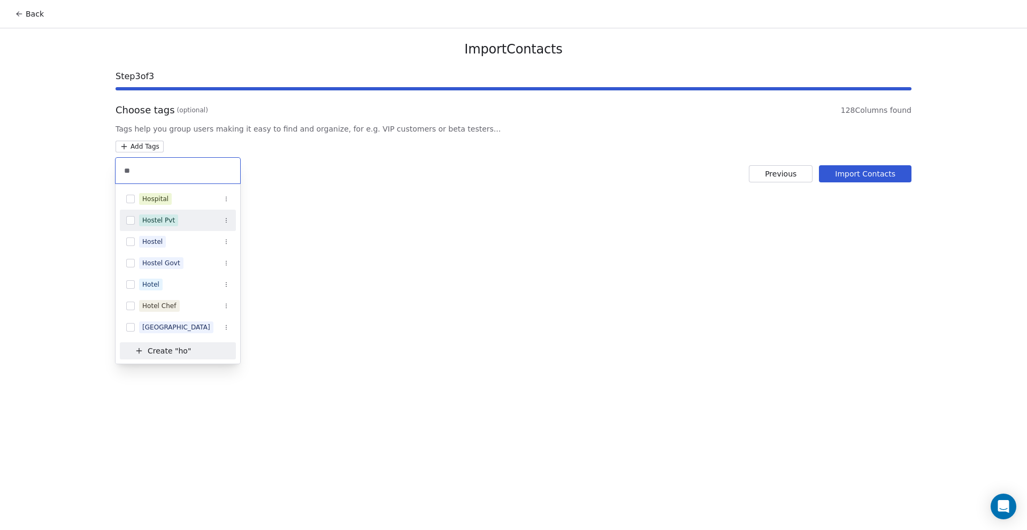
type input "**"
click at [158, 219] on div "Hostel Pvt" at bounding box center [158, 221] width 33 height 10
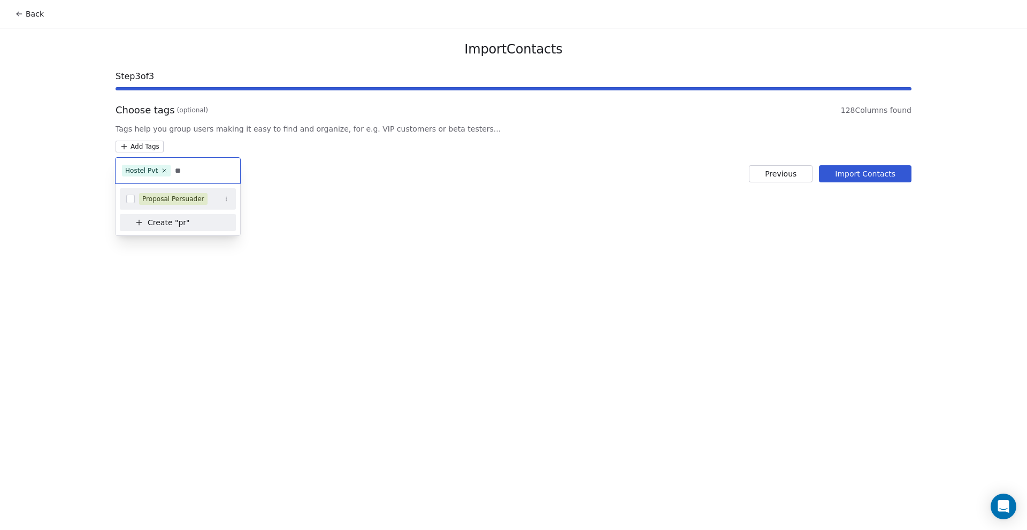
type input "**"
click at [136, 201] on div "Proposal Persuader" at bounding box center [178, 198] width 116 height 17
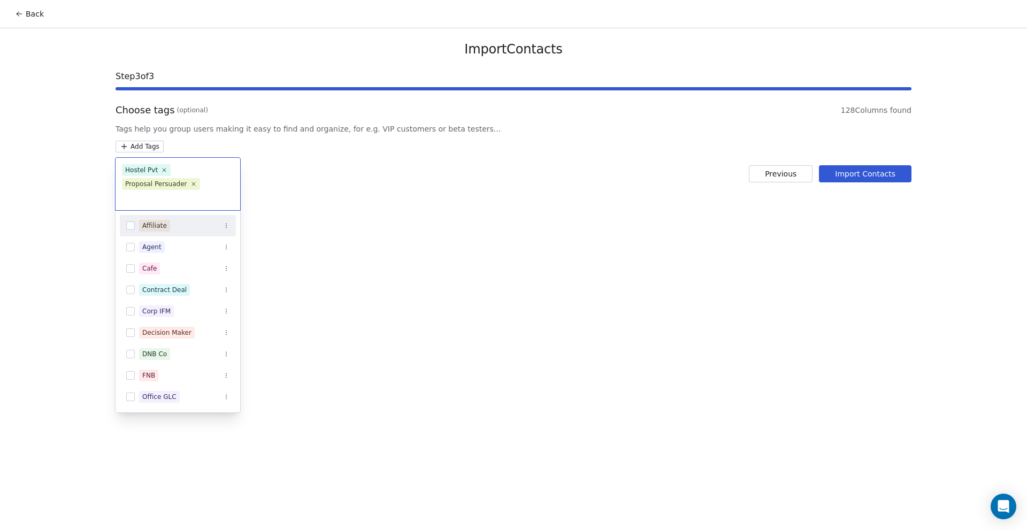
click at [715, 234] on html "Back Import Contacts Step 3 of 3 Choose tags (optional) 128 Columns found Tags …" at bounding box center [513, 265] width 1027 height 530
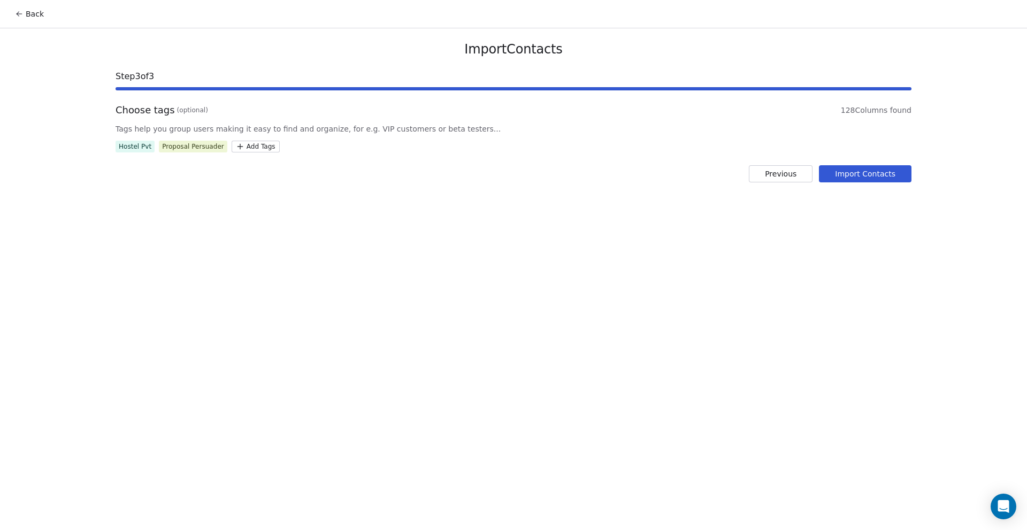
click at [876, 176] on button "Import Contacts" at bounding box center [865, 173] width 93 height 17
